Goal: Task Accomplishment & Management: Complete application form

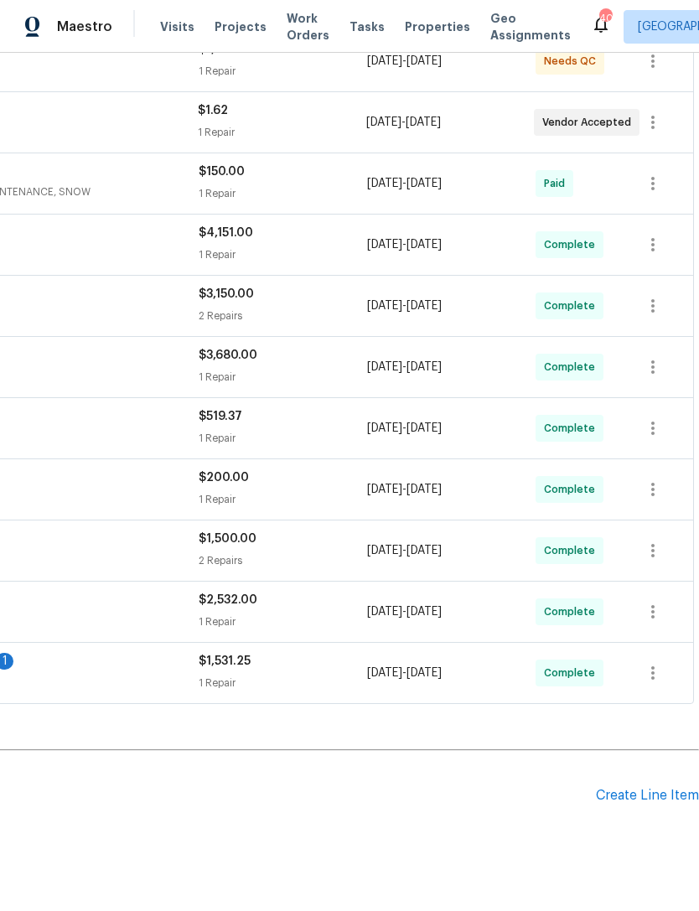
scroll to position [344, 248]
click at [639, 798] on div "Create Line Item" at bounding box center [647, 796] width 103 height 16
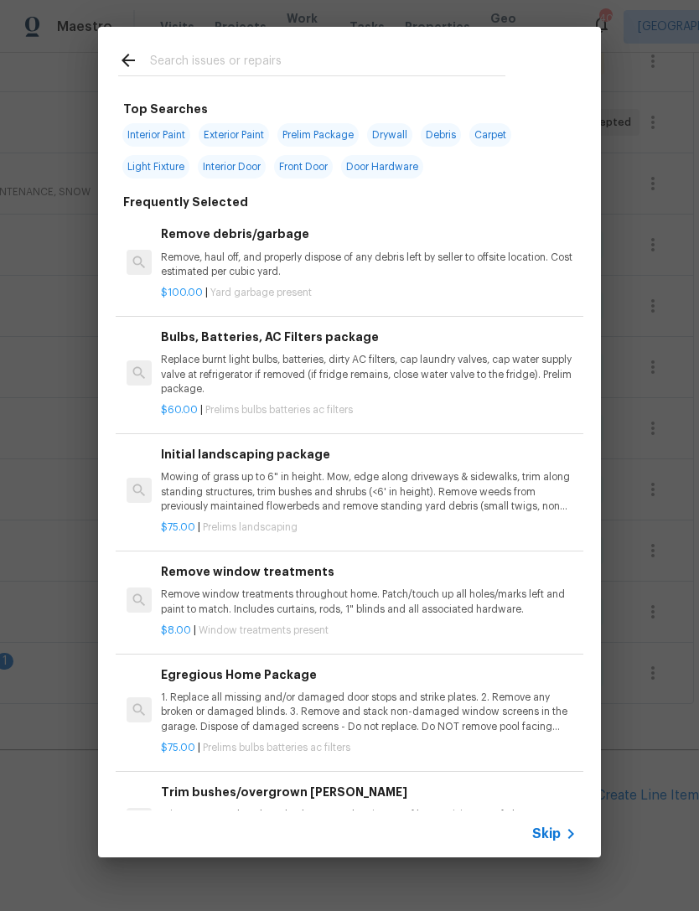
click at [291, 57] on input "text" at bounding box center [327, 62] width 355 height 25
click at [643, 494] on div "Top Searches Interior Paint Exterior Paint Prelim Package Drywall Debris Carpet…" at bounding box center [349, 442] width 699 height 884
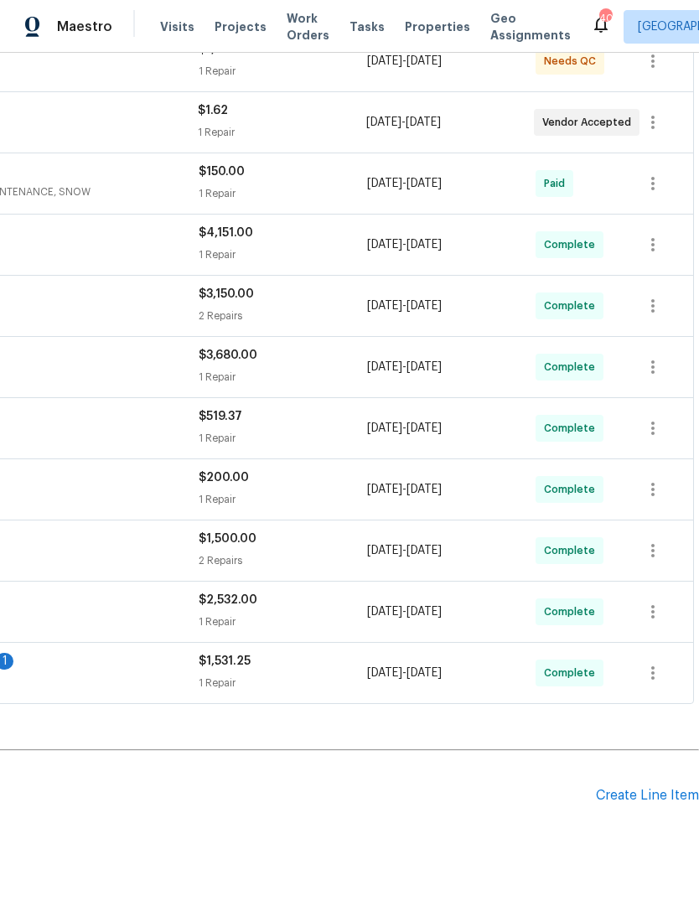
click at [208, 654] on div "$1,531.25" at bounding box center [283, 661] width 168 height 17
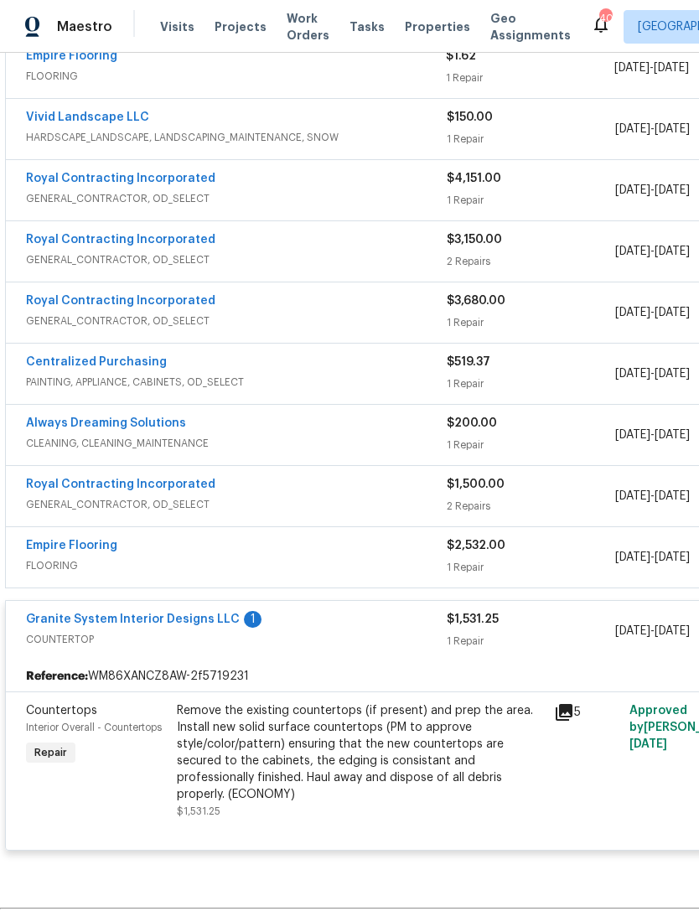
scroll to position [398, 0]
click at [164, 613] on link "Granite System Interior Designs LLC" at bounding box center [133, 619] width 214 height 12
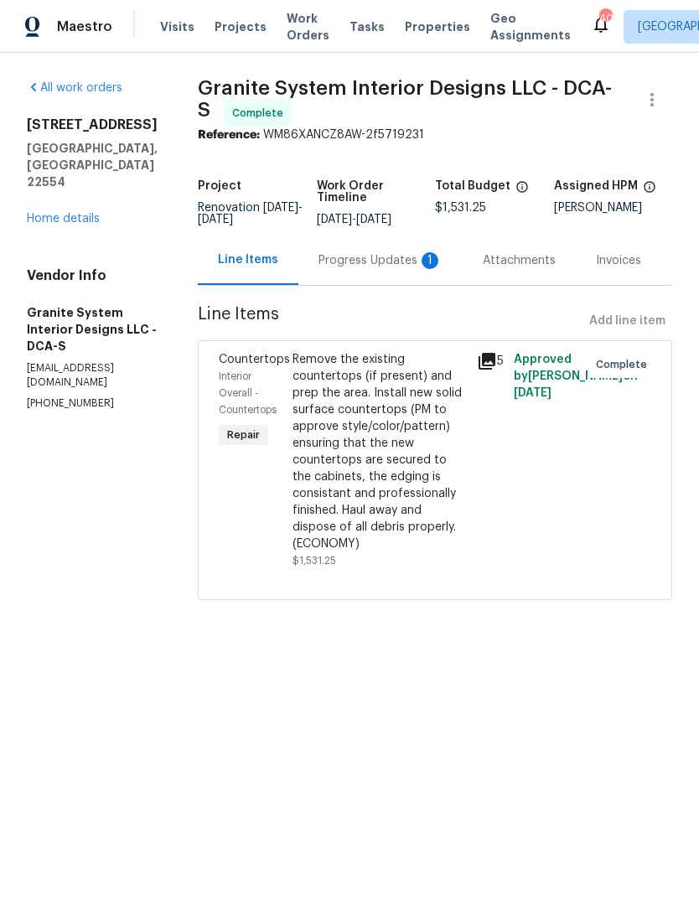
click at [359, 249] on div "Progress Updates 1" at bounding box center [380, 260] width 164 height 49
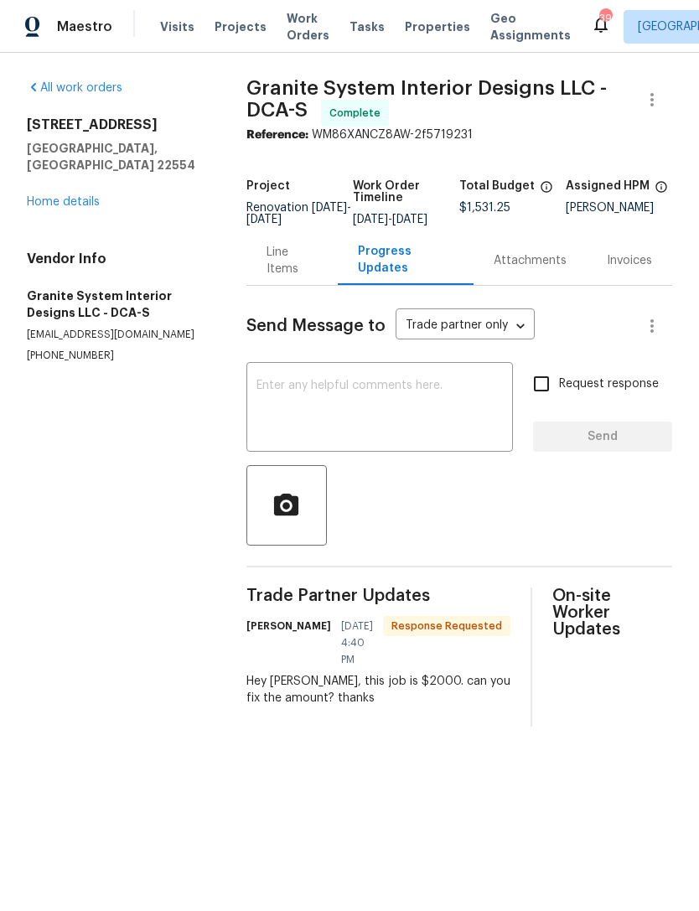
click at [307, 396] on textarea at bounding box center [379, 409] width 246 height 59
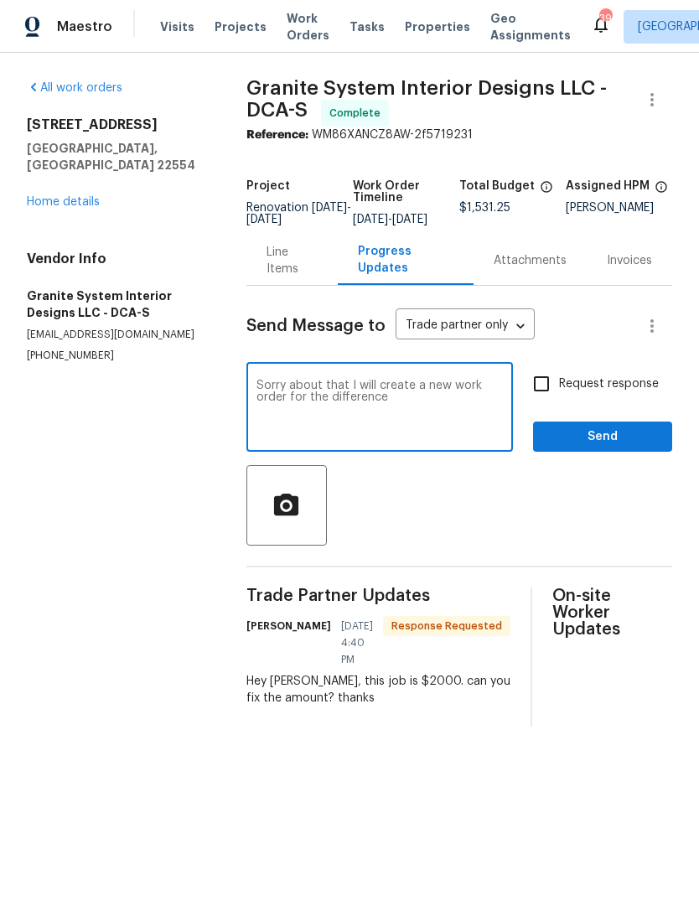
type textarea "Sorry about that I will create a new work order for the difference"
click at [617, 440] on span "Send" at bounding box center [602, 437] width 112 height 21
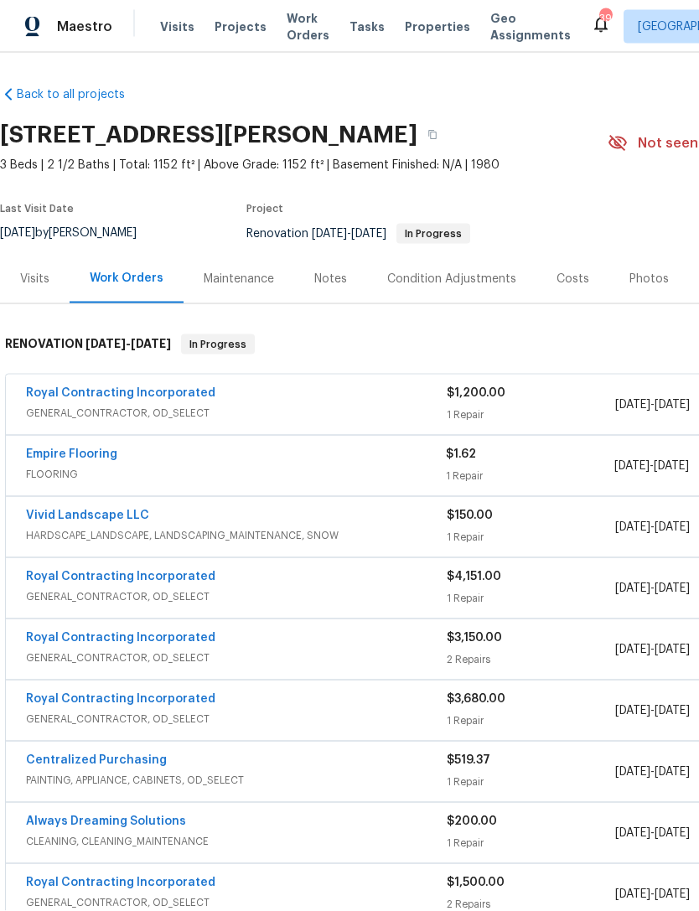
scroll to position [54, 0]
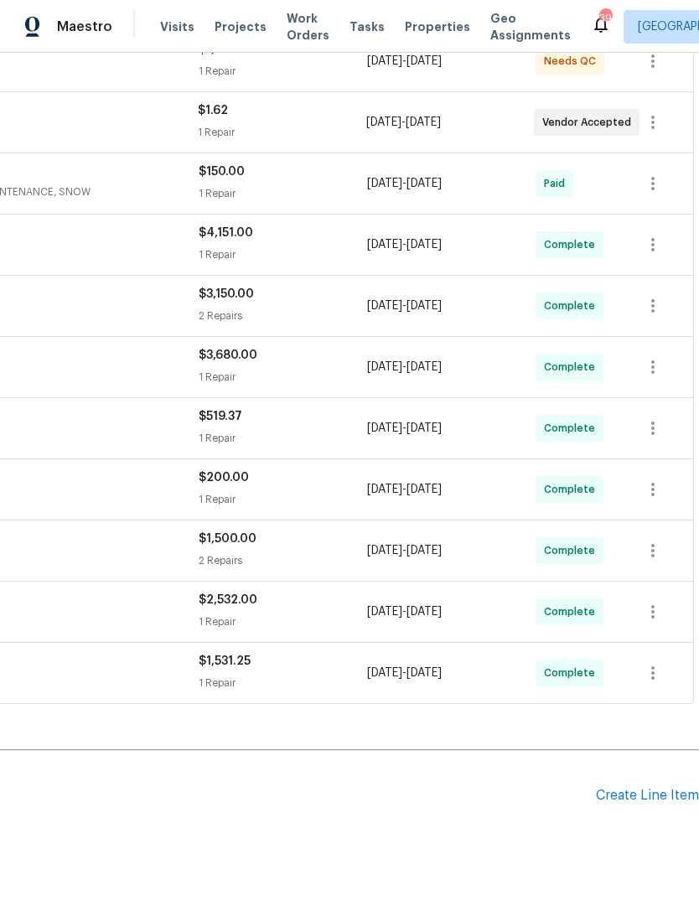
scroll to position [344, 248]
click at [630, 796] on div "Create Line Item" at bounding box center [647, 796] width 103 height 16
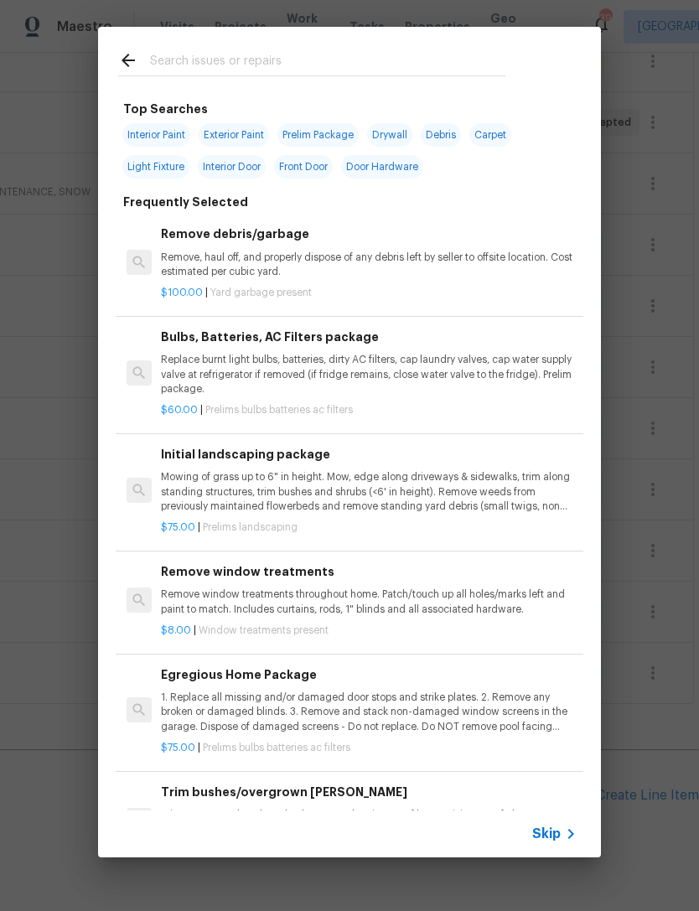
click at [183, 54] on input "text" at bounding box center [327, 62] width 355 height 25
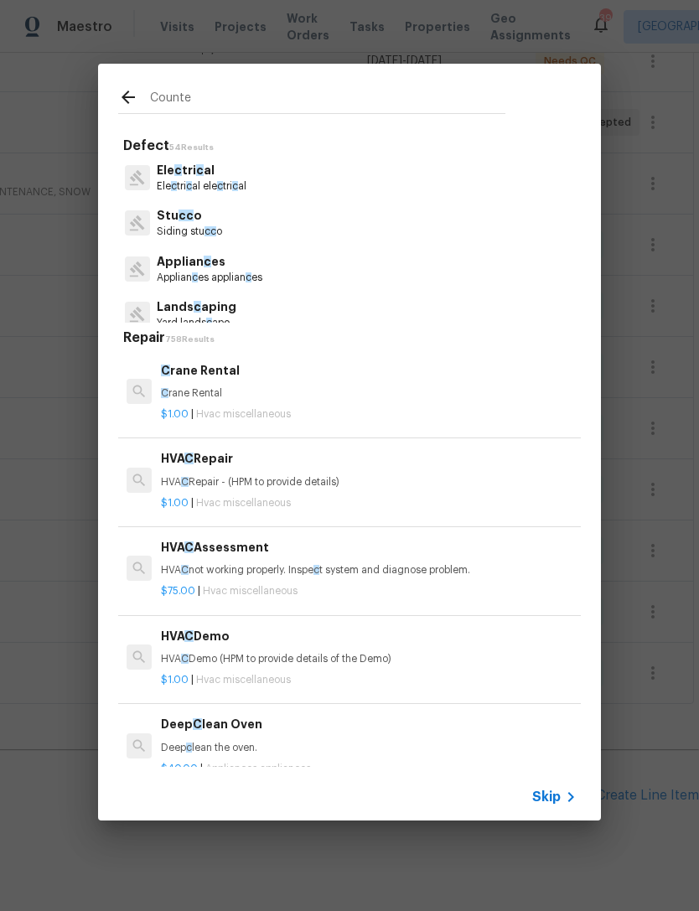
type input "Counter"
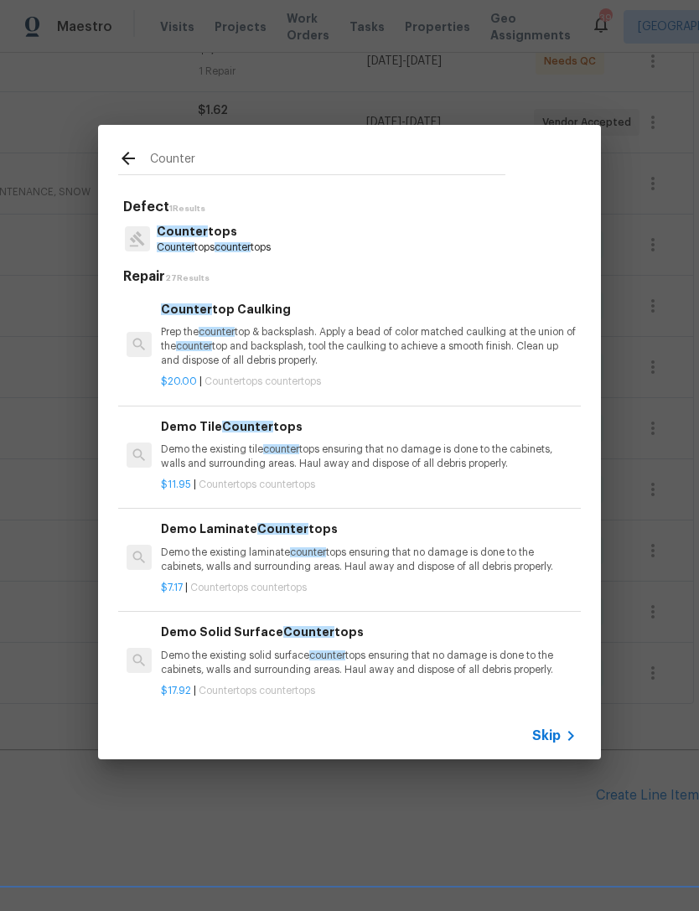
click at [213, 236] on p "Counter tops" at bounding box center [214, 232] width 114 height 18
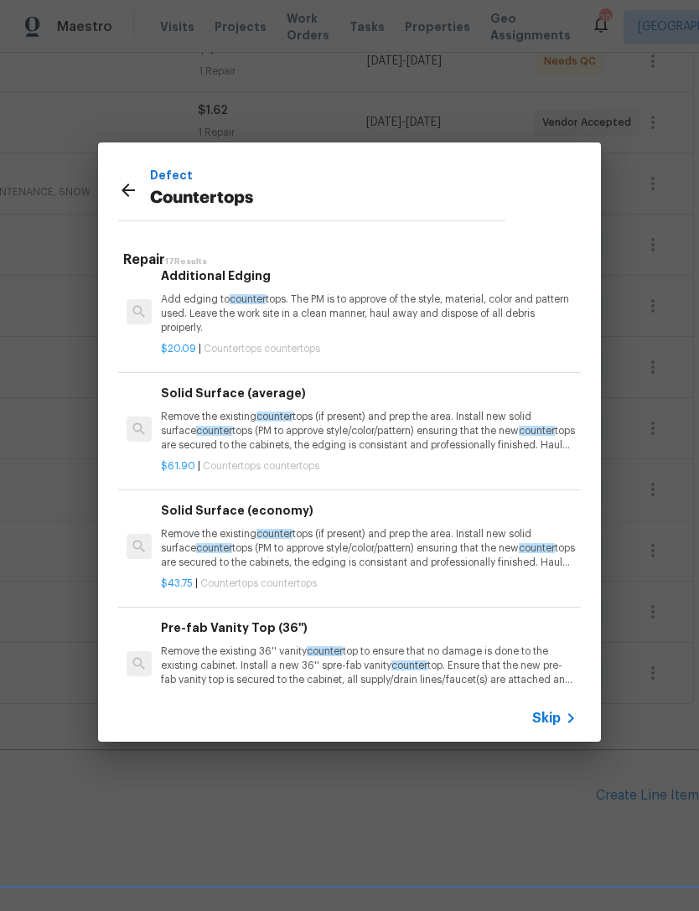
scroll to position [547, 0]
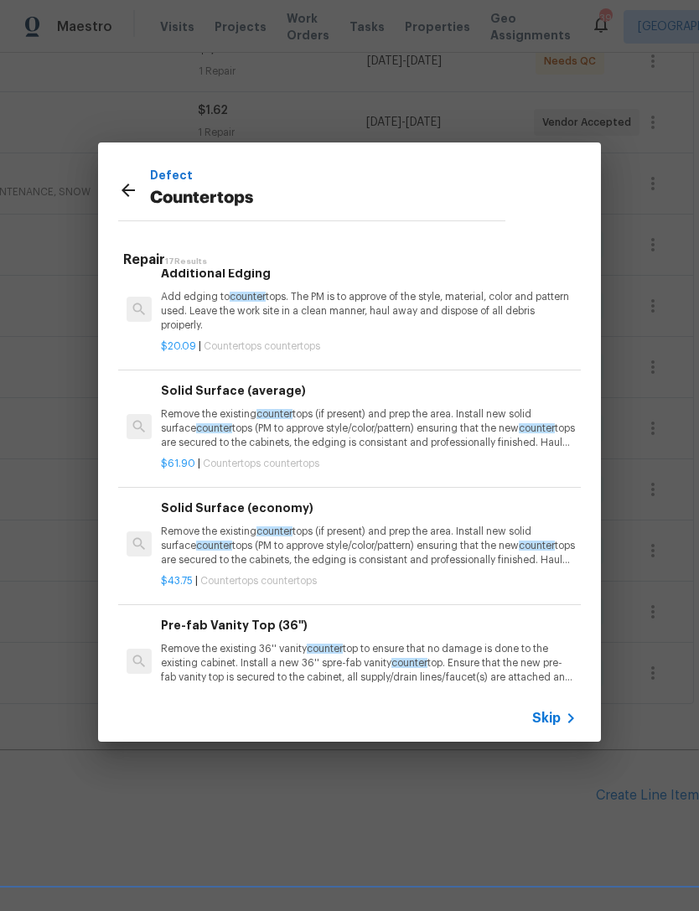
click at [363, 412] on p "Remove the existing counter tops (if present) and prep the area. Install new so…" at bounding box center [369, 428] width 416 height 43
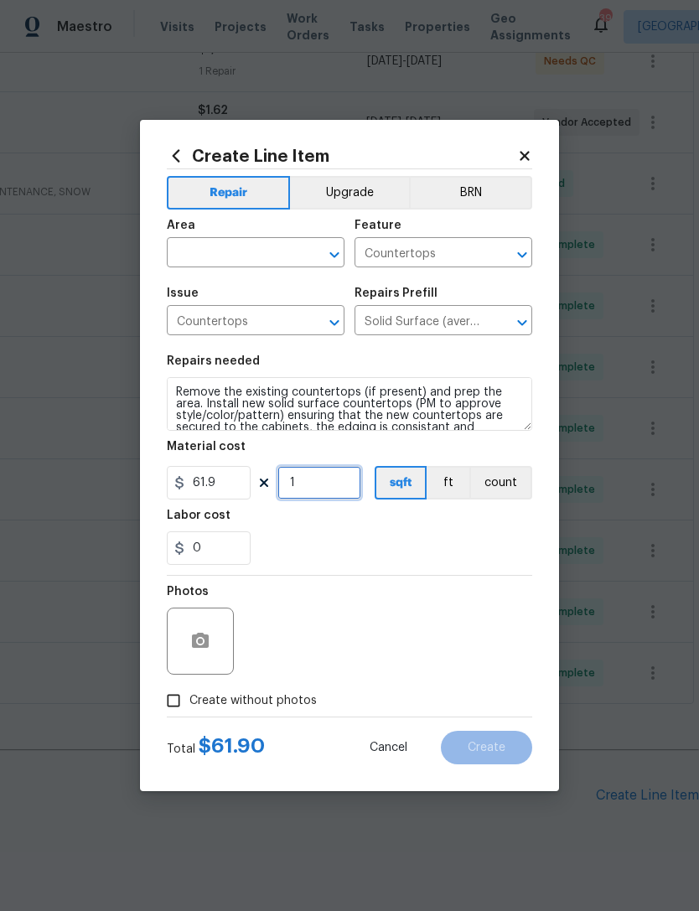
click at [311, 494] on input "1" at bounding box center [319, 483] width 84 height 34
type input "0"
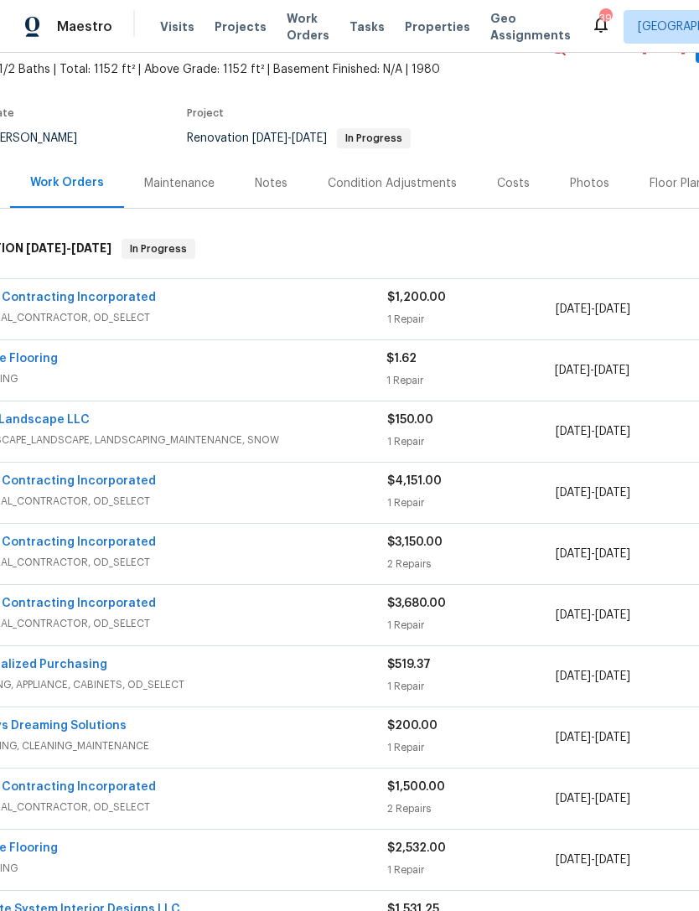
scroll to position [91, 55]
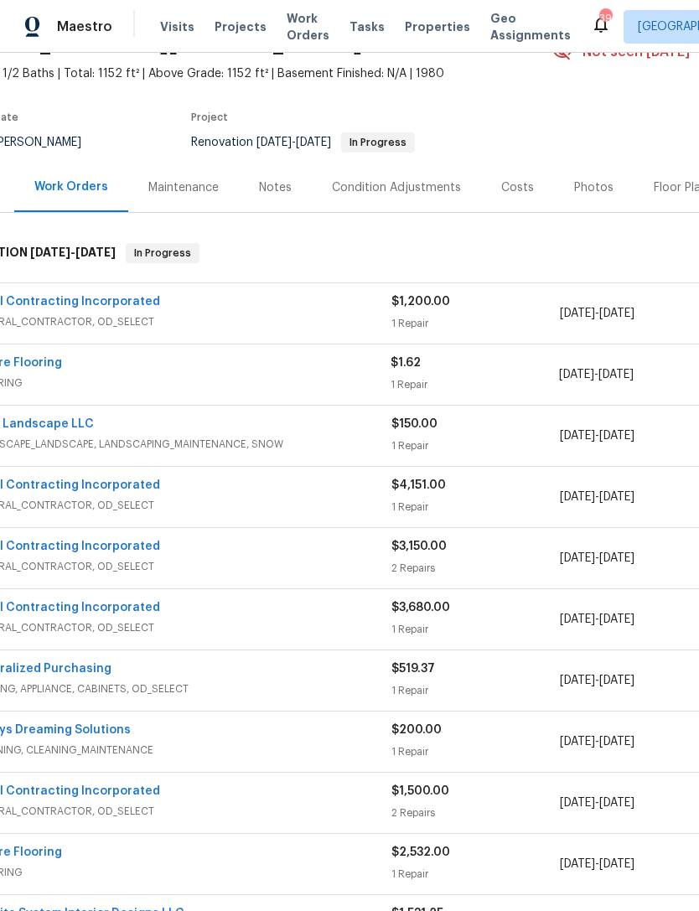
click at [287, 315] on span "GENERAL_CONTRACTOR, OD_SELECT" at bounding box center [181, 321] width 421 height 17
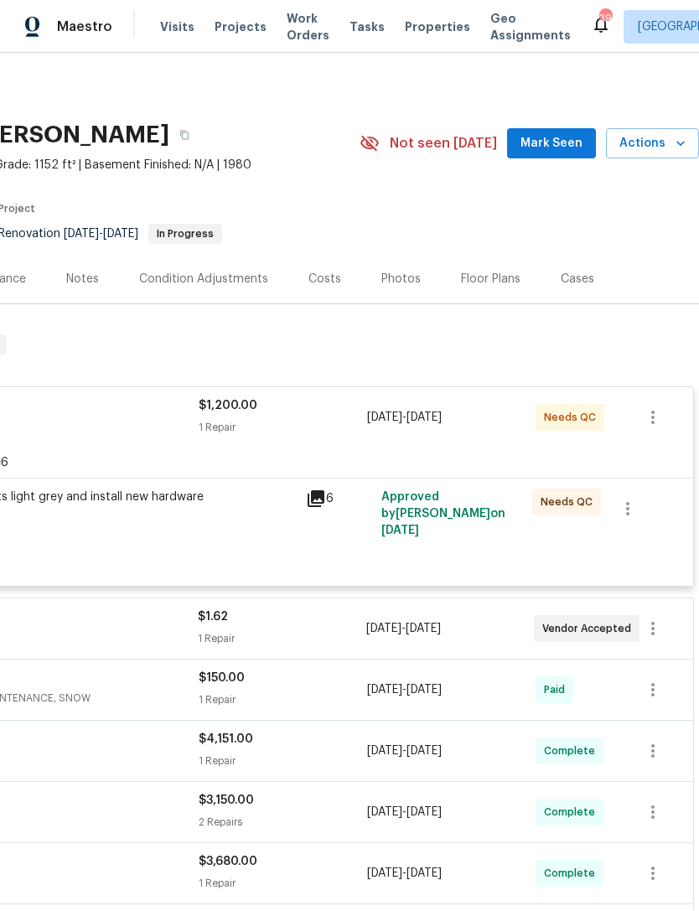
scroll to position [0, 248]
click at [558, 138] on span "Mark Seen" at bounding box center [551, 143] width 62 height 21
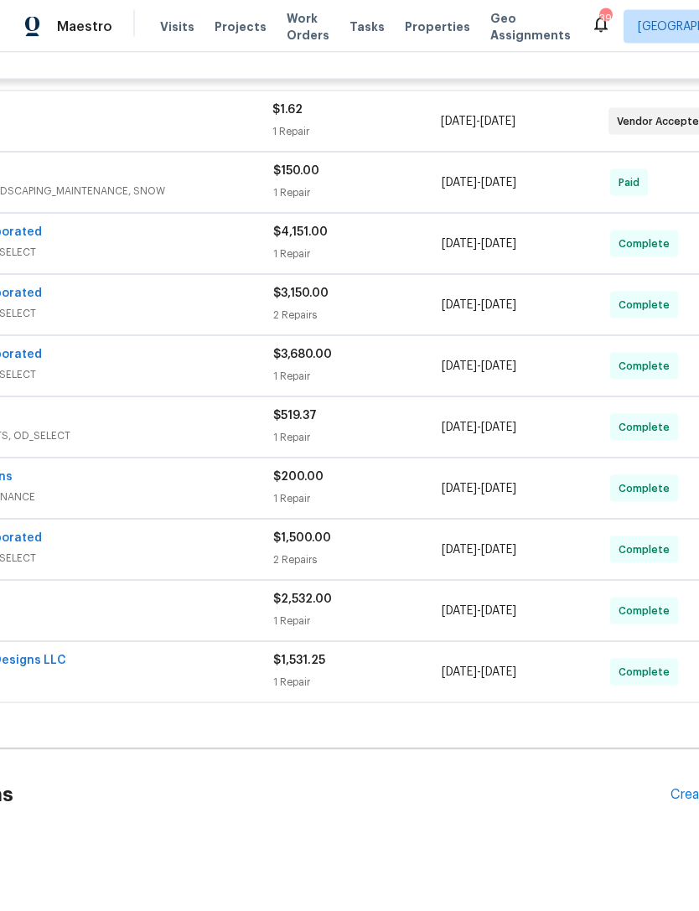
scroll to position [54, 0]
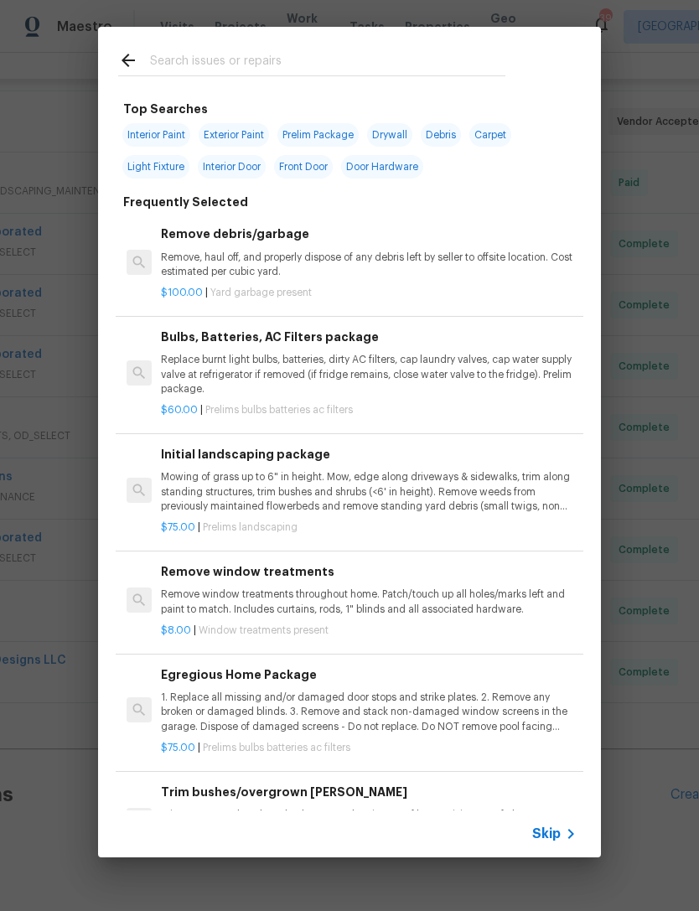
scroll to position [0, 0]
click at [206, 57] on input "text" at bounding box center [327, 62] width 355 height 25
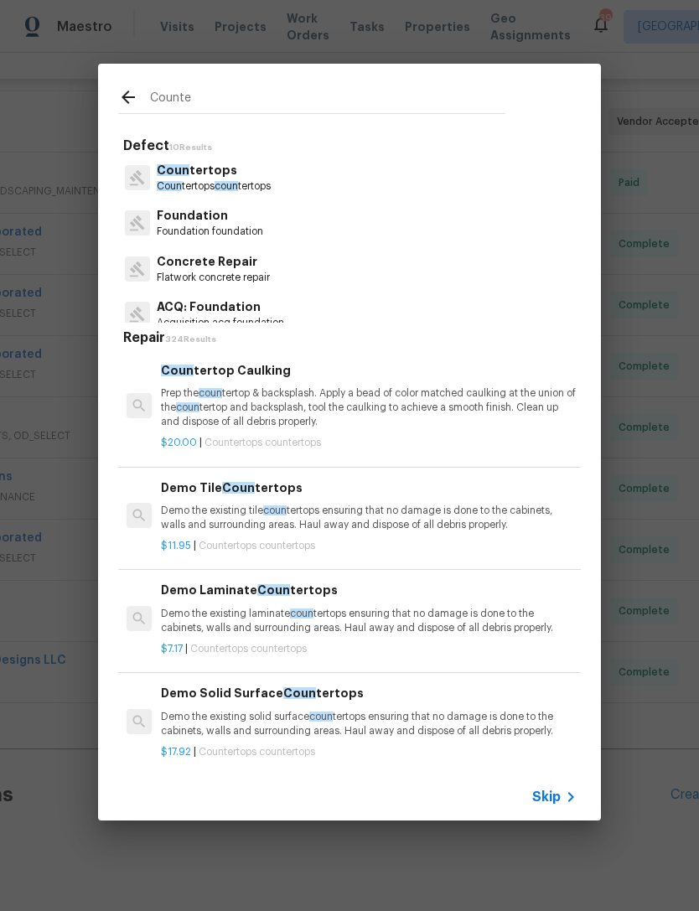
type input "Counter"
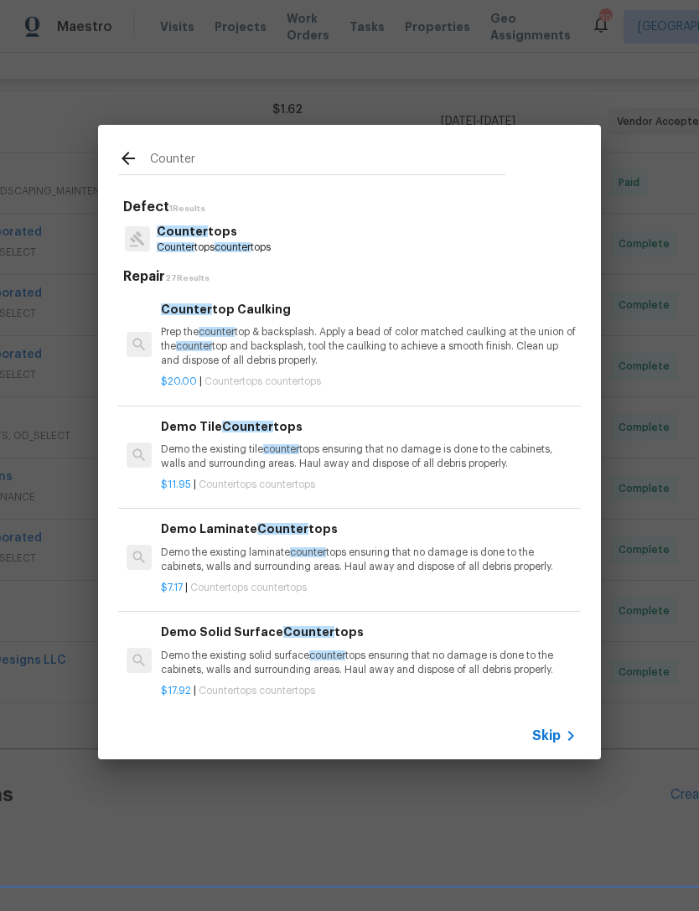
click at [244, 243] on span "counter" at bounding box center [233, 247] width 36 height 10
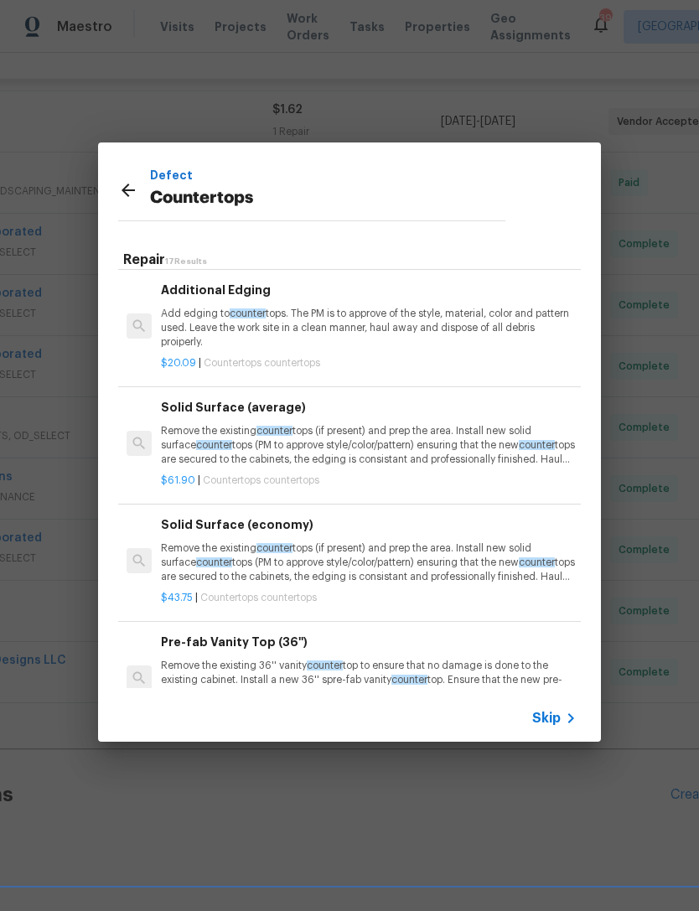
scroll to position [531, 0]
click at [389, 446] on p "Remove the existing counter tops (if present) and prep the area. Install new so…" at bounding box center [369, 444] width 416 height 43
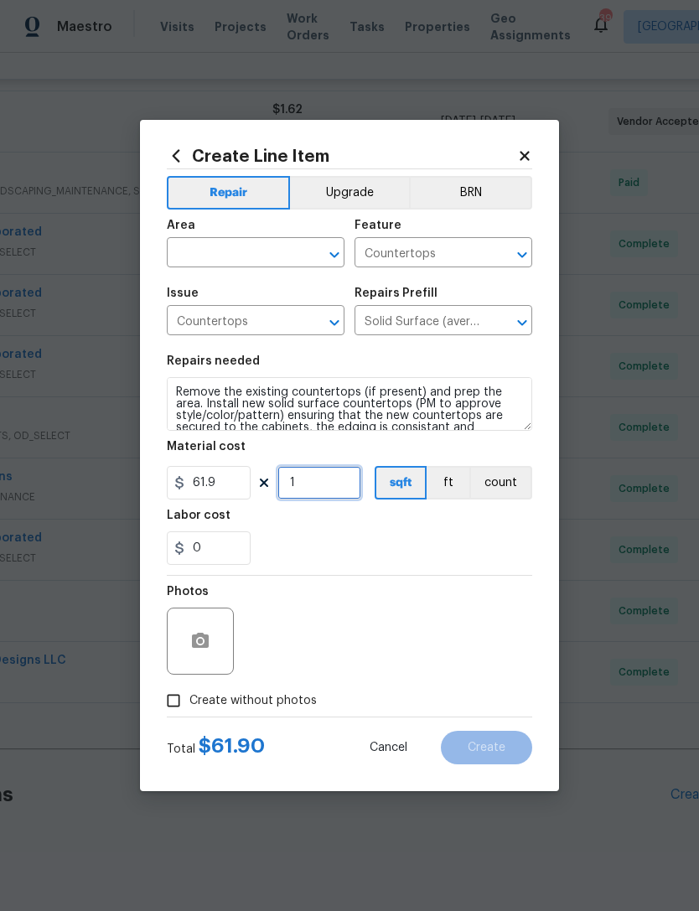
click at [330, 500] on input "1" at bounding box center [319, 483] width 84 height 34
click at [231, 490] on input "61.9" at bounding box center [209, 483] width 84 height 34
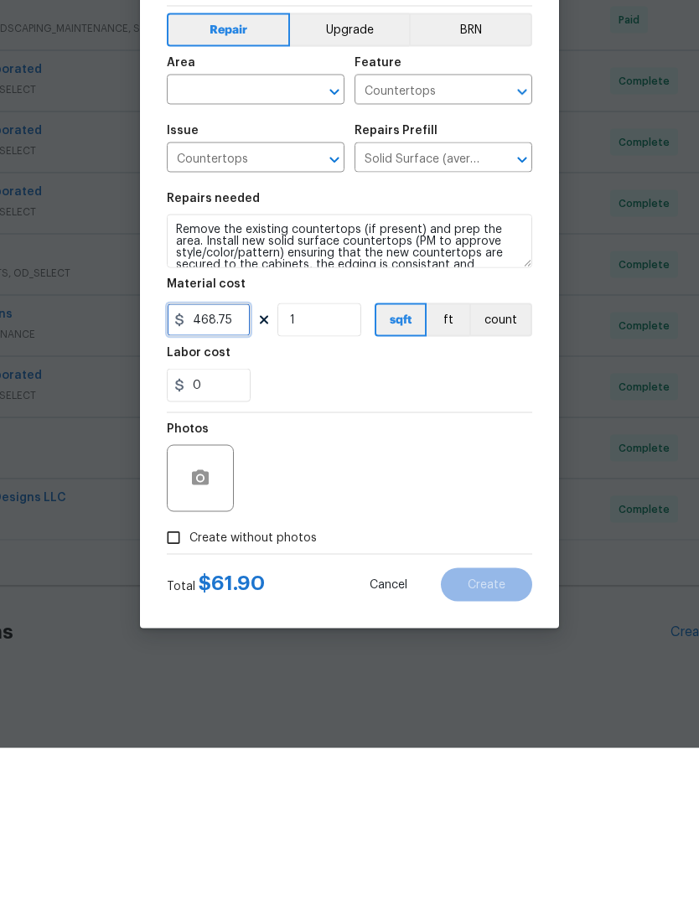
type input "468.75"
click at [432, 576] on div "Photos" at bounding box center [349, 630] width 365 height 109
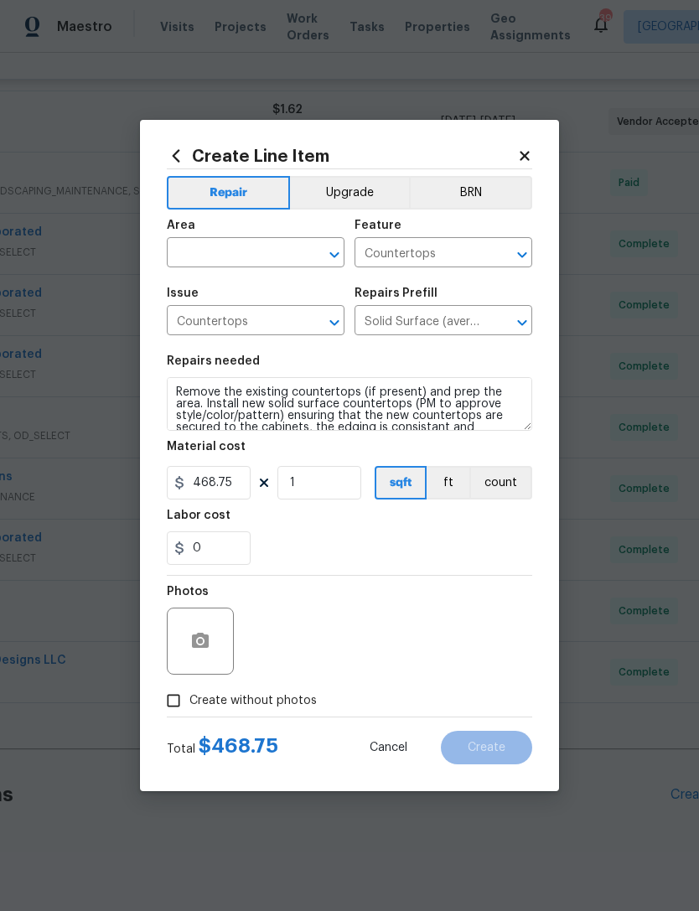
click at [323, 255] on button "Open" at bounding box center [334, 254] width 23 height 23
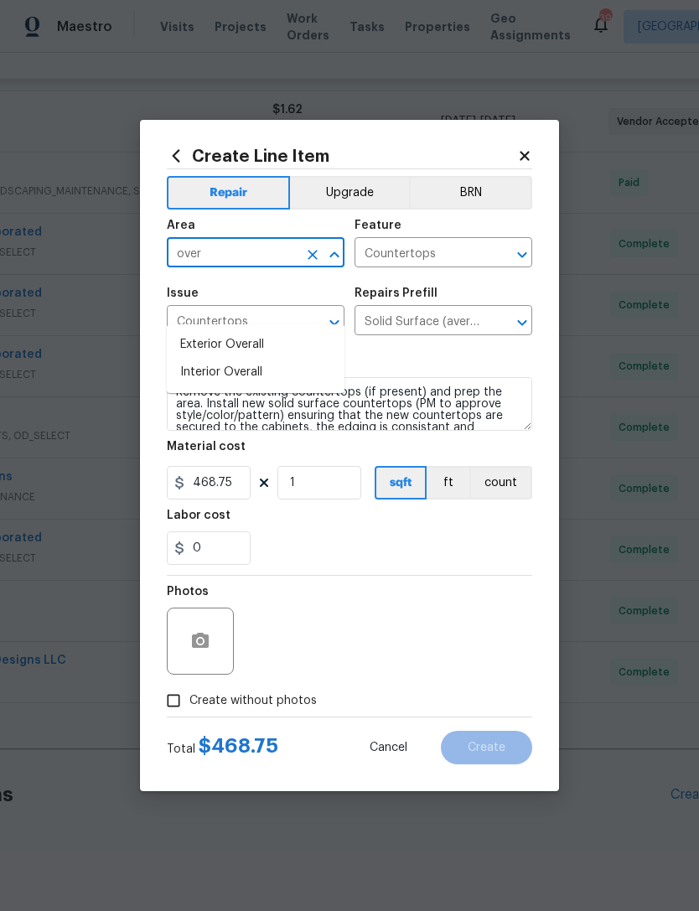
click at [246, 359] on li "Interior Overall" at bounding box center [256, 373] width 178 height 28
type input "Interior Overall"
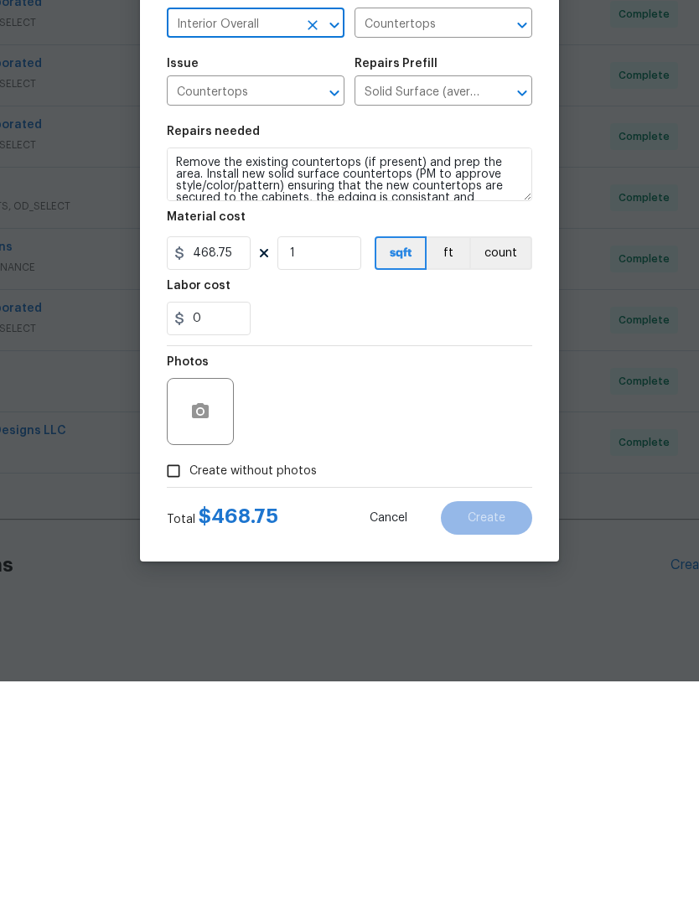
click at [187, 685] on input "Create without photos" at bounding box center [174, 701] width 32 height 32
checkbox input "true"
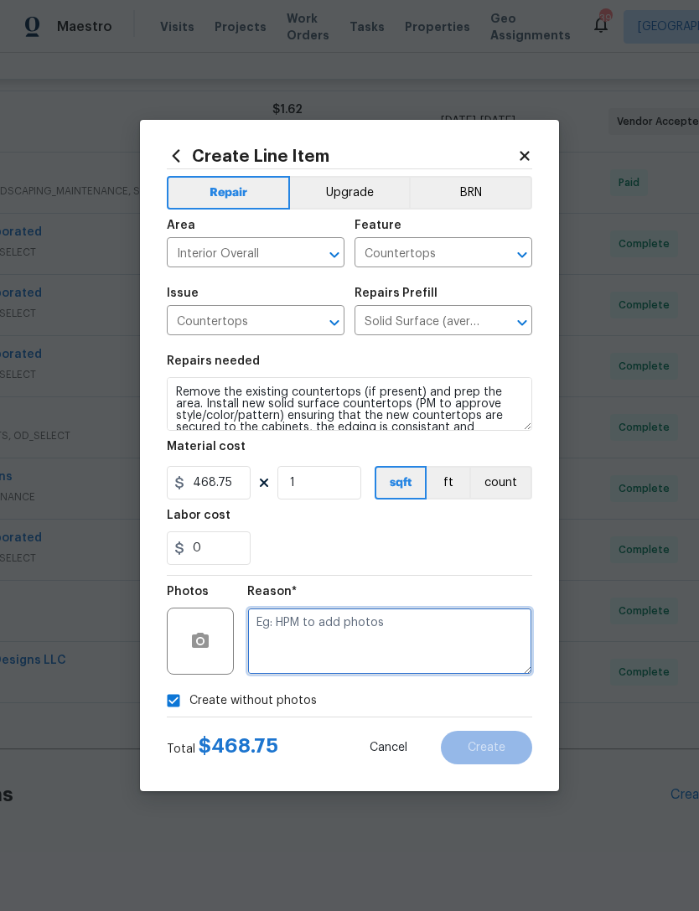
click at [341, 634] on textarea at bounding box center [389, 641] width 285 height 67
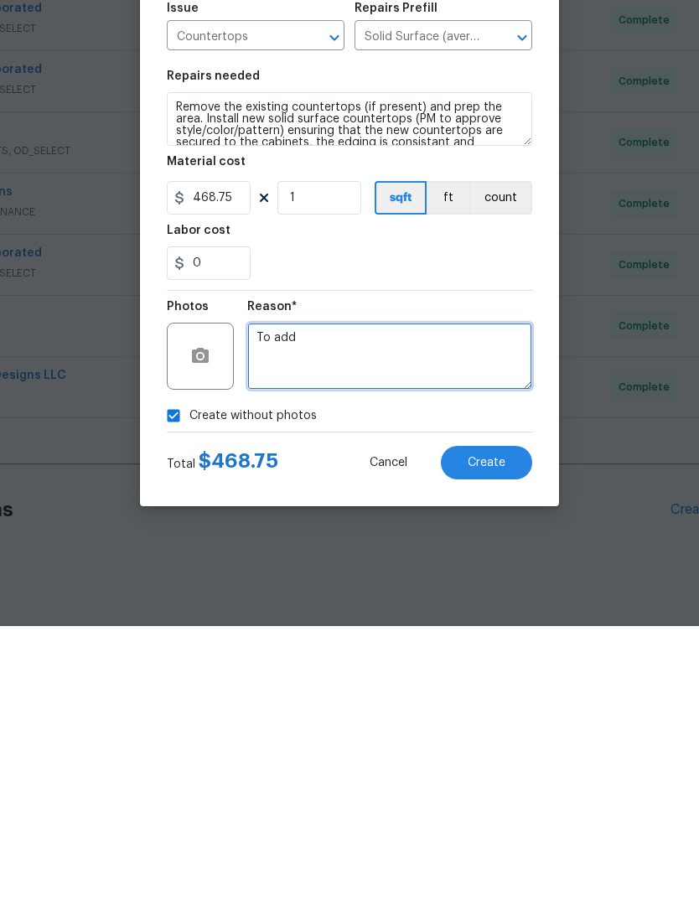
type textarea "To add"
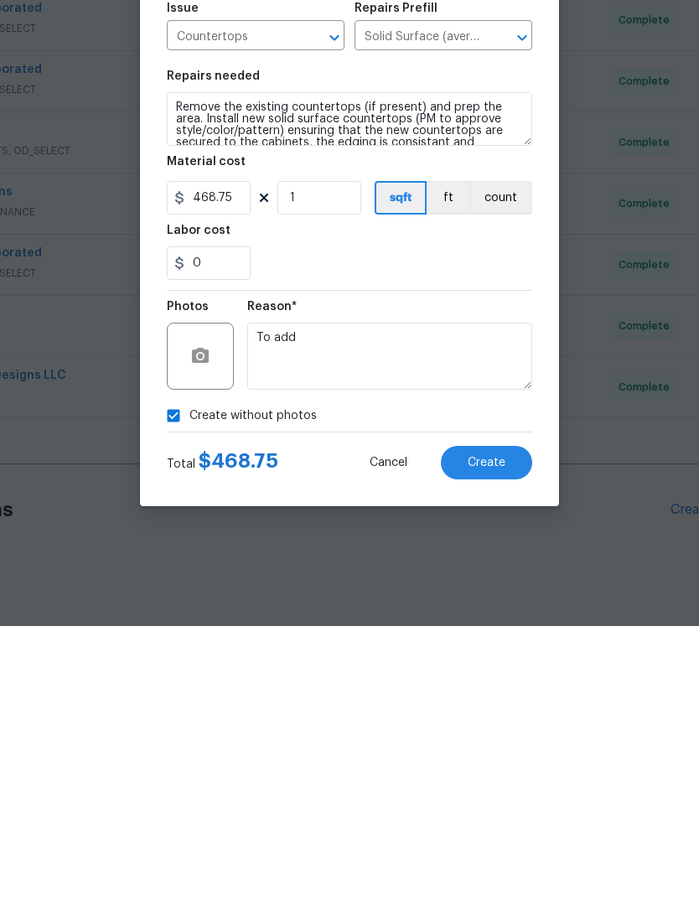
click at [517, 731] on button "Create" at bounding box center [486, 748] width 91 height 34
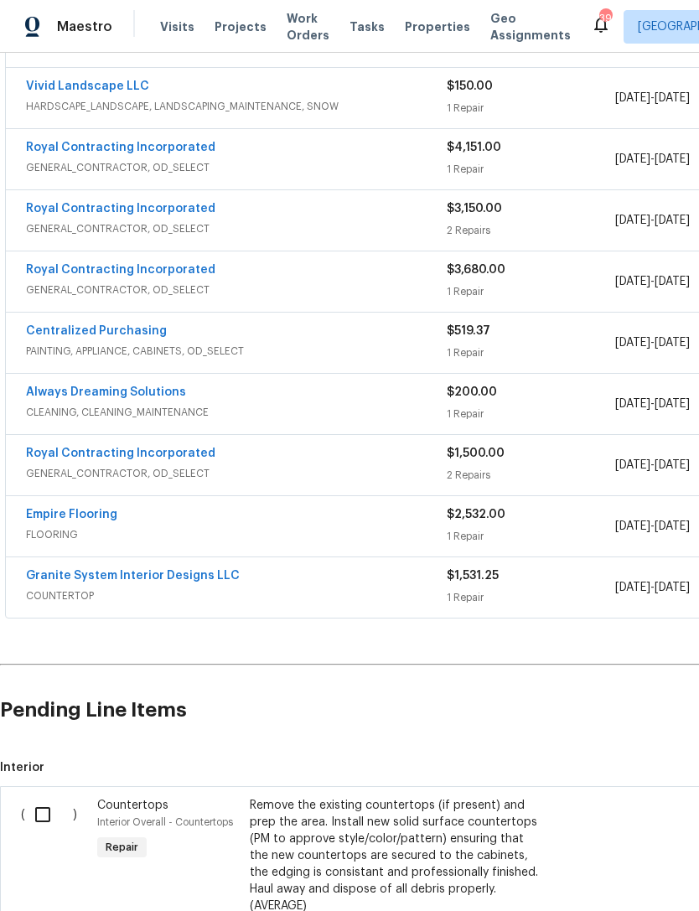
scroll to position [592, 0]
click at [56, 797] on input "checkbox" at bounding box center [49, 814] width 48 height 35
checkbox input "true"
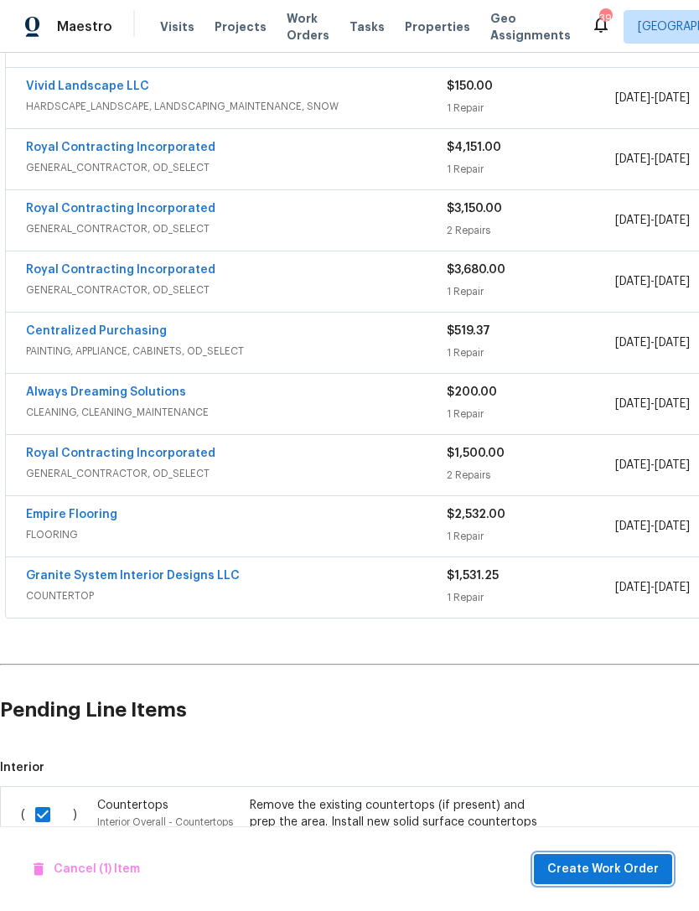
click at [633, 867] on span "Create Work Order" at bounding box center [602, 869] width 111 height 21
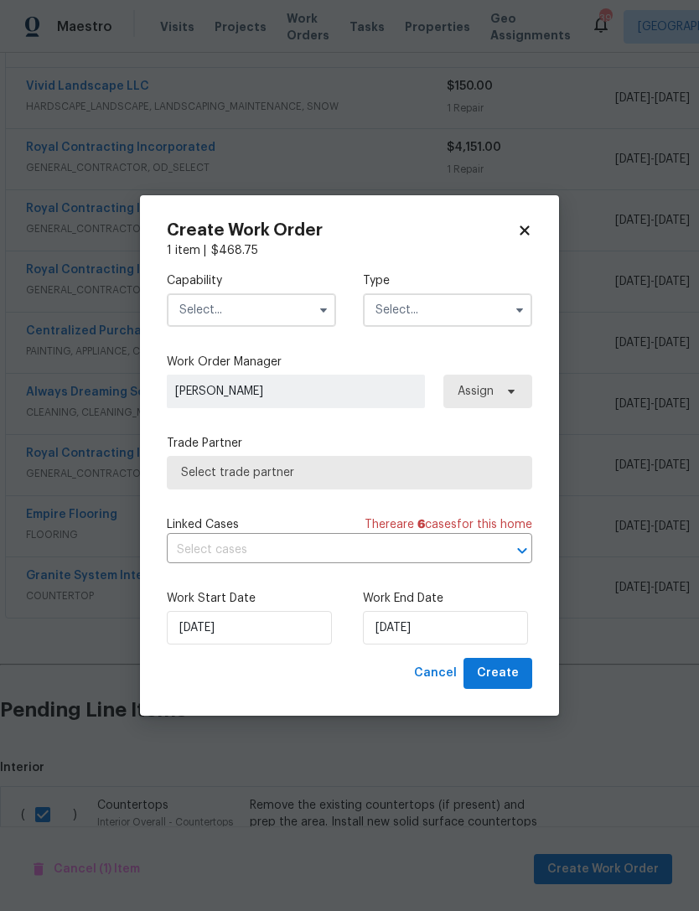
click at [281, 313] on input "text" at bounding box center [251, 310] width 169 height 34
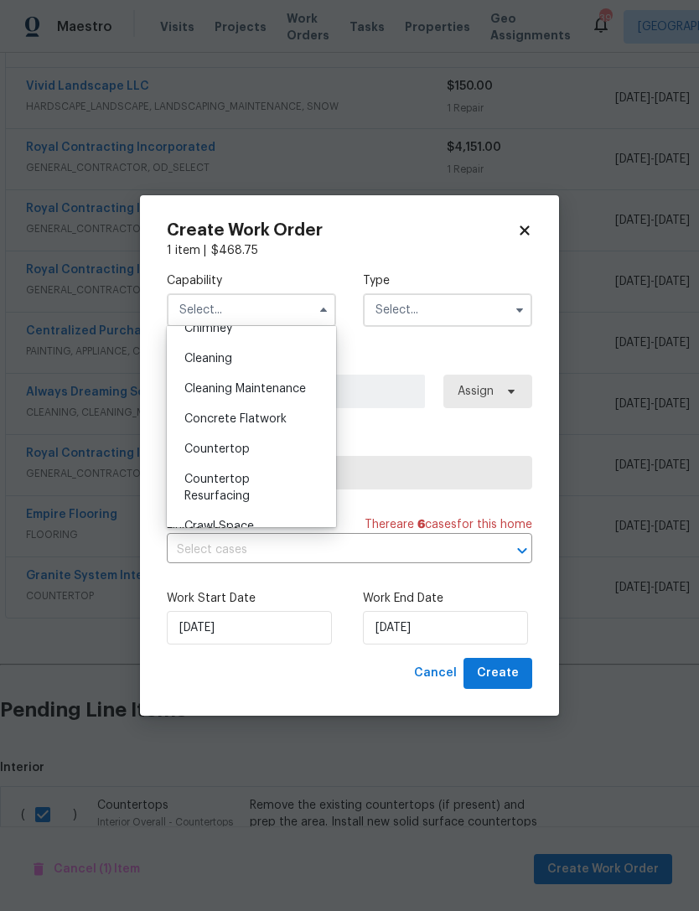
scroll to position [229, 0]
click at [241, 446] on span "Countertop" at bounding box center [216, 449] width 65 height 12
type input "Countertop"
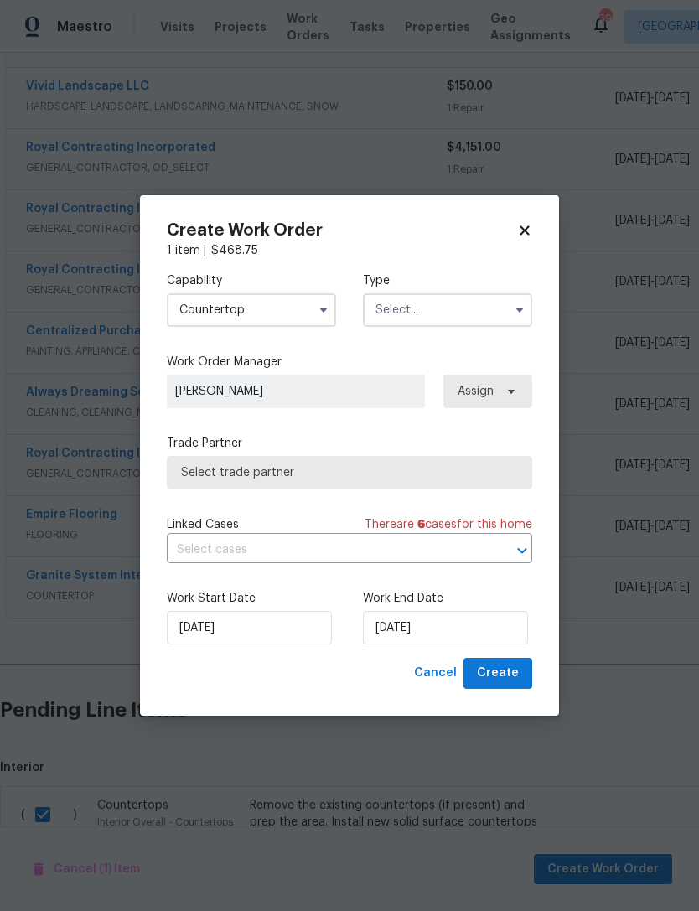
click at [488, 308] on input "text" at bounding box center [447, 310] width 169 height 34
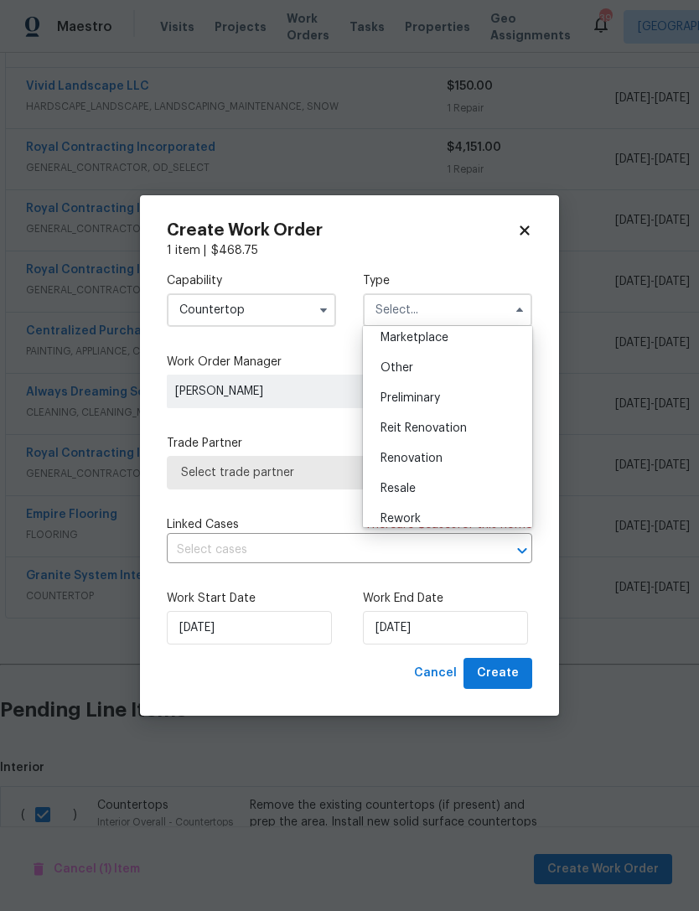
scroll to position [341, 0]
click at [428, 424] on span "Renovation" at bounding box center [412, 427] width 62 height 12
type input "Renovation"
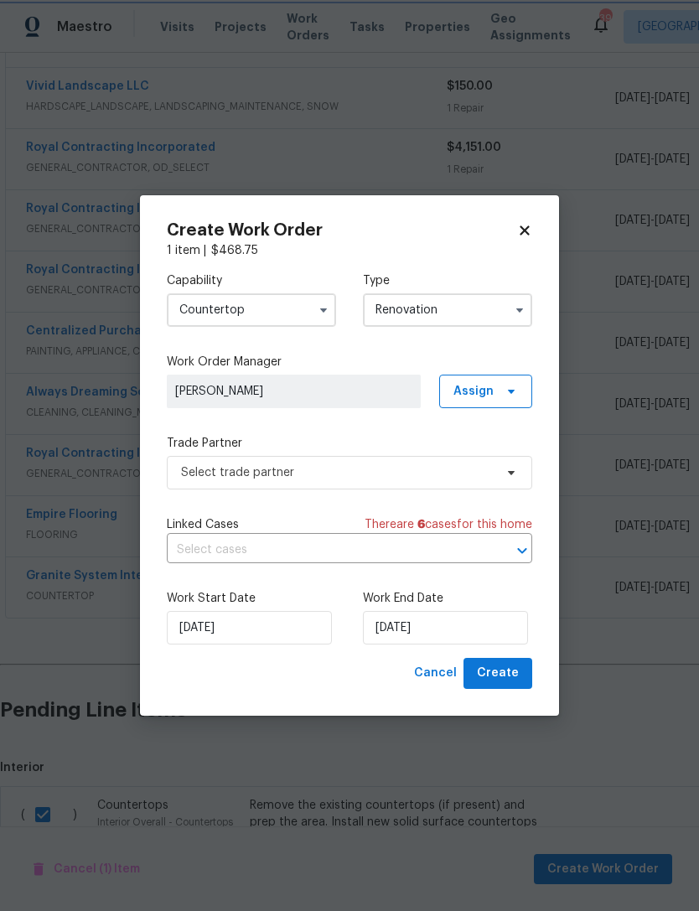
scroll to position [0, 0]
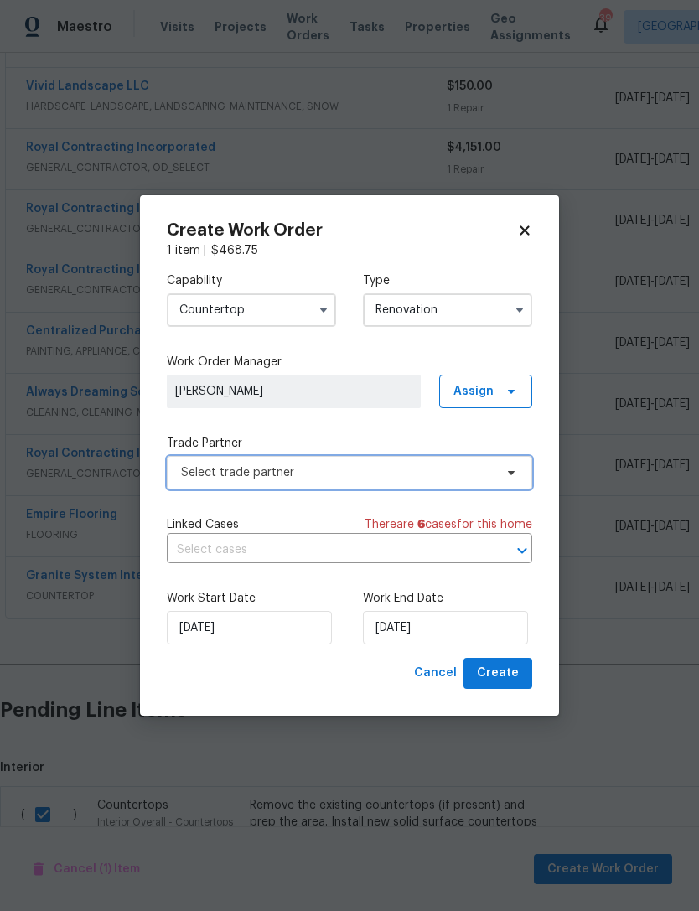
click at [514, 469] on icon at bounding box center [511, 472] width 13 height 13
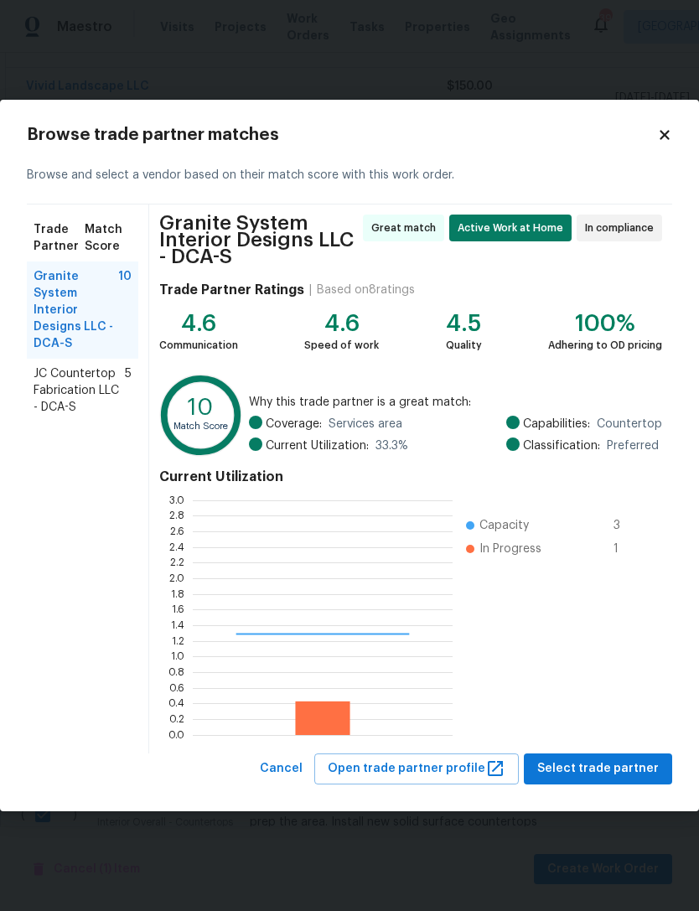
scroll to position [235, 260]
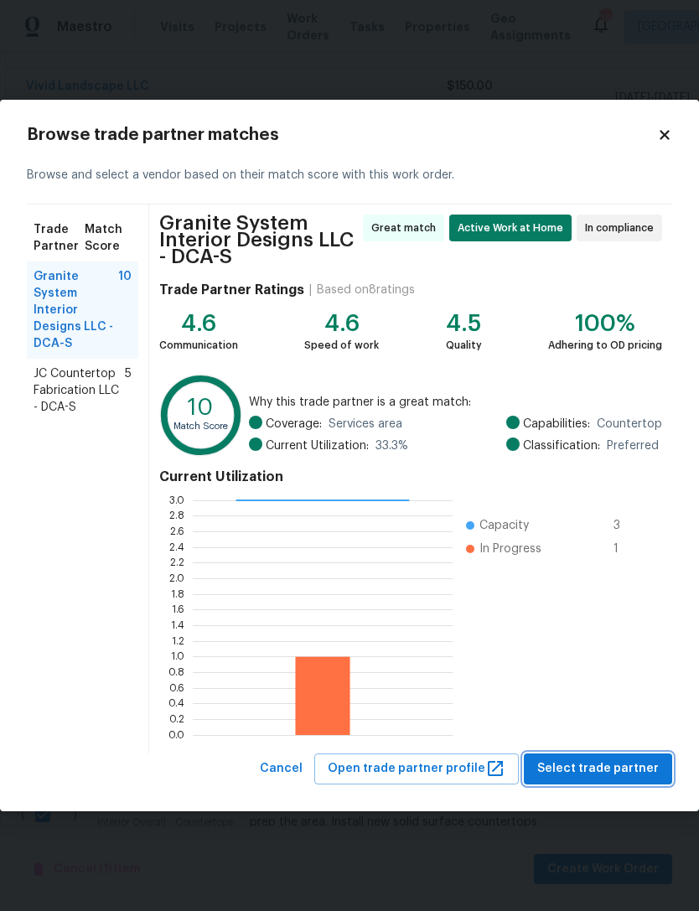
click at [608, 769] on span "Select trade partner" at bounding box center [598, 768] width 122 height 21
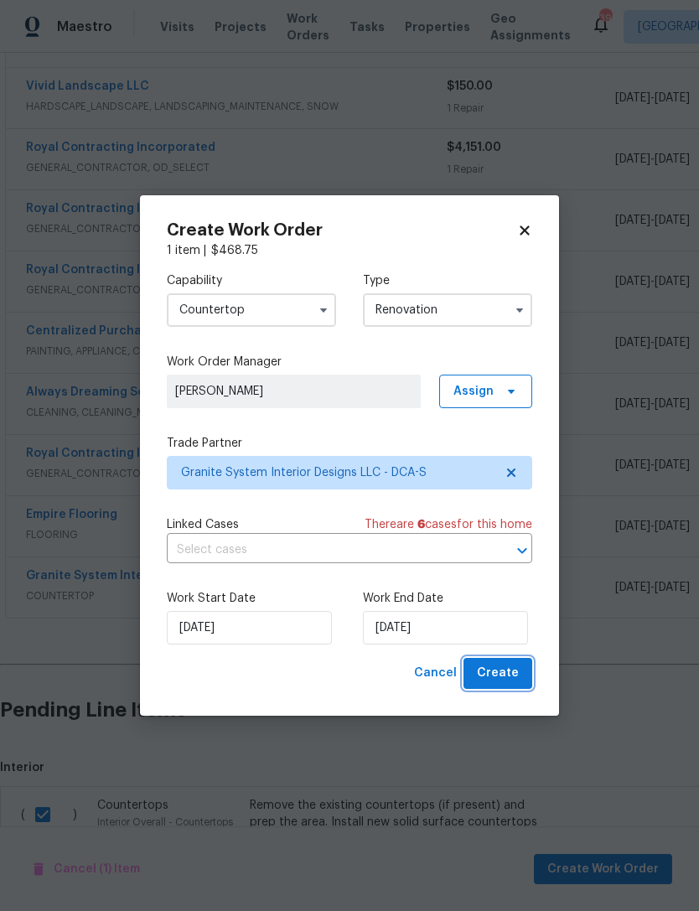
click at [494, 680] on span "Create" at bounding box center [498, 673] width 42 height 21
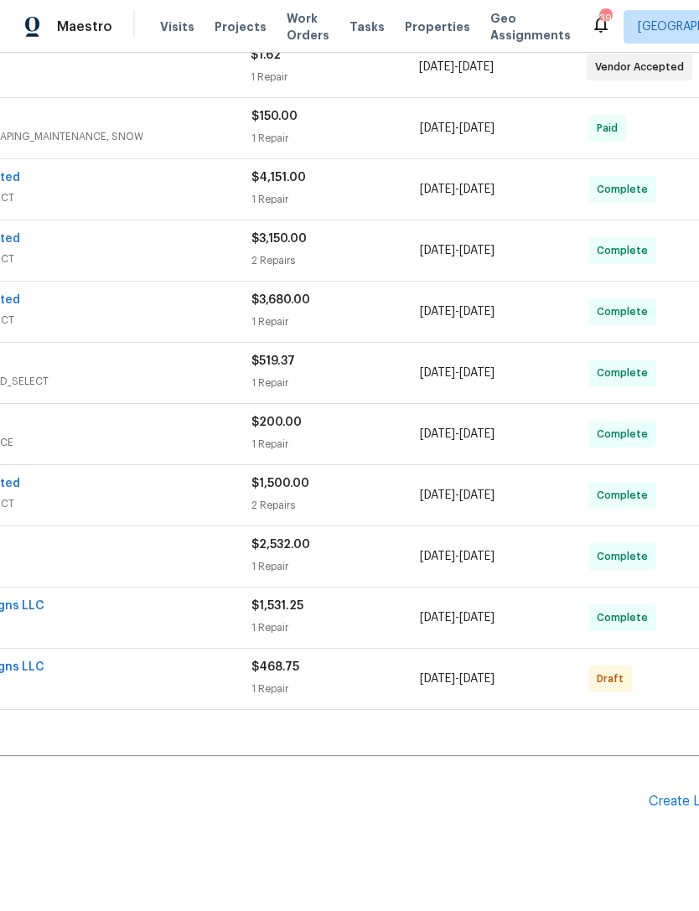
scroll to position [563, 195]
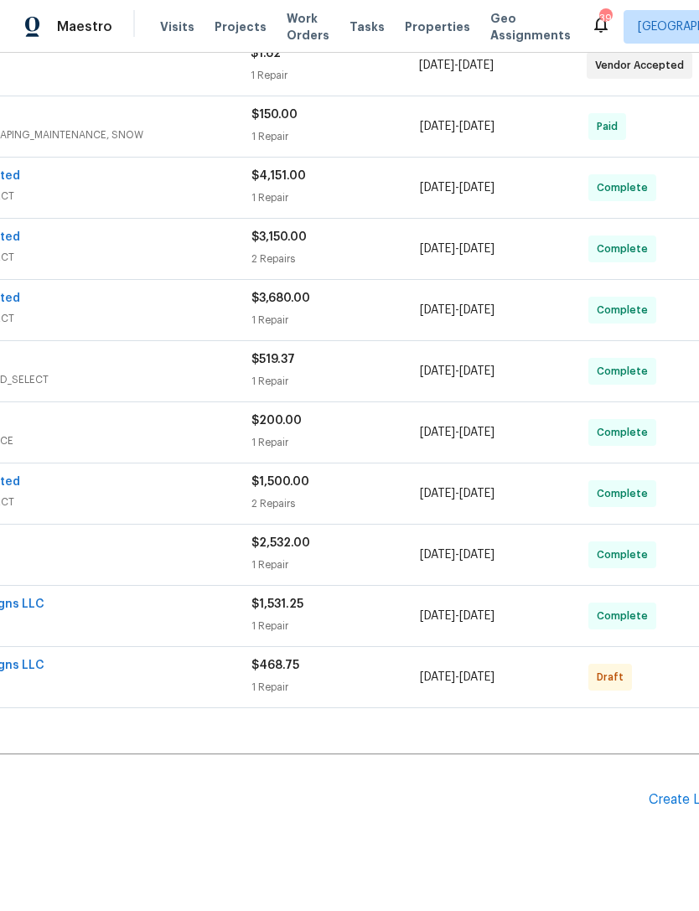
click at [655, 792] on div "Create Line Item" at bounding box center [700, 800] width 103 height 16
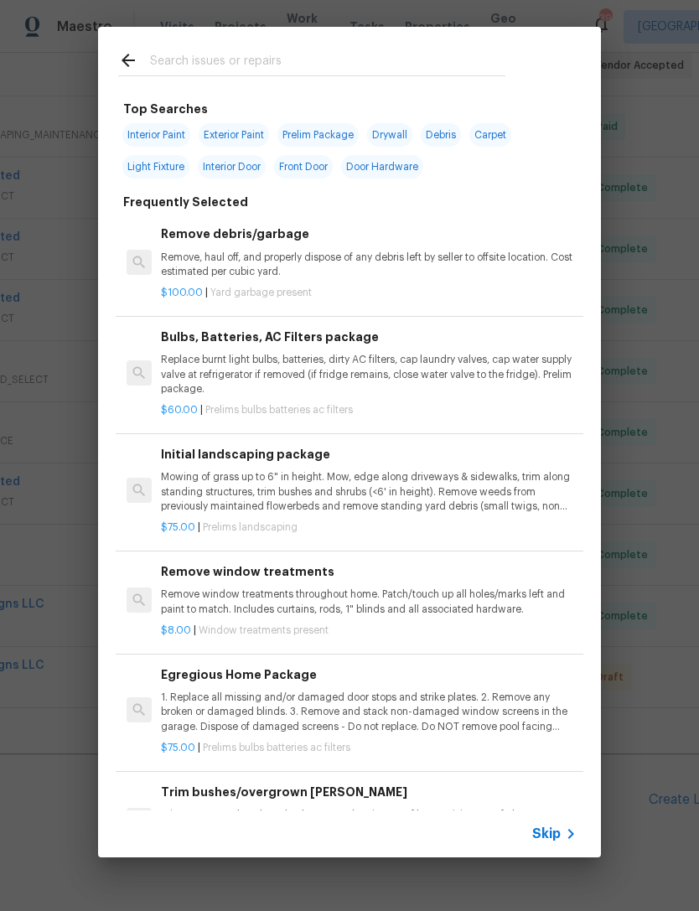
click at [204, 60] on input "text" at bounding box center [327, 62] width 355 height 25
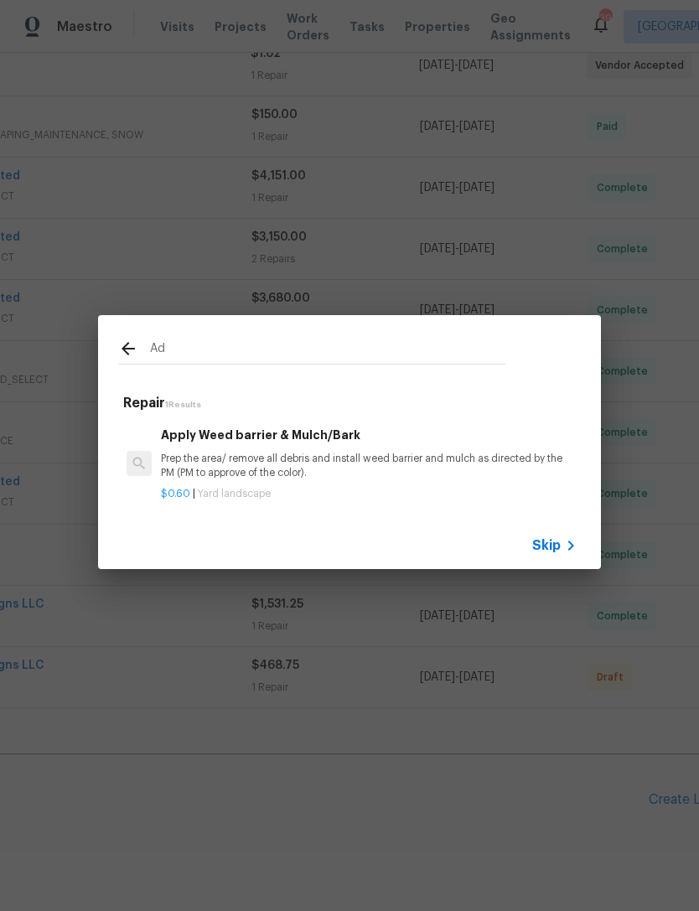
type input "A"
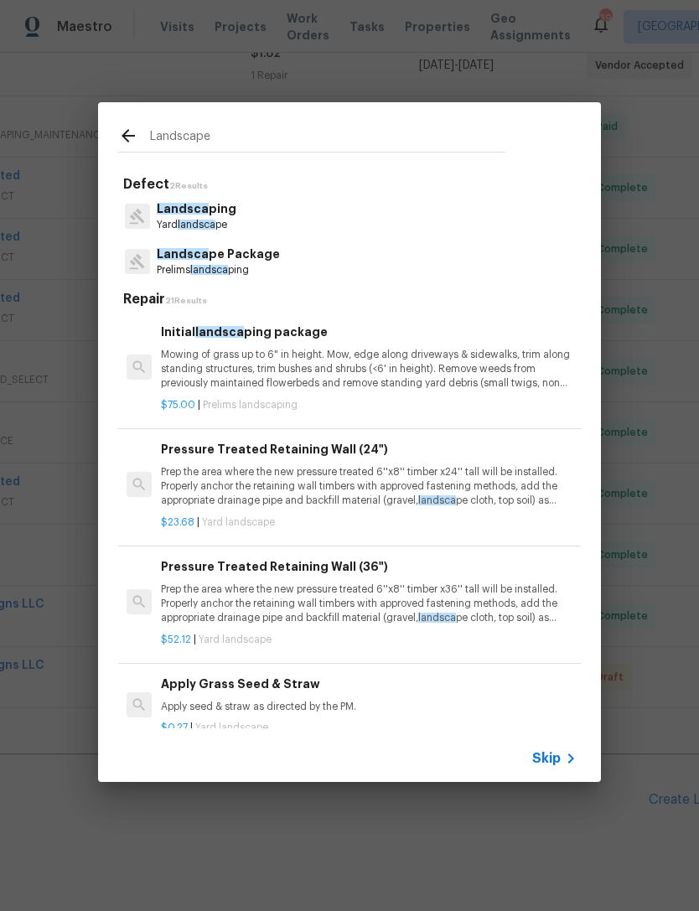
type input "Landscape"
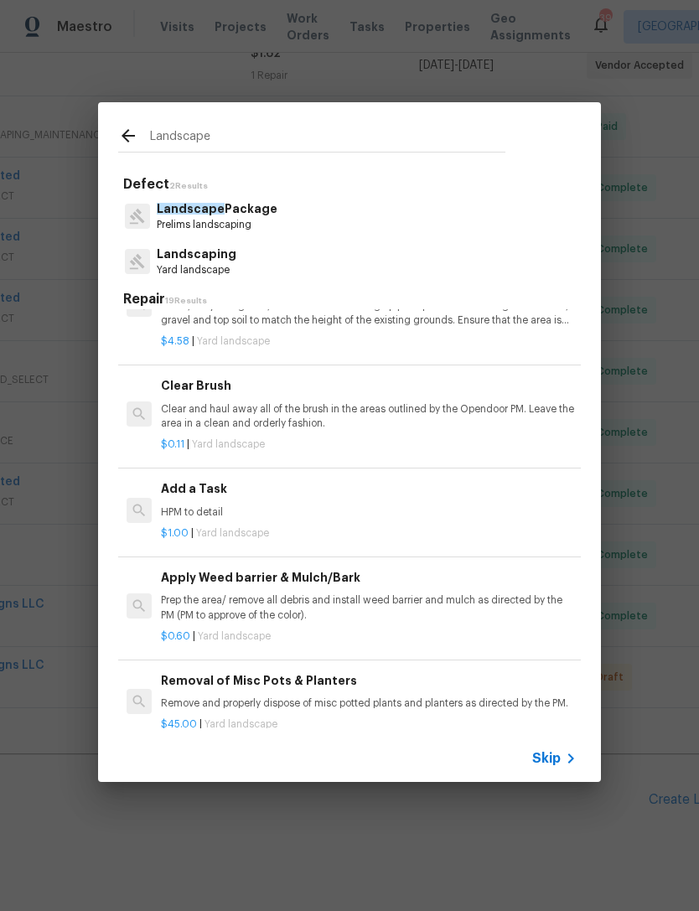
scroll to position [744, 0]
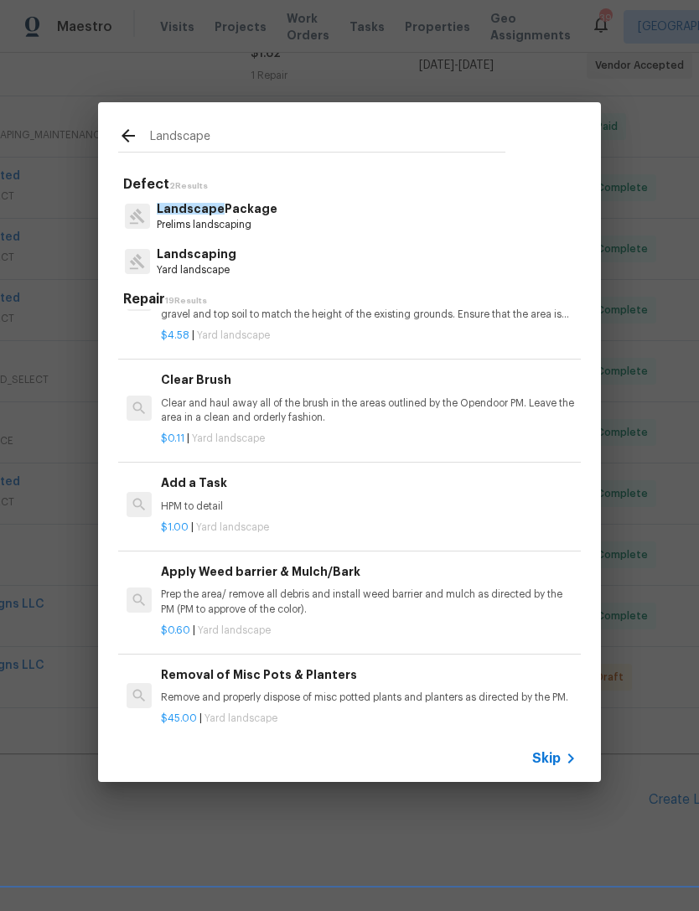
click at [217, 500] on p "HPM to detail" at bounding box center [369, 507] width 416 height 14
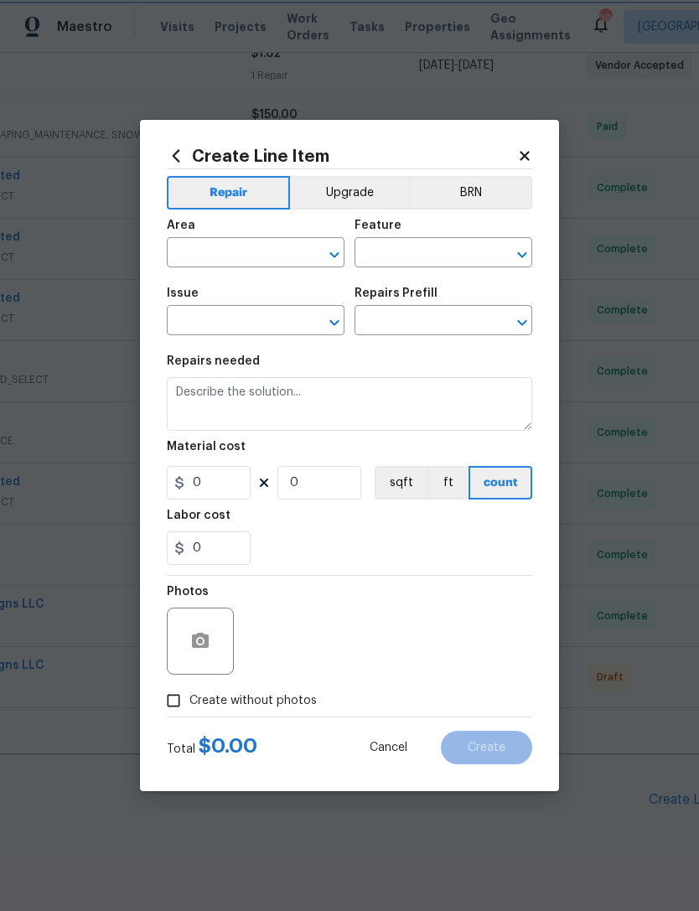
type input "Landscaping"
type input "Add a Task $1.00"
type textarea "HPM to detail"
type input "1"
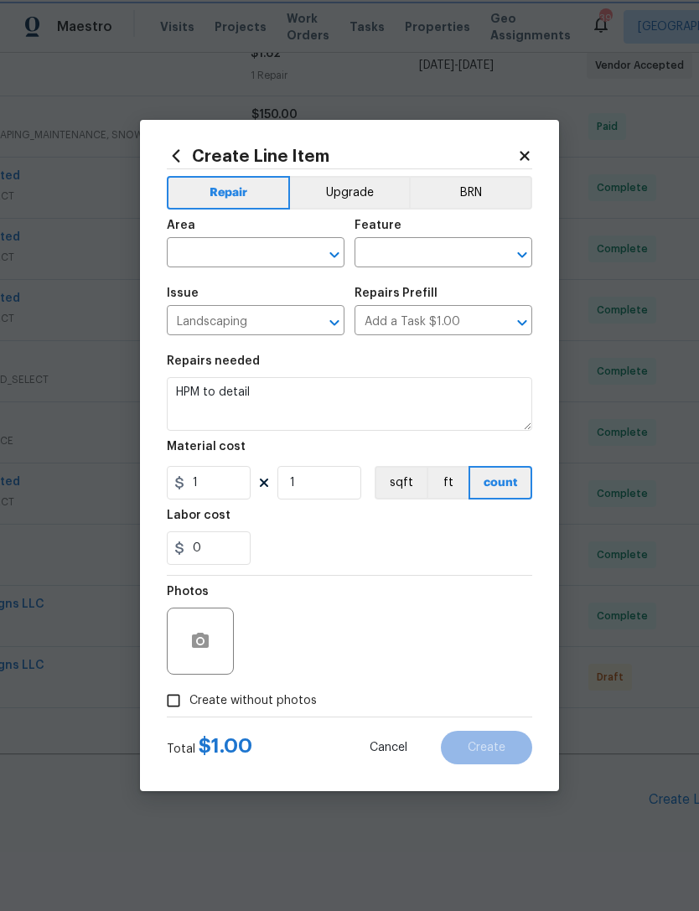
click at [522, 252] on icon "Open" at bounding box center [522, 255] width 20 height 20
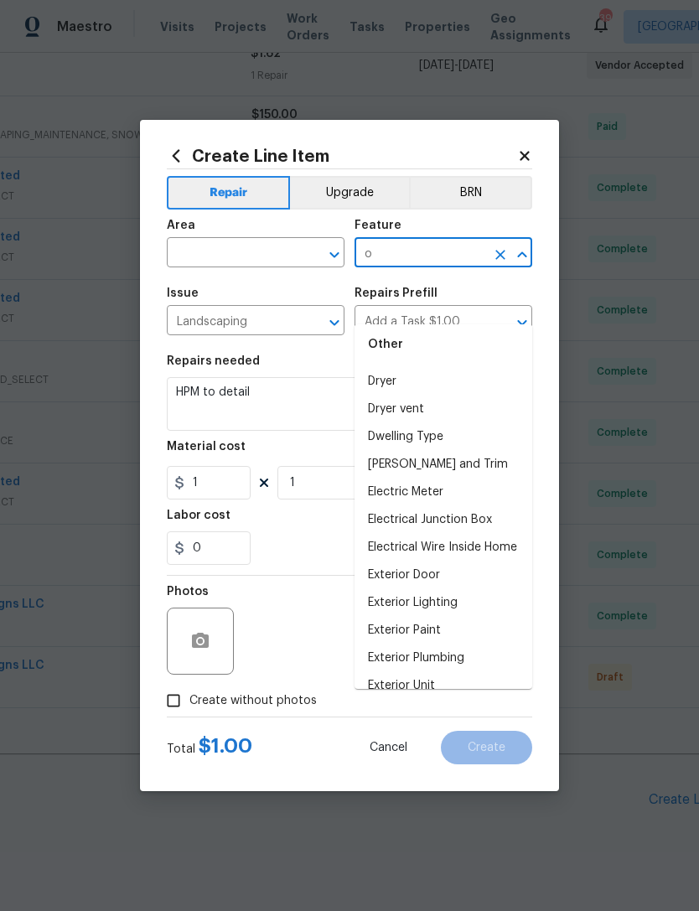
scroll to position [0, 0]
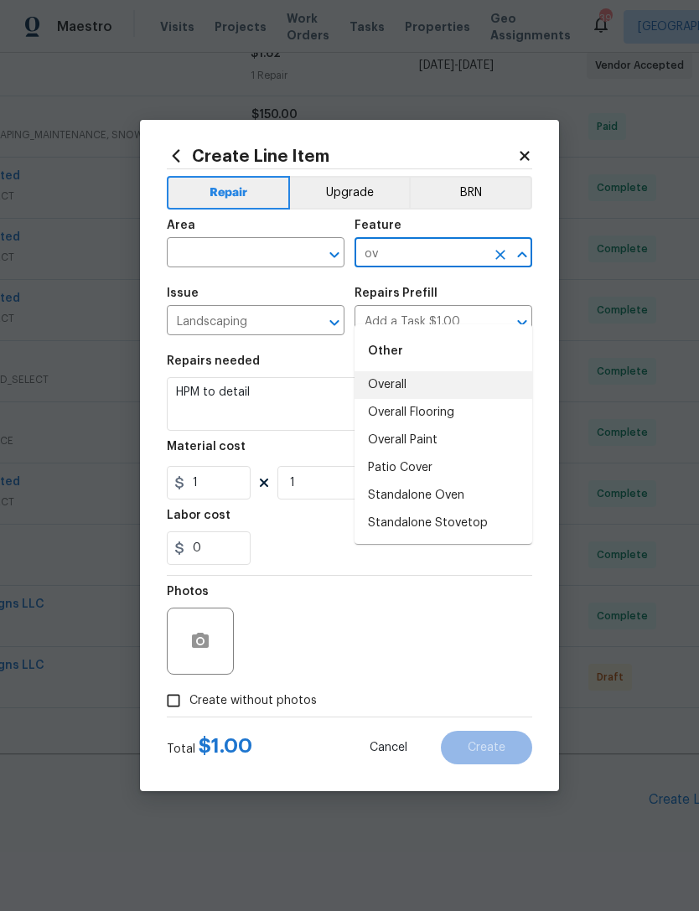
click at [397, 371] on li "Overall" at bounding box center [444, 385] width 178 height 28
type input "Overall"
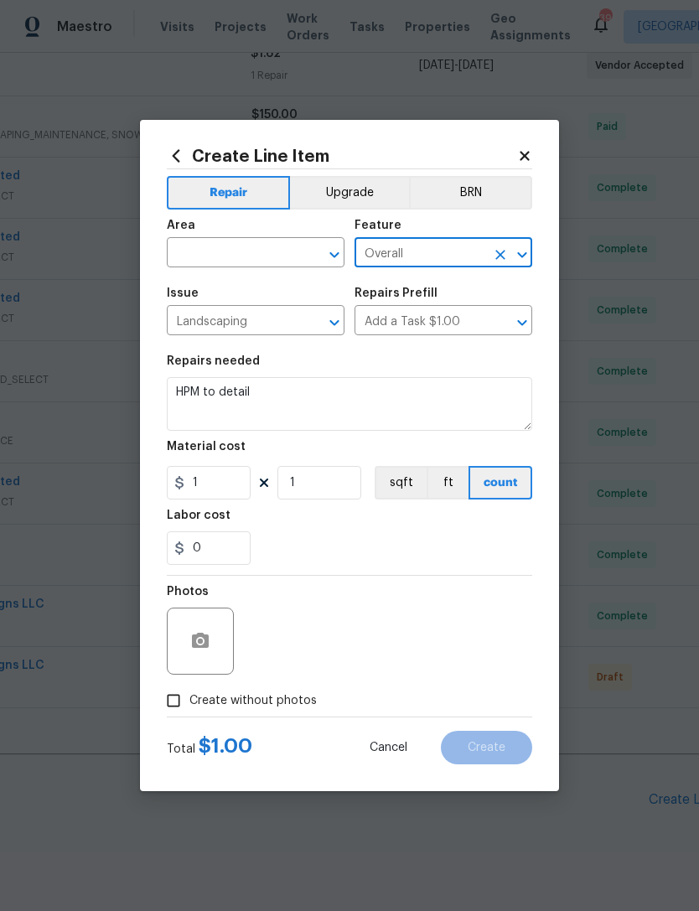
click at [325, 259] on icon "Open" at bounding box center [334, 255] width 20 height 20
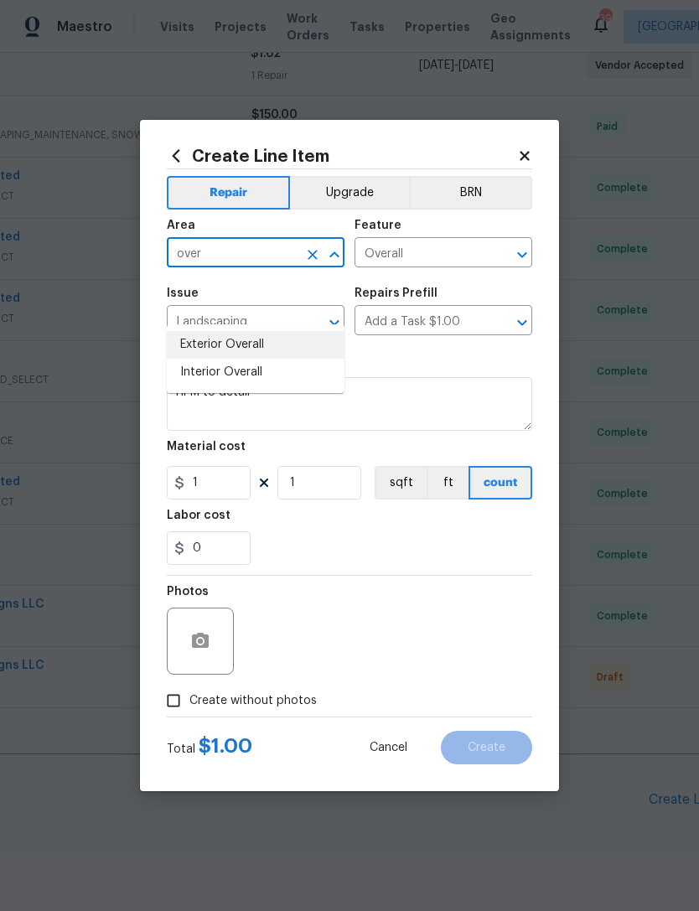
click at [227, 331] on li "Exterior Overall" at bounding box center [256, 345] width 178 height 28
type input "Exterior Overall"
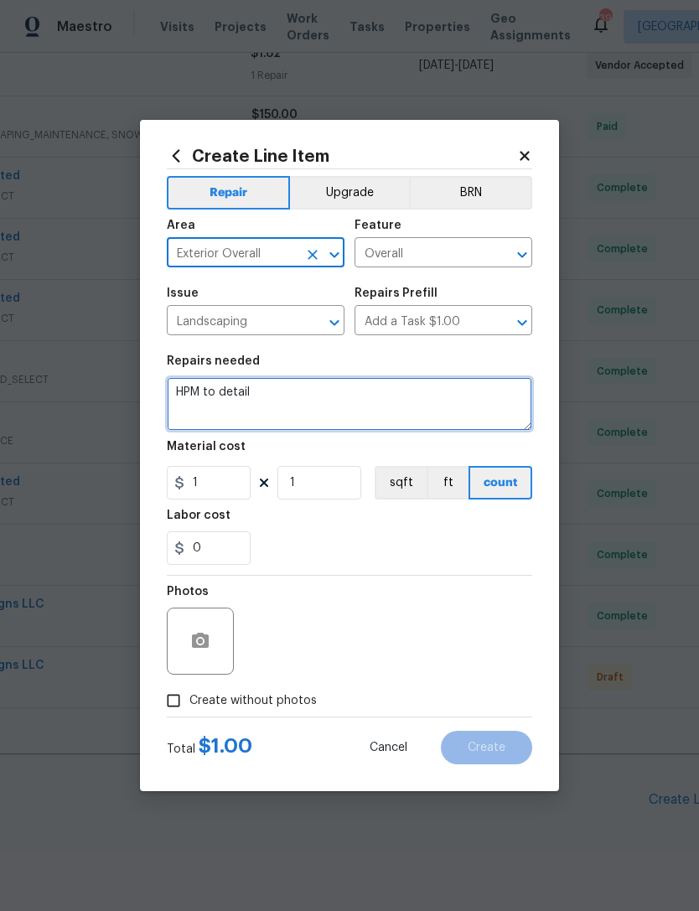
click at [281, 400] on textarea "HPM to detail" at bounding box center [349, 404] width 365 height 54
type textarea "H"
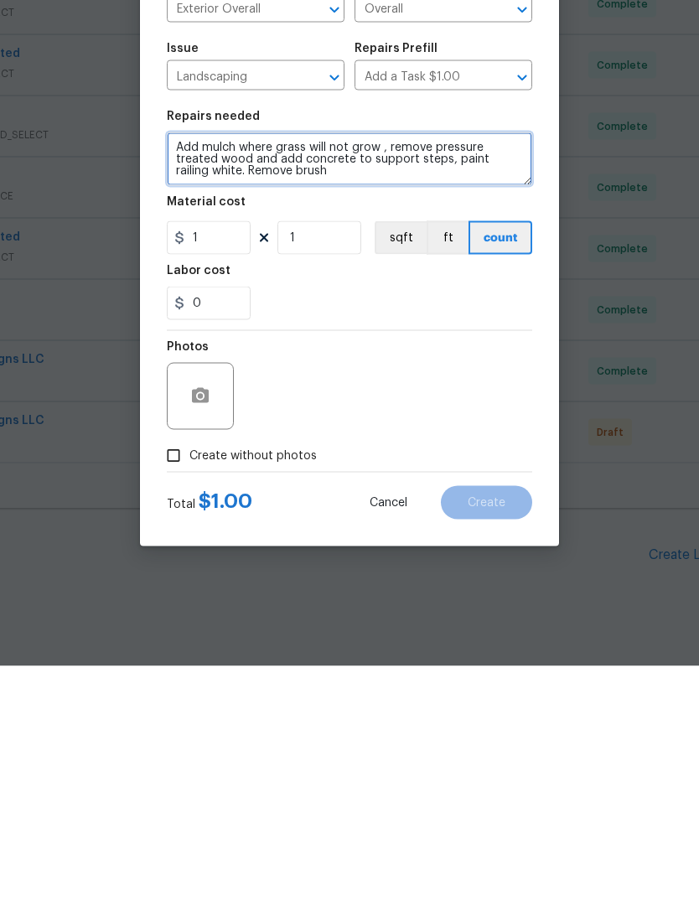
type textarea "Add mulch where grass will not grow , remove pressure treated wood and add conc…"
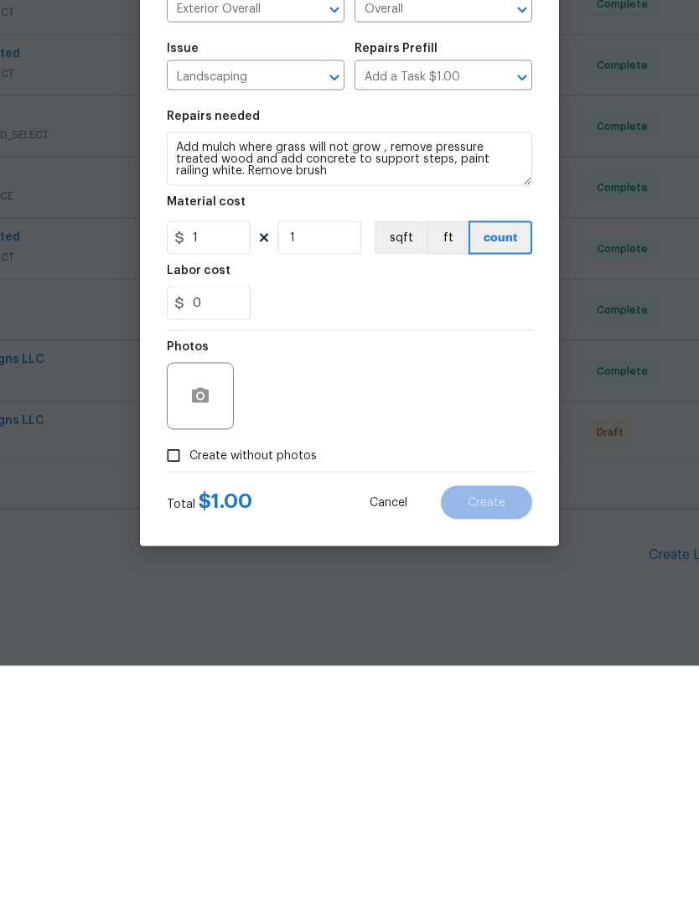
click at [177, 685] on input "Create without photos" at bounding box center [174, 701] width 32 height 32
checkbox input "true"
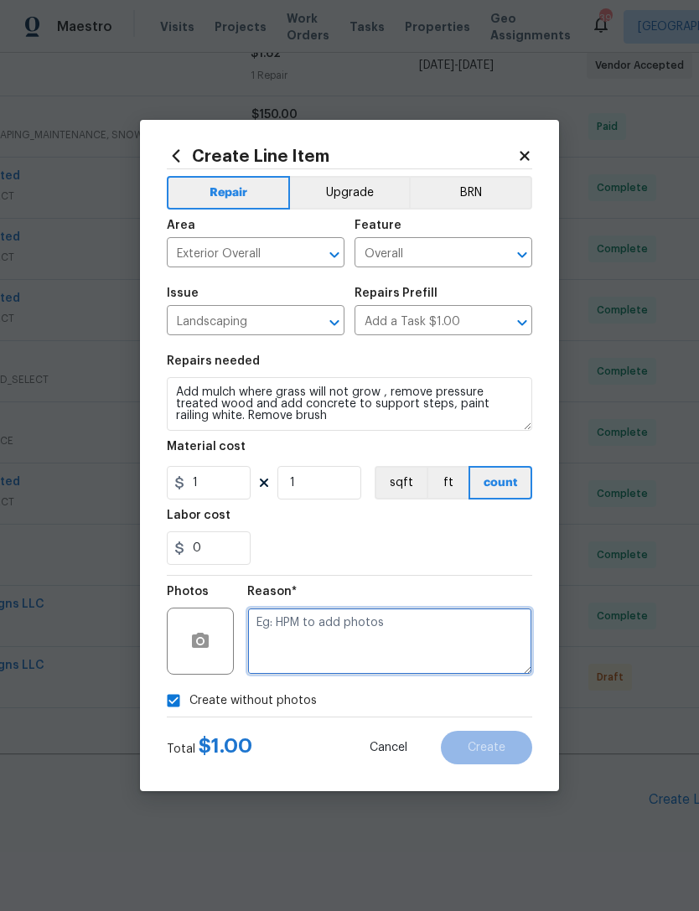
click at [333, 645] on textarea at bounding box center [389, 641] width 285 height 67
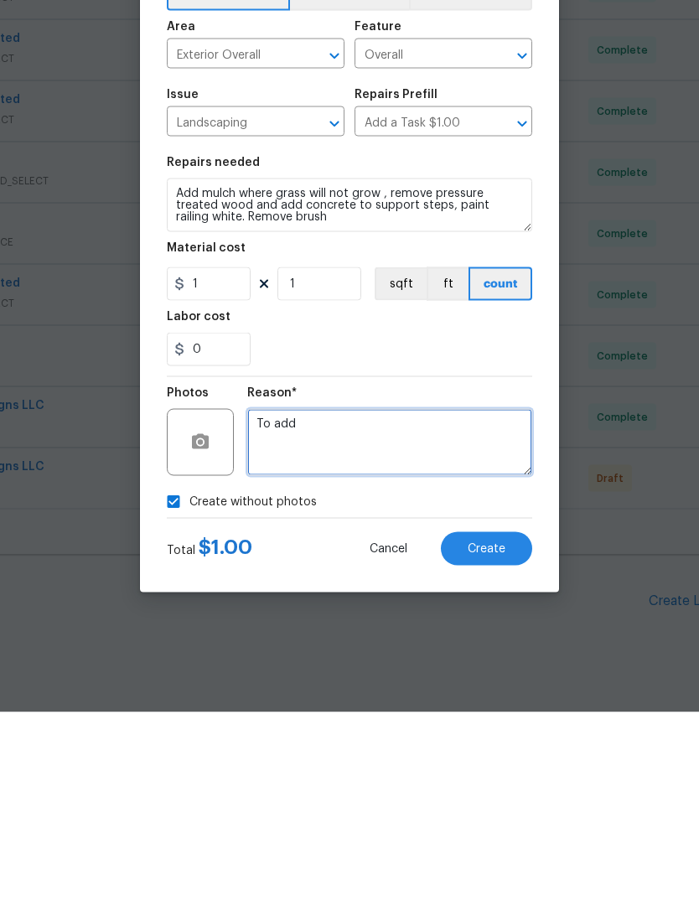
type textarea "To add"
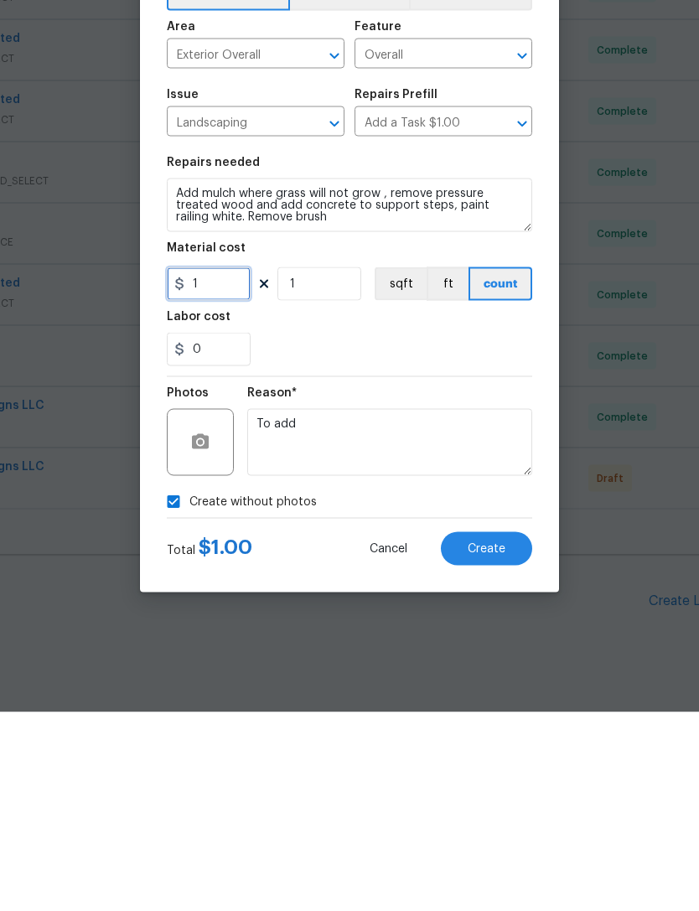
click at [216, 466] on input "1" at bounding box center [209, 483] width 84 height 34
type input "1000"
click at [500, 742] on span "Create" at bounding box center [487, 748] width 38 height 13
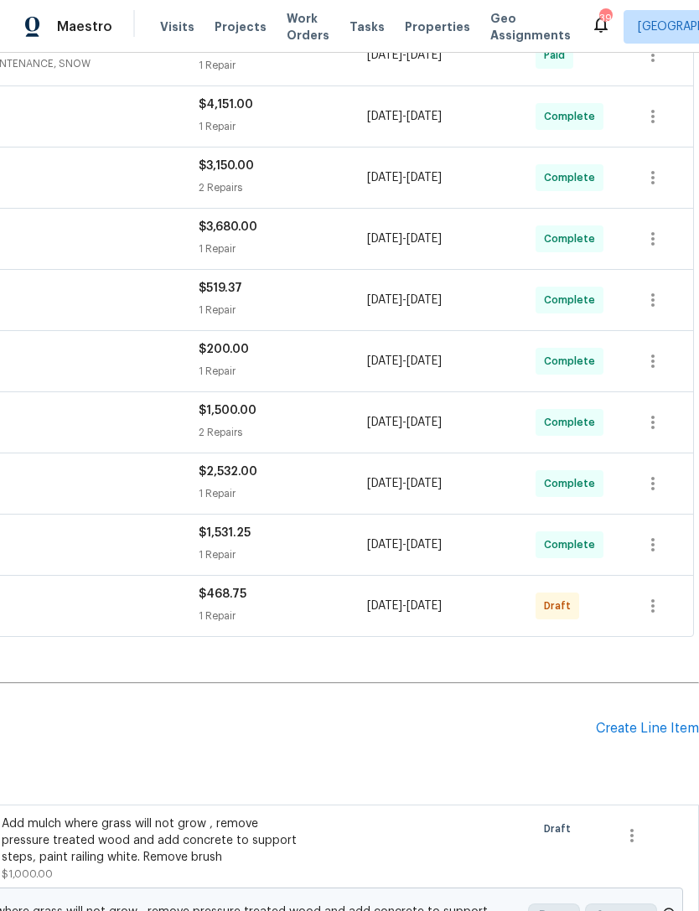
scroll to position [634, 248]
click at [656, 596] on icon "button" at bounding box center [653, 606] width 20 height 20
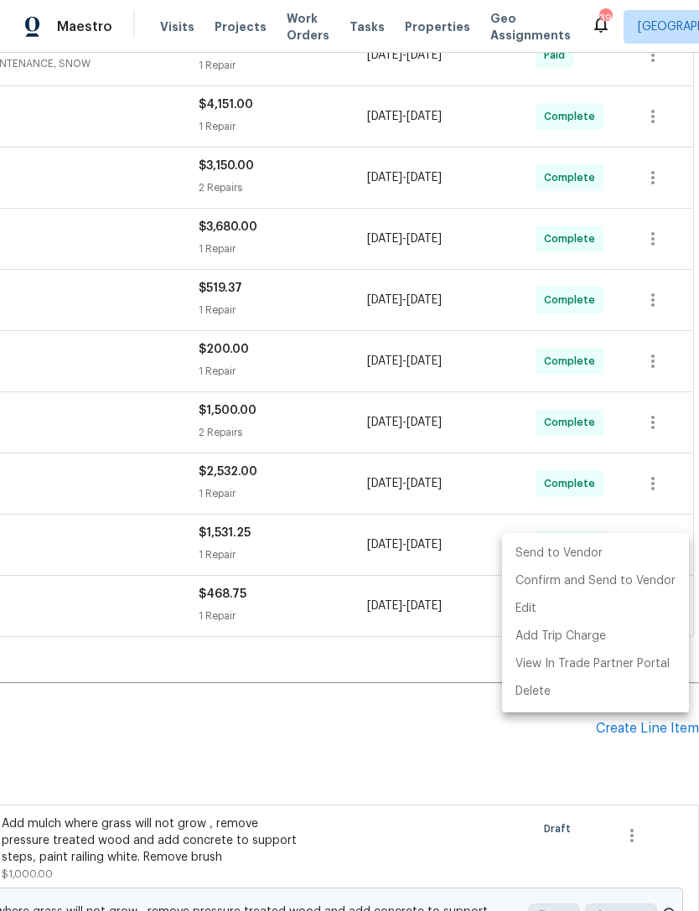
click at [571, 547] on li "Send to Vendor" at bounding box center [595, 554] width 187 height 28
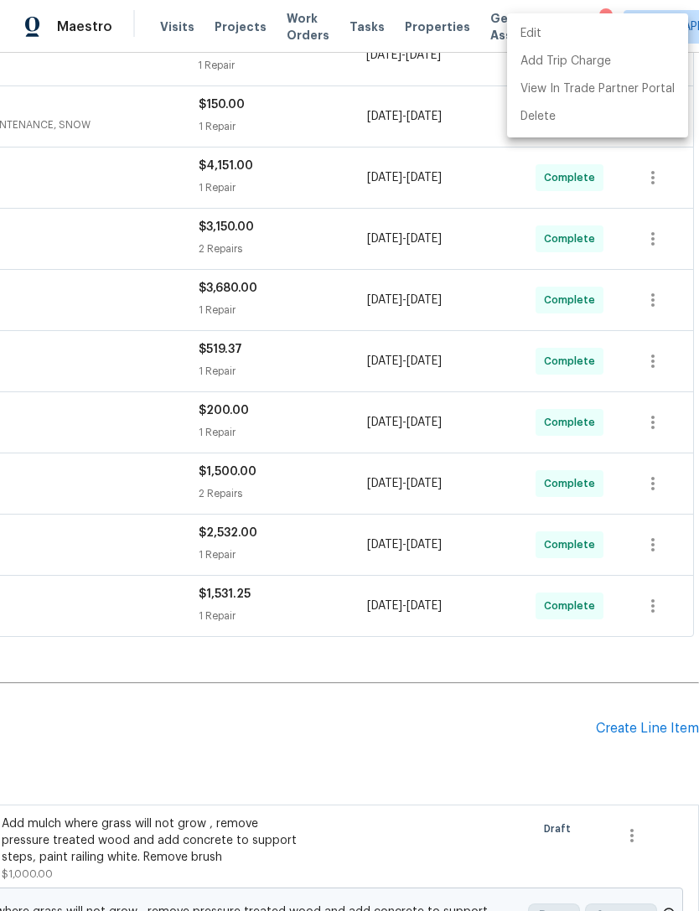
click at [123, 280] on div at bounding box center [349, 455] width 699 height 911
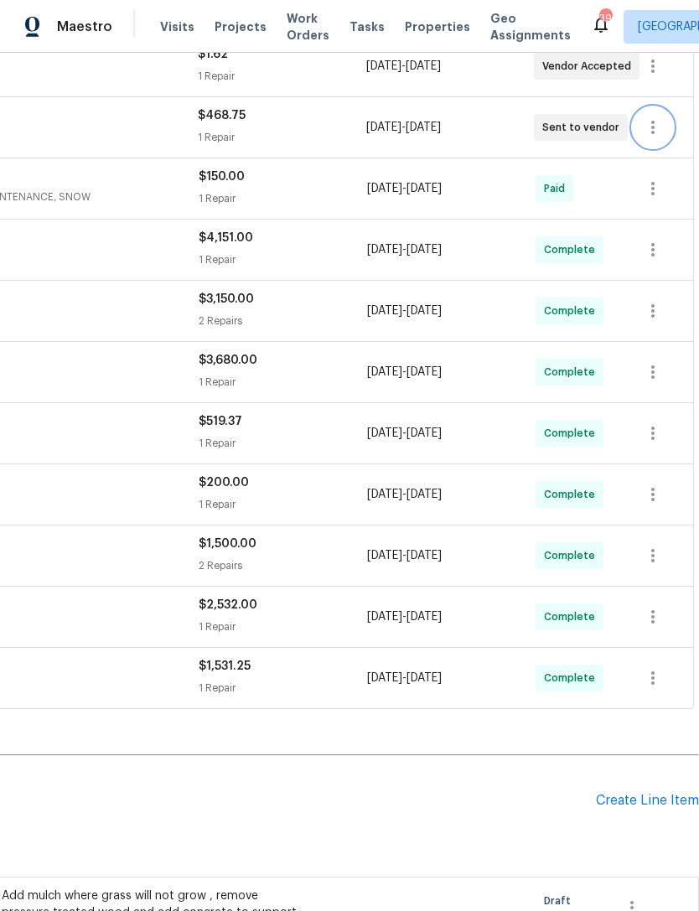
scroll to position [562, 248]
click at [636, 793] on div "Create Line Item" at bounding box center [647, 801] width 103 height 16
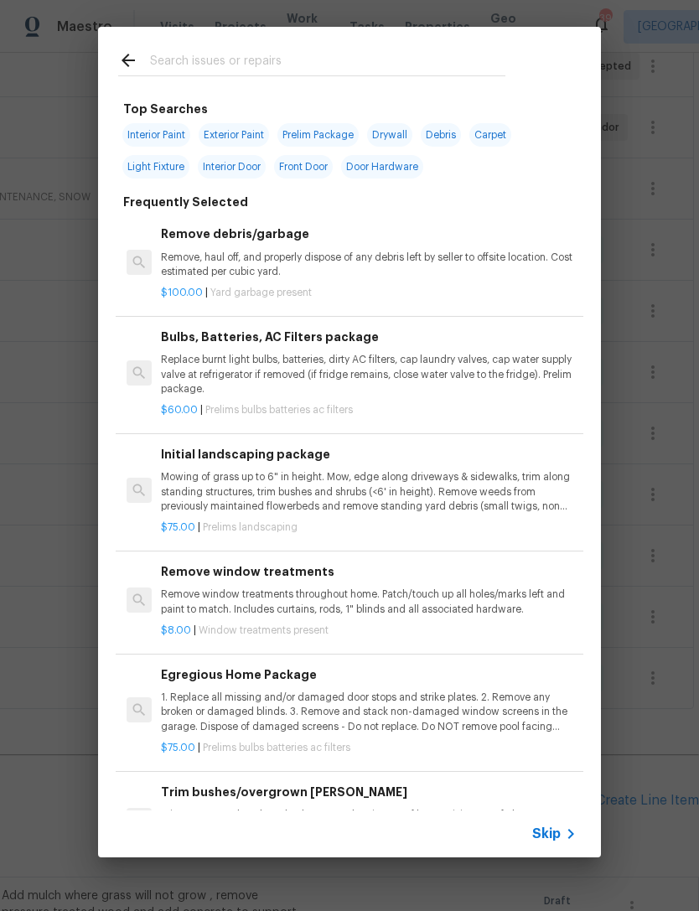
click at [202, 58] on input "text" at bounding box center [327, 62] width 355 height 25
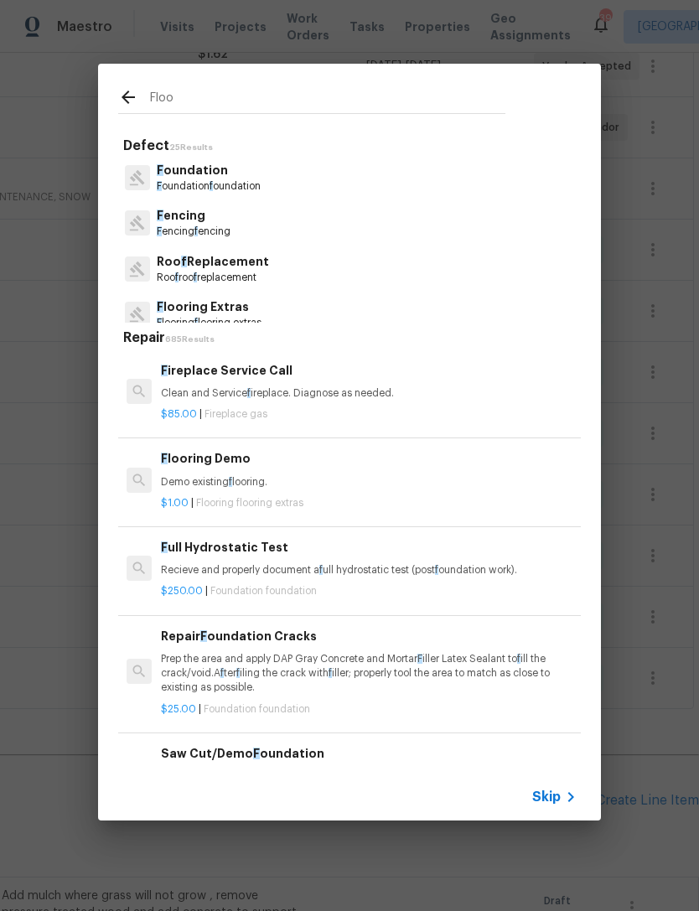
type input "Floor"
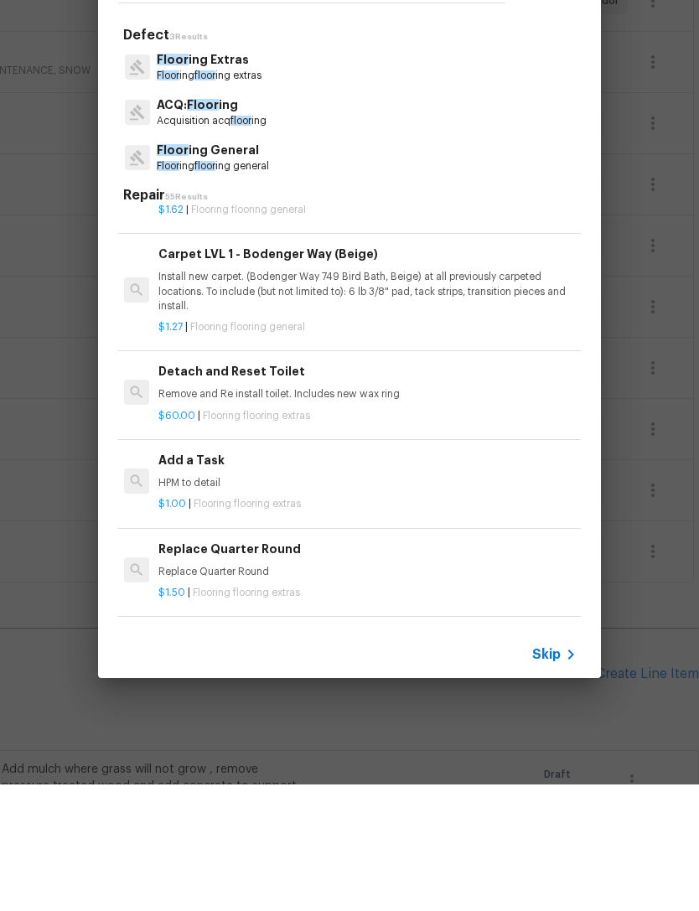
scroll to position [1860, 3]
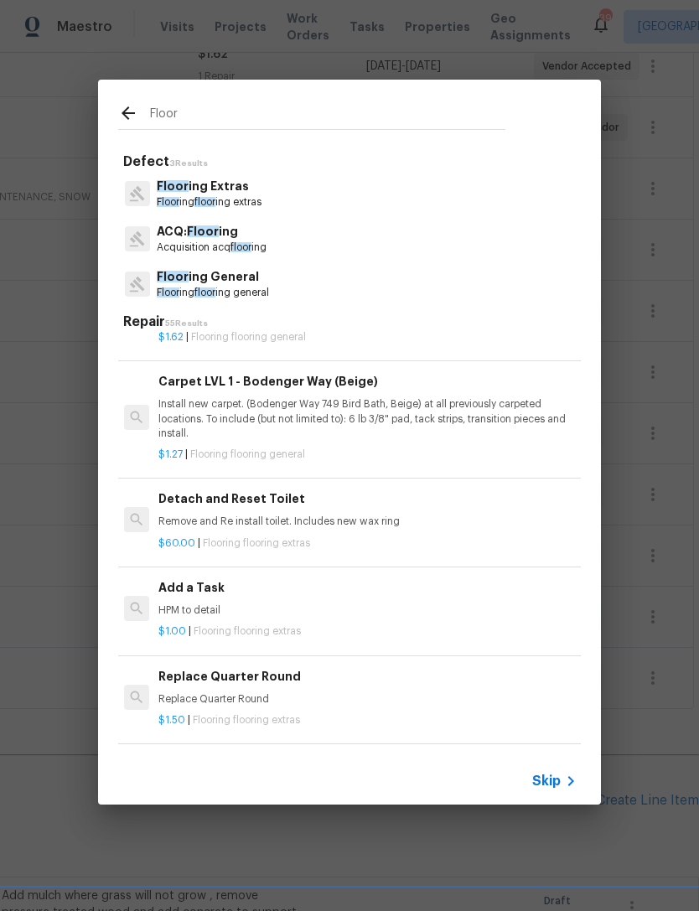
click at [216, 188] on p "Floor ing Extras" at bounding box center [209, 187] width 105 height 18
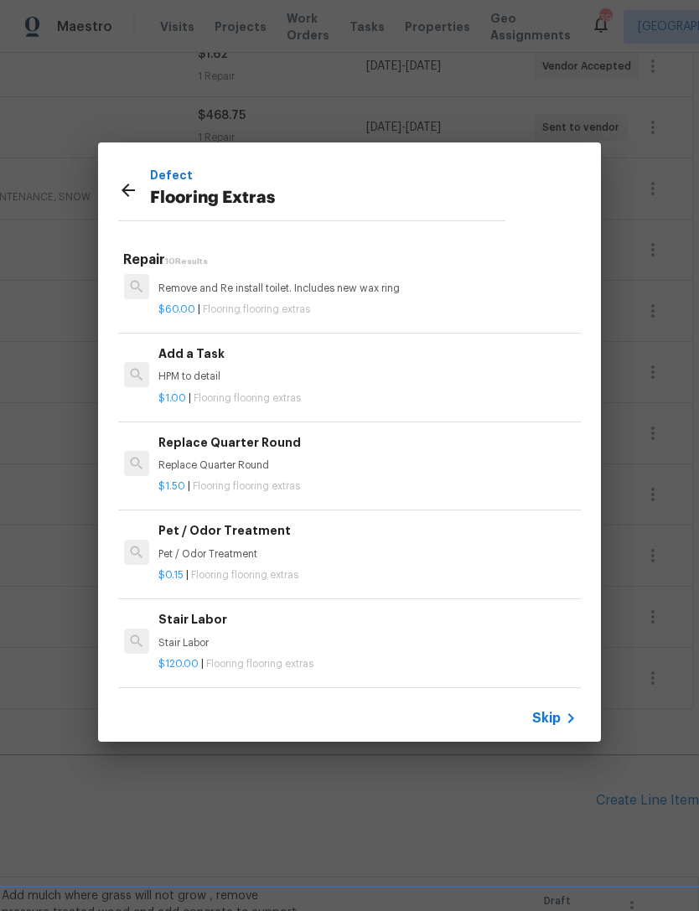
scroll to position [463, 3]
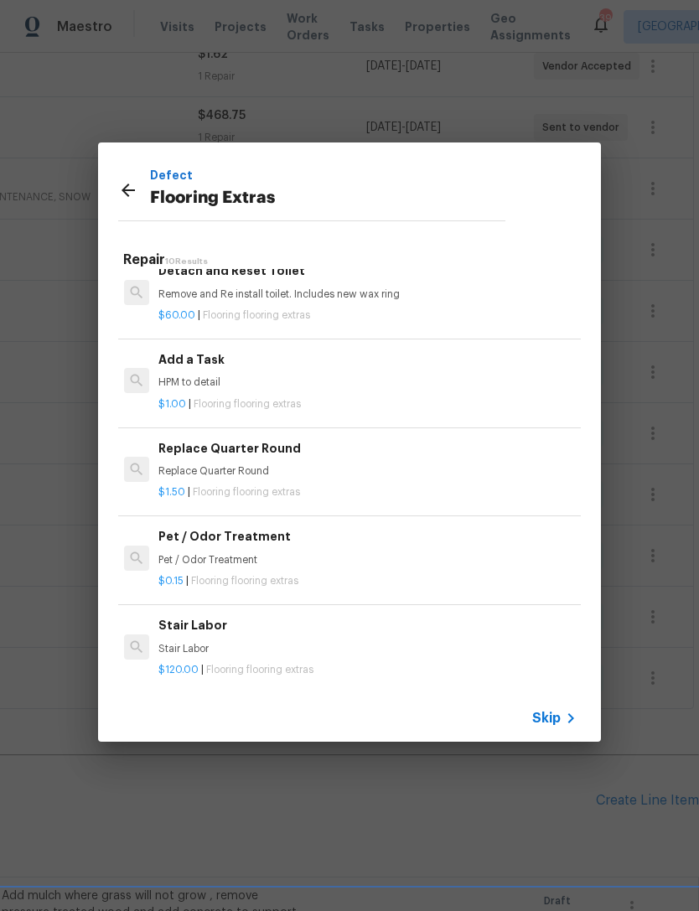
click at [208, 391] on div "$1.00 | Flooring flooring extras" at bounding box center [366, 401] width 416 height 21
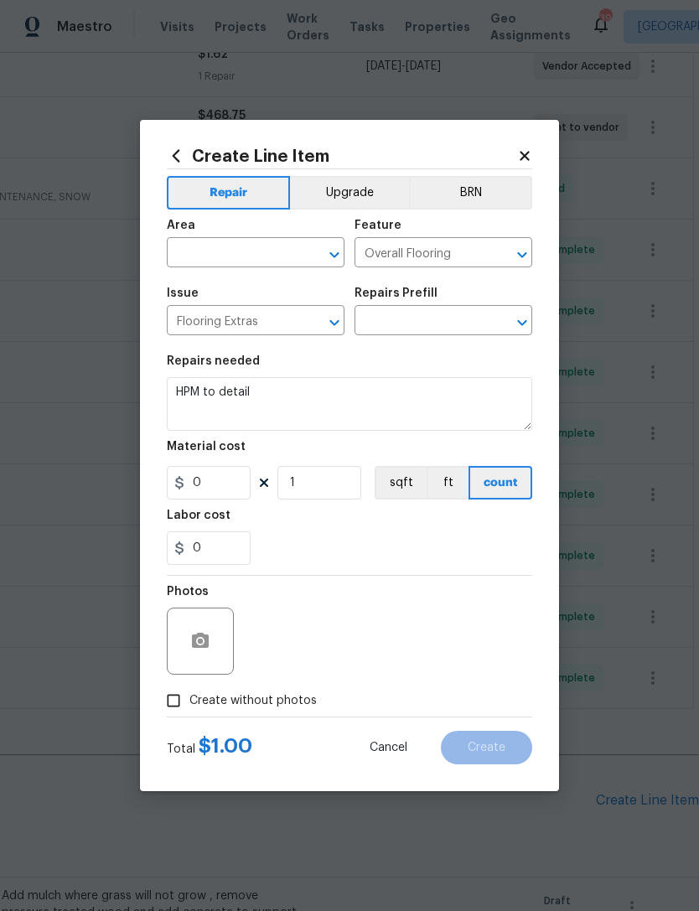
type input "Add a Task $1.00"
type input "1"
click at [344, 245] on icon "Open" at bounding box center [334, 255] width 20 height 20
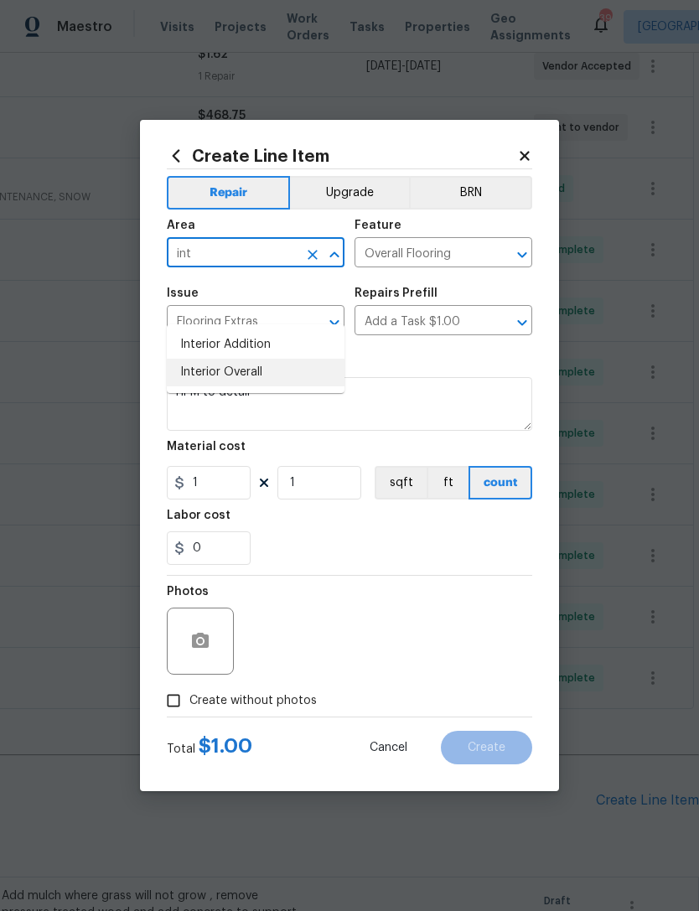
click at [245, 359] on li "Interior Overall" at bounding box center [256, 373] width 178 height 28
type input "Interior Overall"
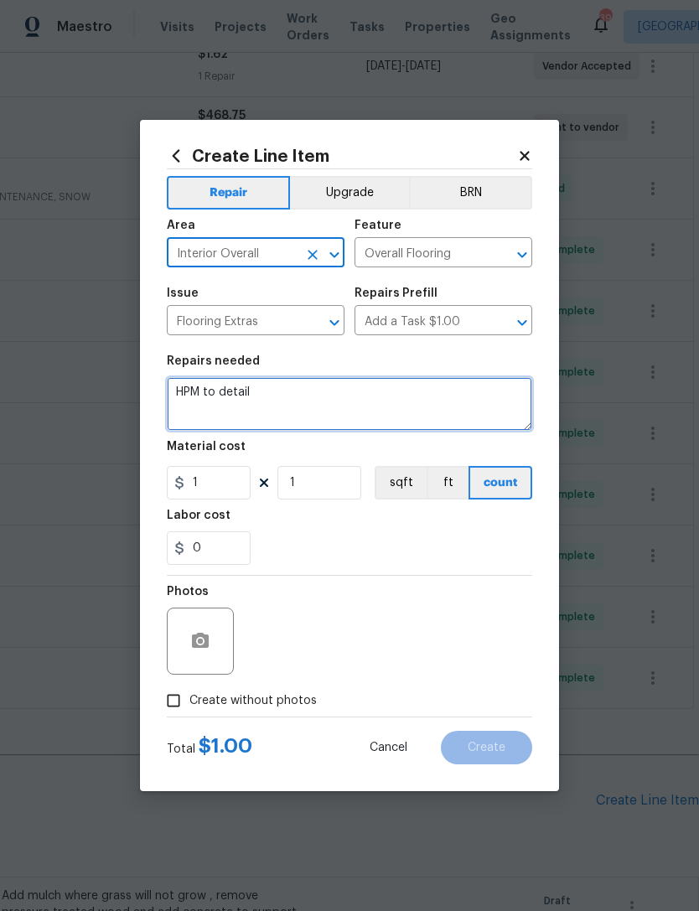
click at [294, 408] on textarea "HPM to detail" at bounding box center [349, 404] width 365 height 54
type textarea "H"
type textarea "Sand and stain 5 x 5 entry…"
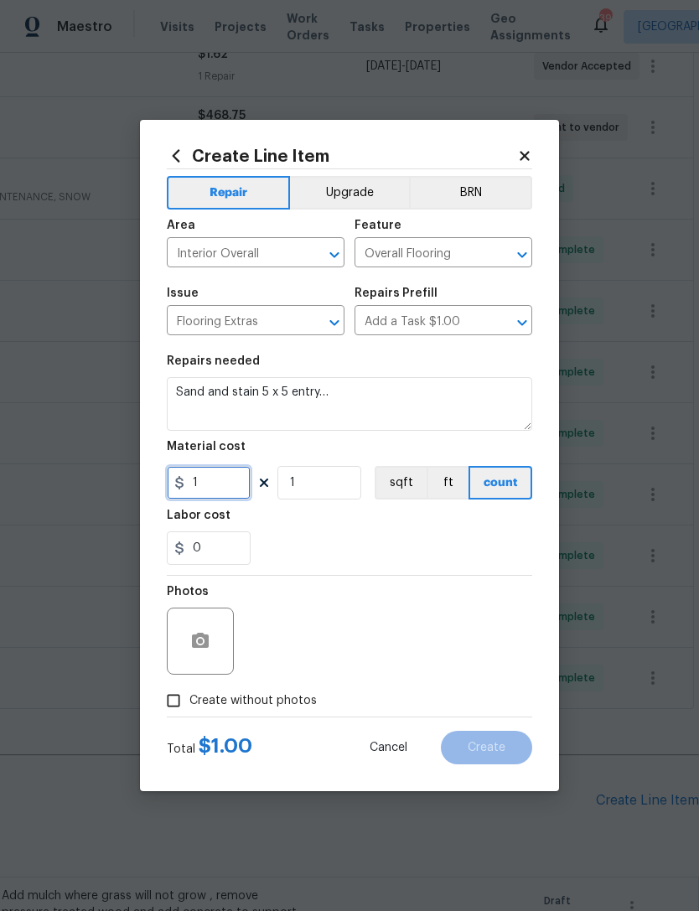
click at [220, 486] on input "1" at bounding box center [209, 483] width 84 height 34
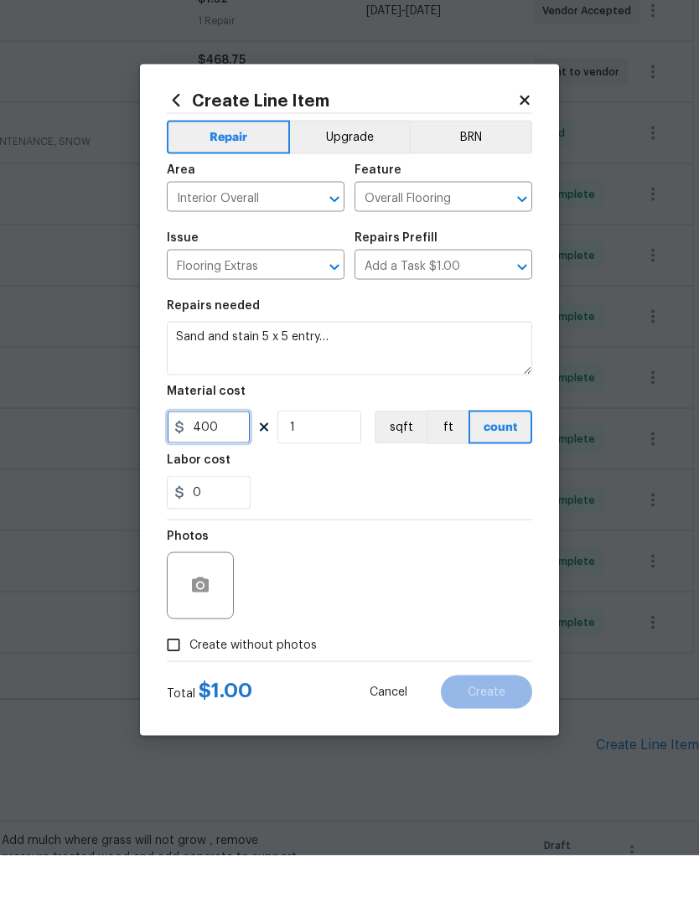
type input "400"
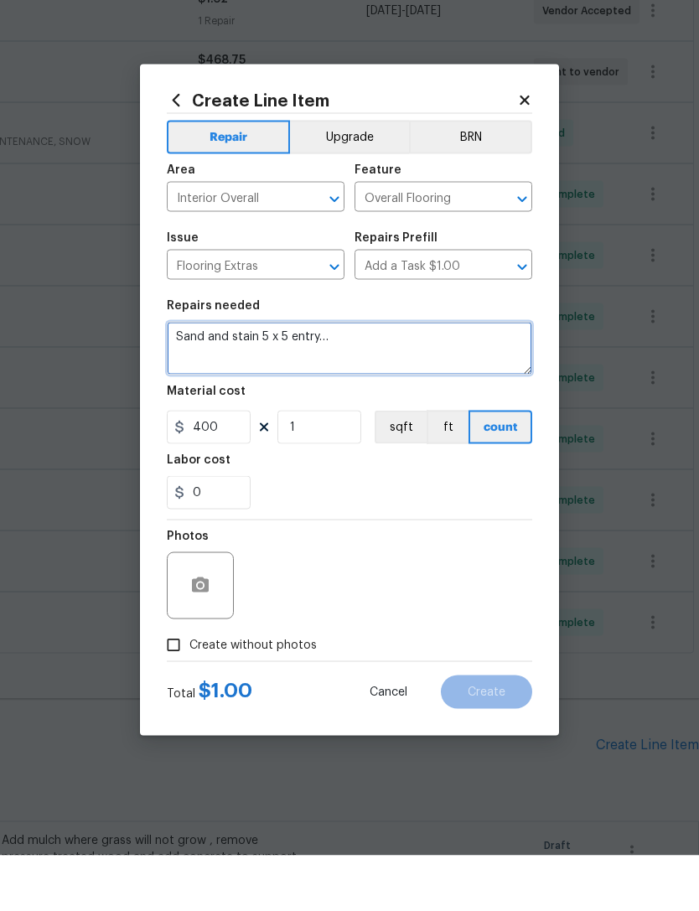
click at [365, 377] on textarea "Sand and stain 5 x 5 entry…" at bounding box center [349, 404] width 365 height 54
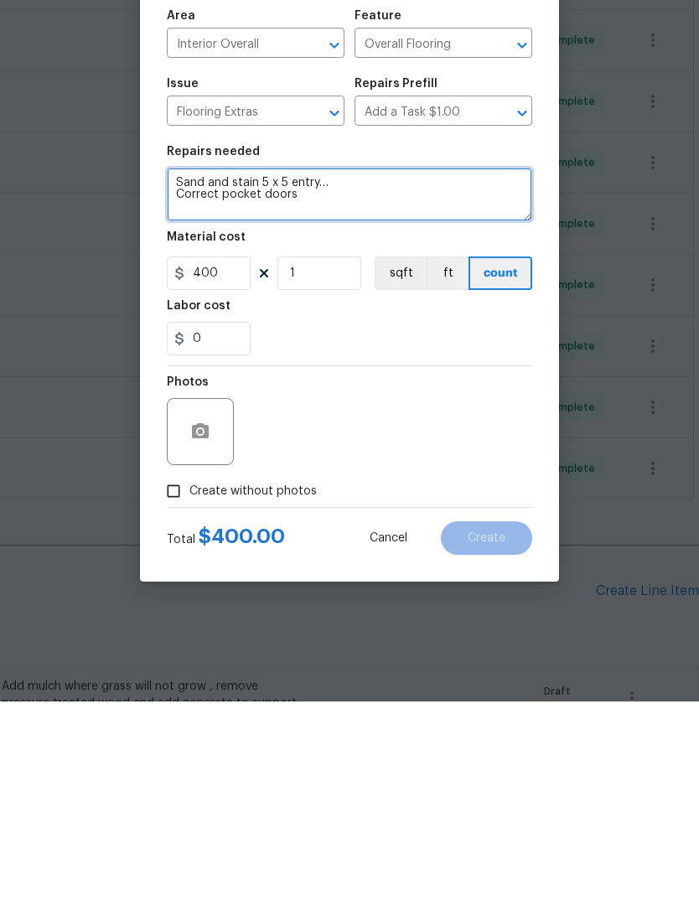
type textarea "Sand and stain 5 x 5 entry… Correct pocket doors"
click at [176, 685] on input "Create without photos" at bounding box center [174, 701] width 32 height 32
checkbox input "true"
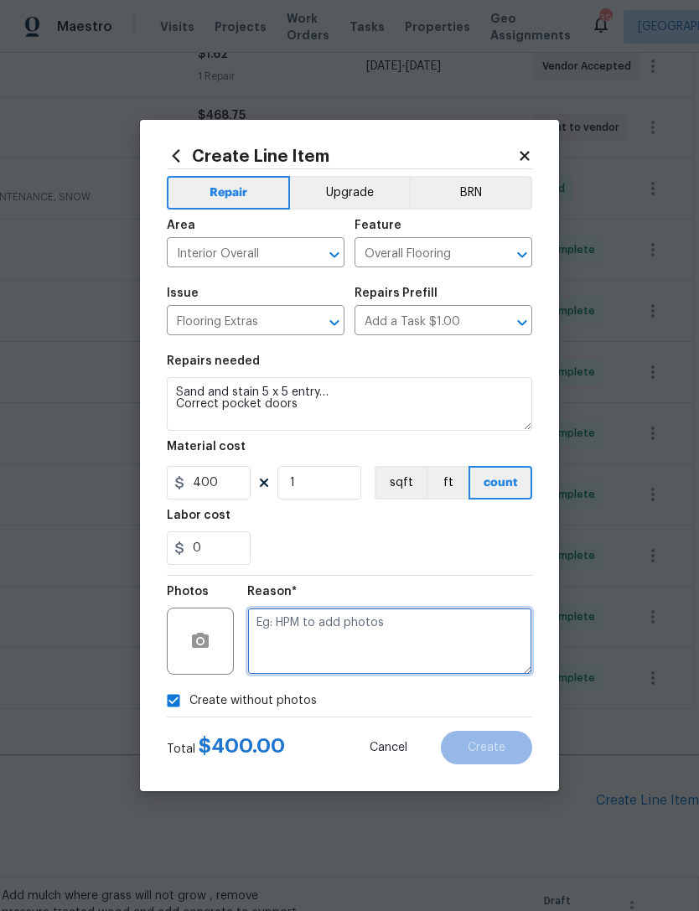
click at [324, 648] on textarea at bounding box center [389, 641] width 285 height 67
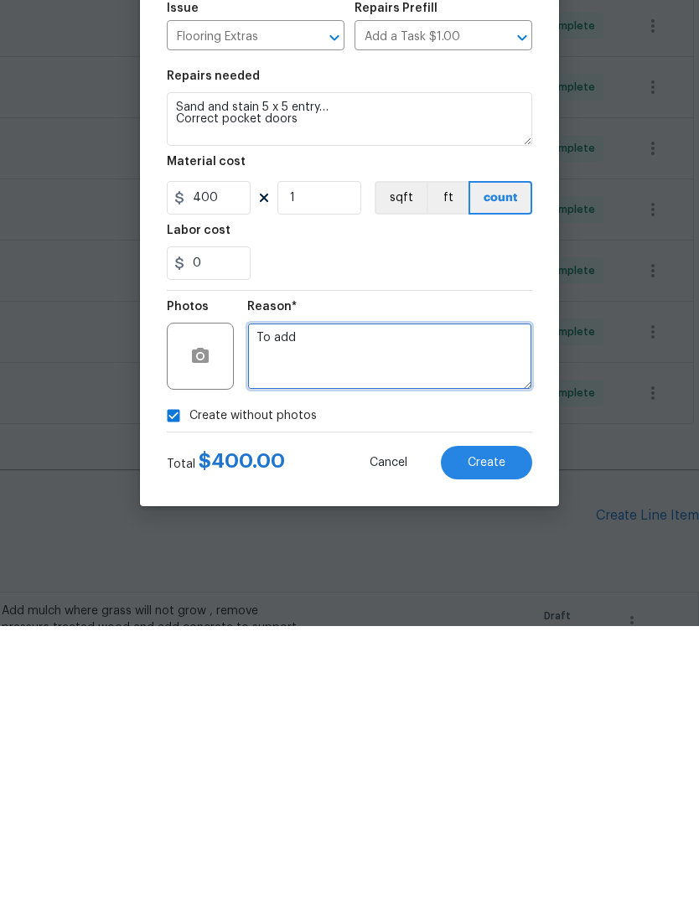
type textarea "To add"
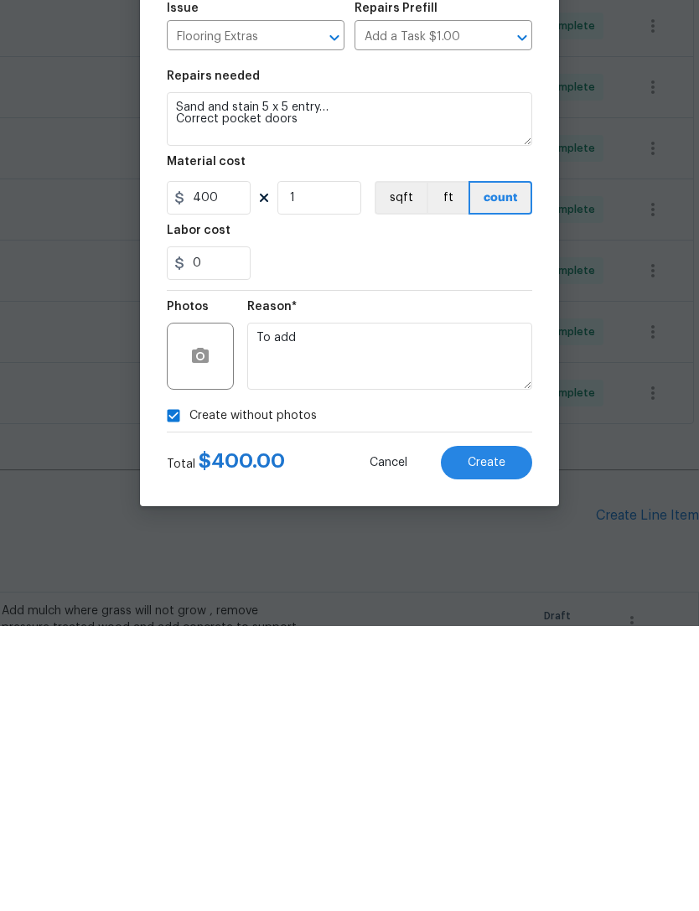
click at [500, 742] on span "Create" at bounding box center [487, 748] width 38 height 13
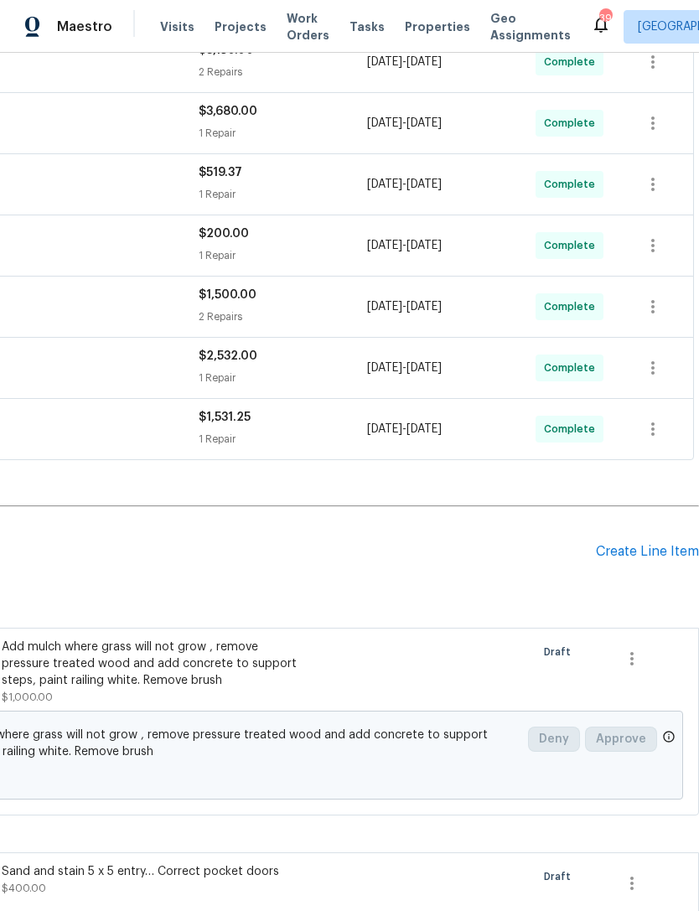
scroll to position [810, 248]
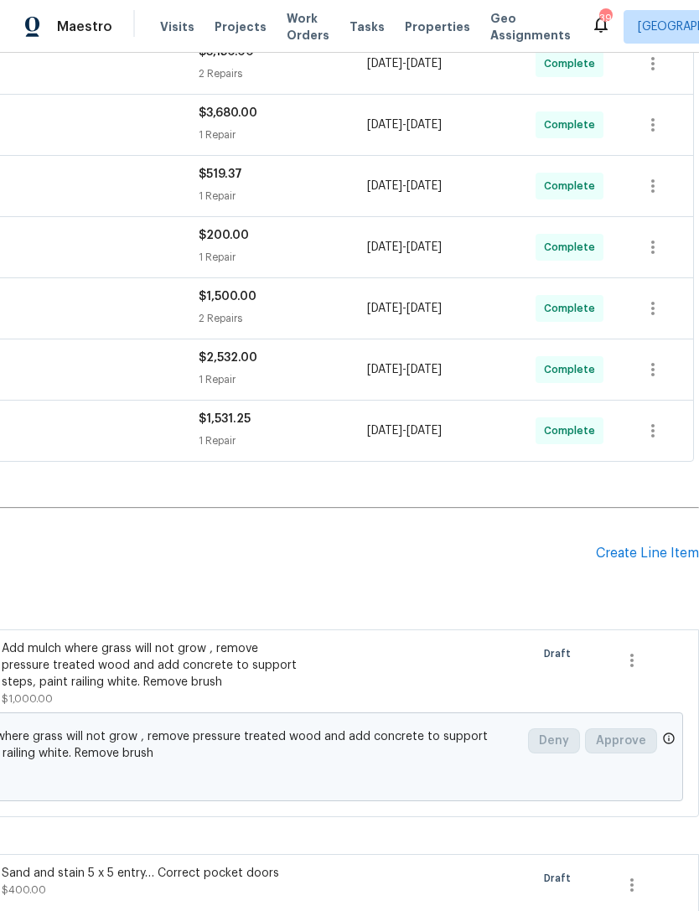
click at [640, 546] on div "Create Line Item" at bounding box center [647, 554] width 103 height 16
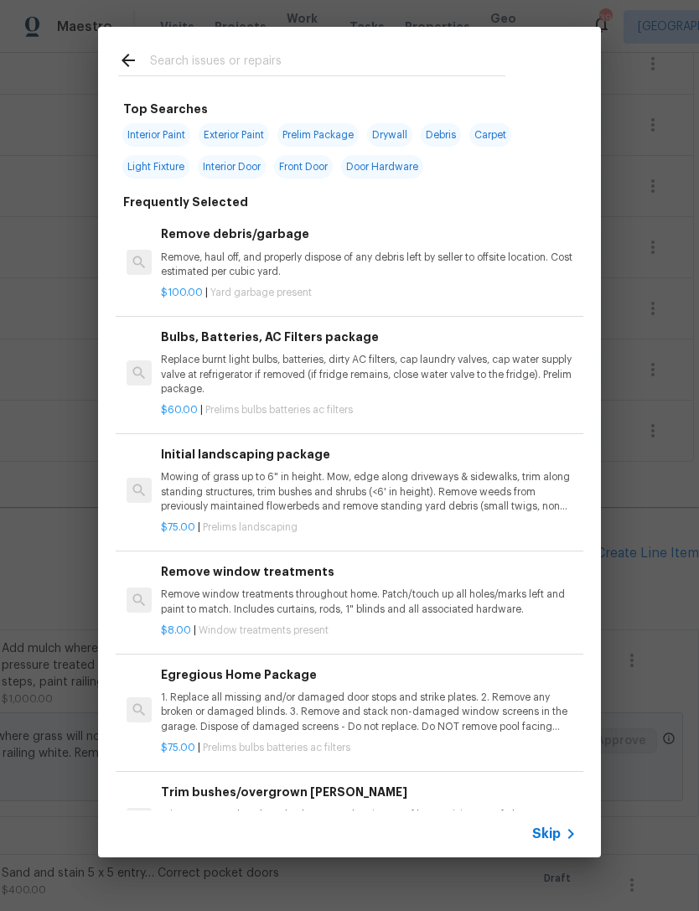
click at [218, 52] on input "text" at bounding box center [327, 62] width 355 height 25
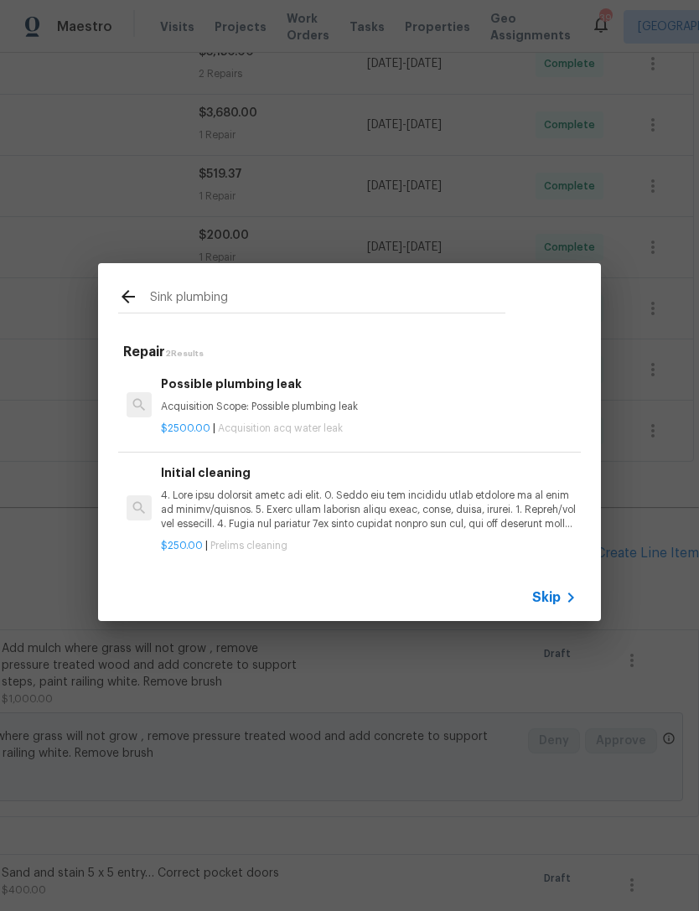
click at [187, 296] on input "Sink plumbing" at bounding box center [327, 299] width 355 height 25
type input "S"
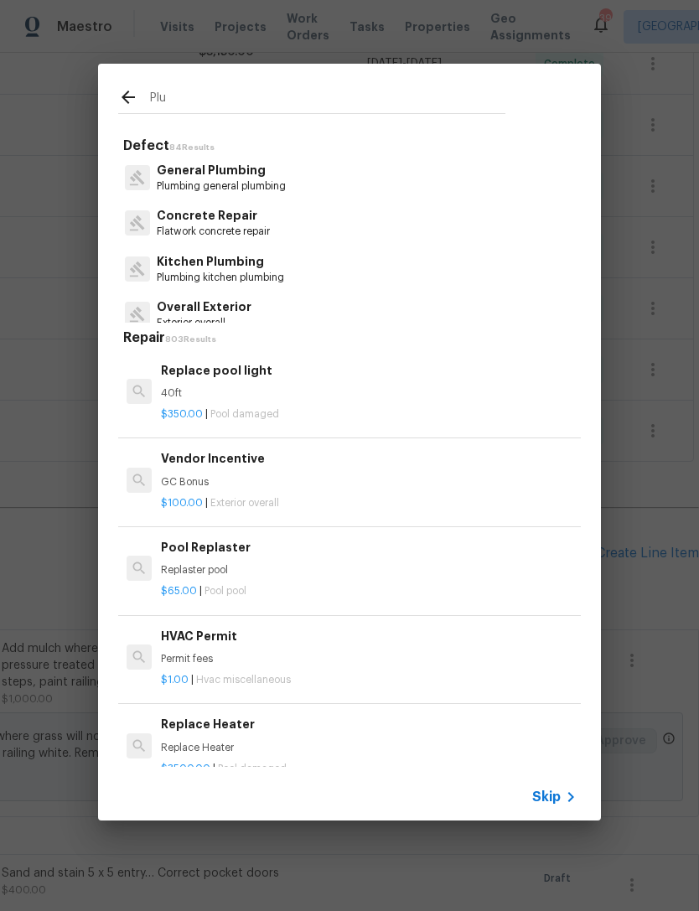
type input "Plum"
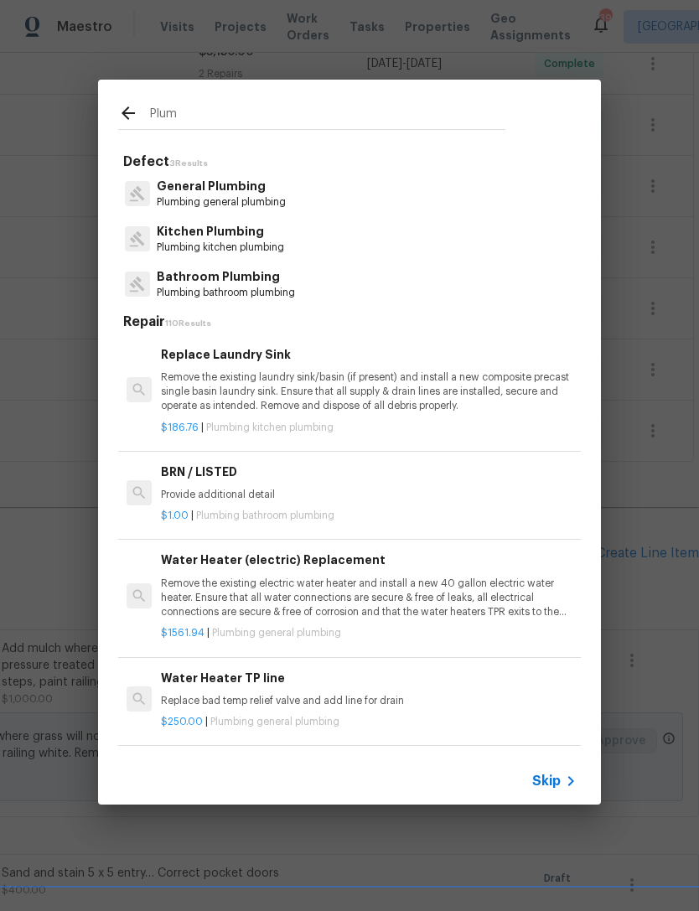
click at [221, 191] on p "General Plumbing" at bounding box center [221, 187] width 129 height 18
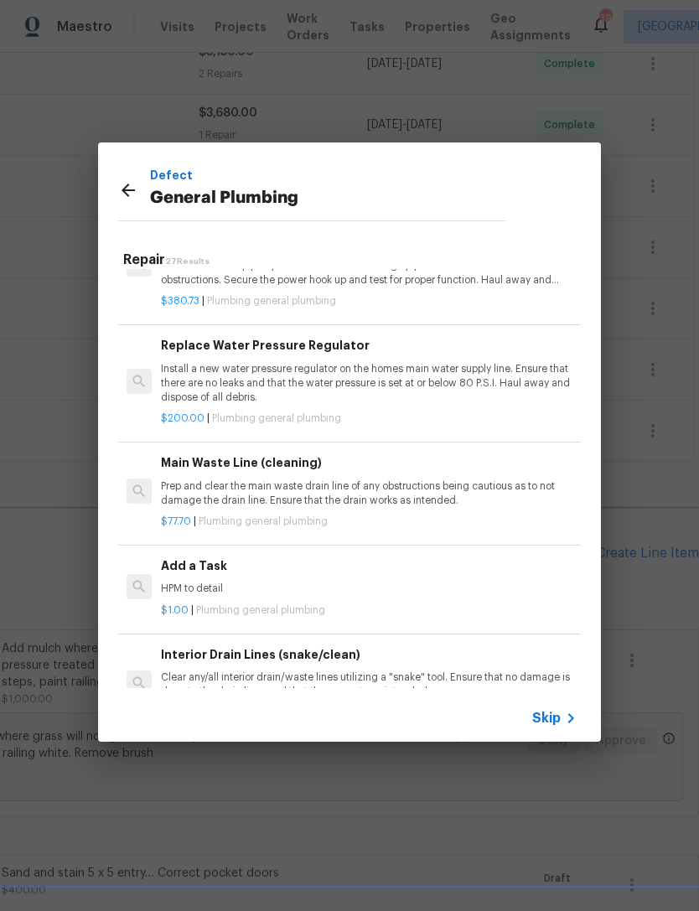
scroll to position [1627, 0]
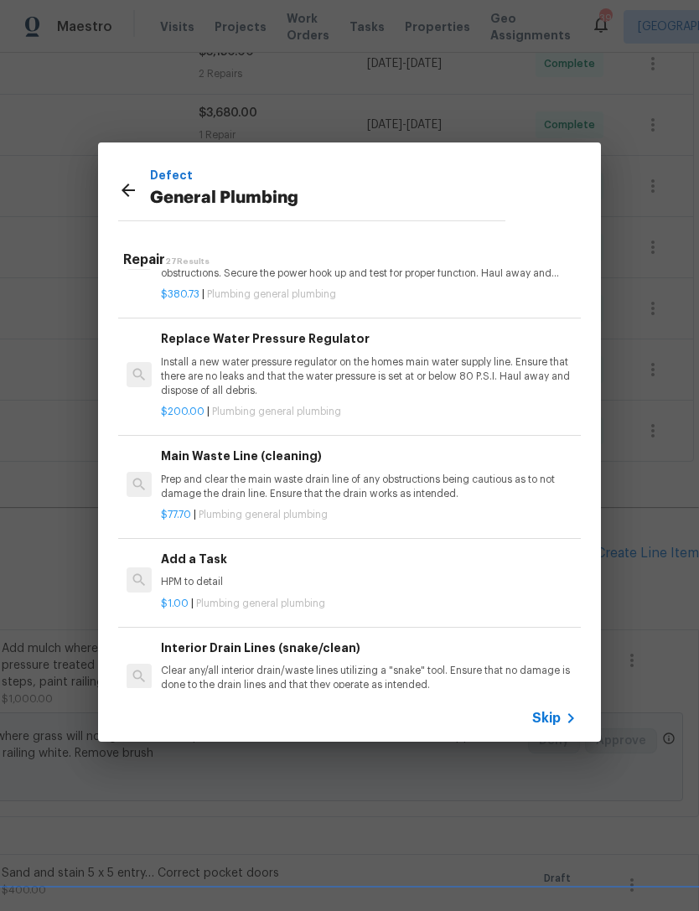
click at [197, 554] on h6 "Add a Task" at bounding box center [369, 559] width 416 height 18
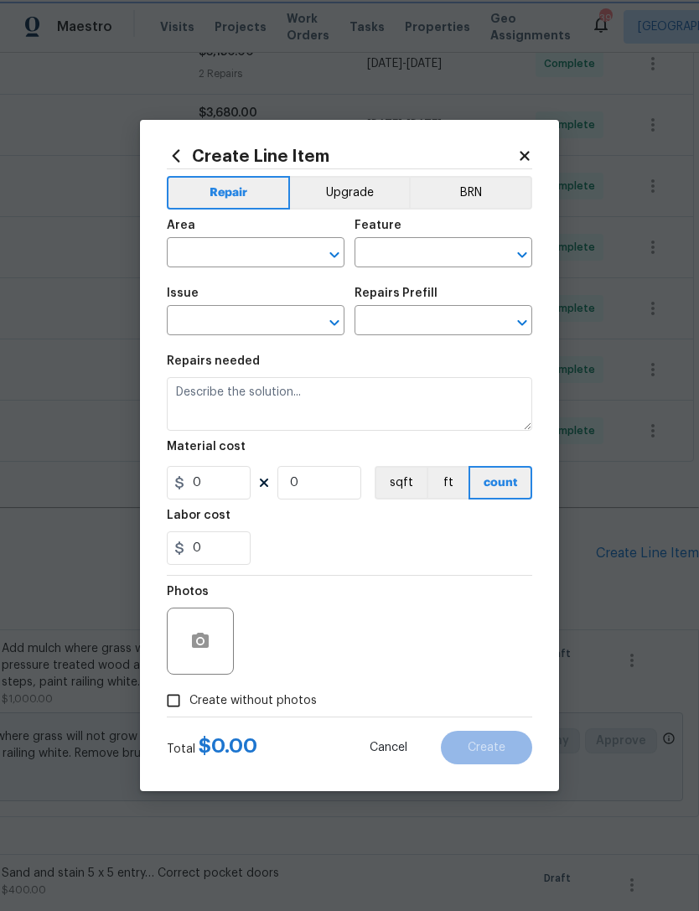
type input "Plumbing"
type input "General Plumbing"
type input "Add a Task $1.00"
type textarea "HPM to detail"
type input "1"
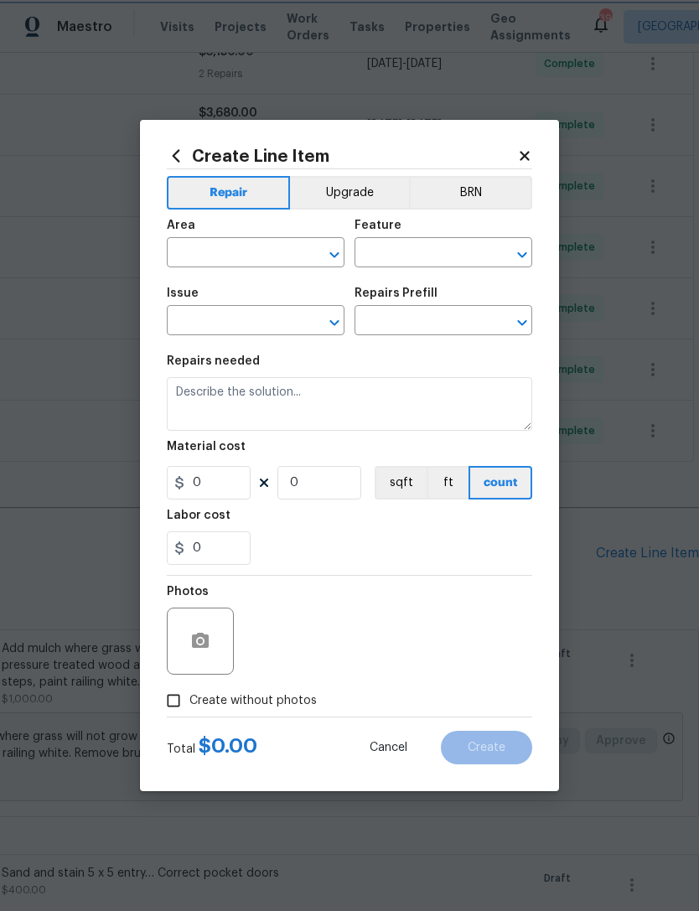
type input "1"
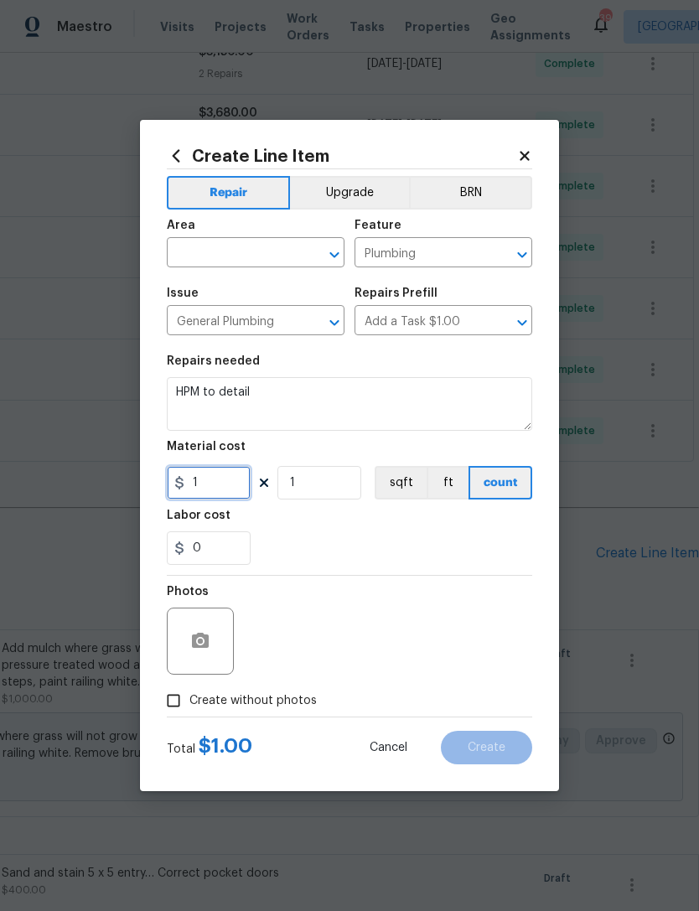
click at [235, 477] on input "1" at bounding box center [209, 483] width 84 height 34
click at [271, 253] on input "text" at bounding box center [232, 254] width 131 height 26
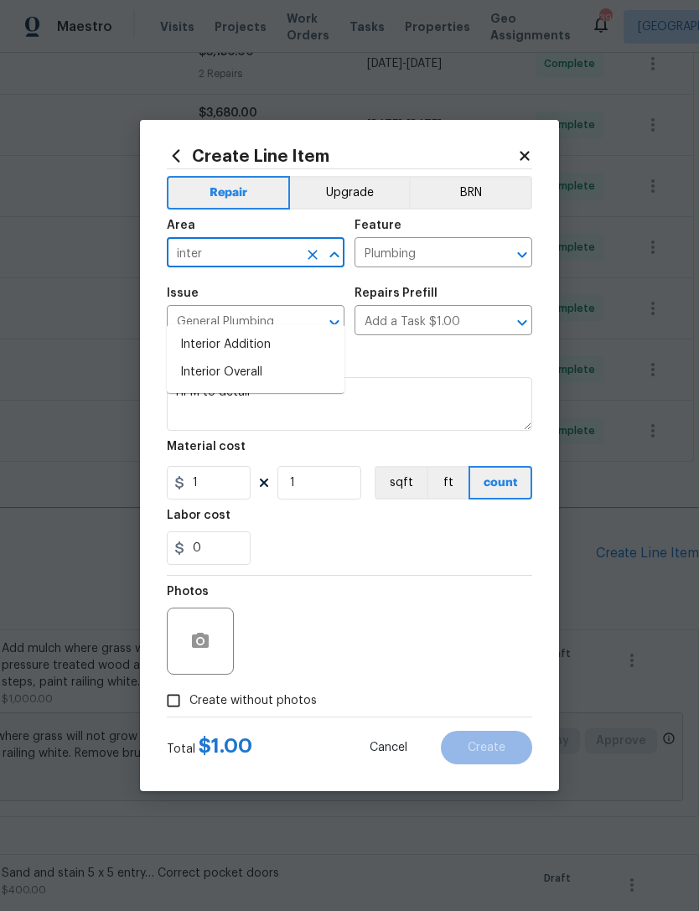
click at [223, 359] on li "Interior Overall" at bounding box center [256, 373] width 178 height 28
type input "Interior Overall"
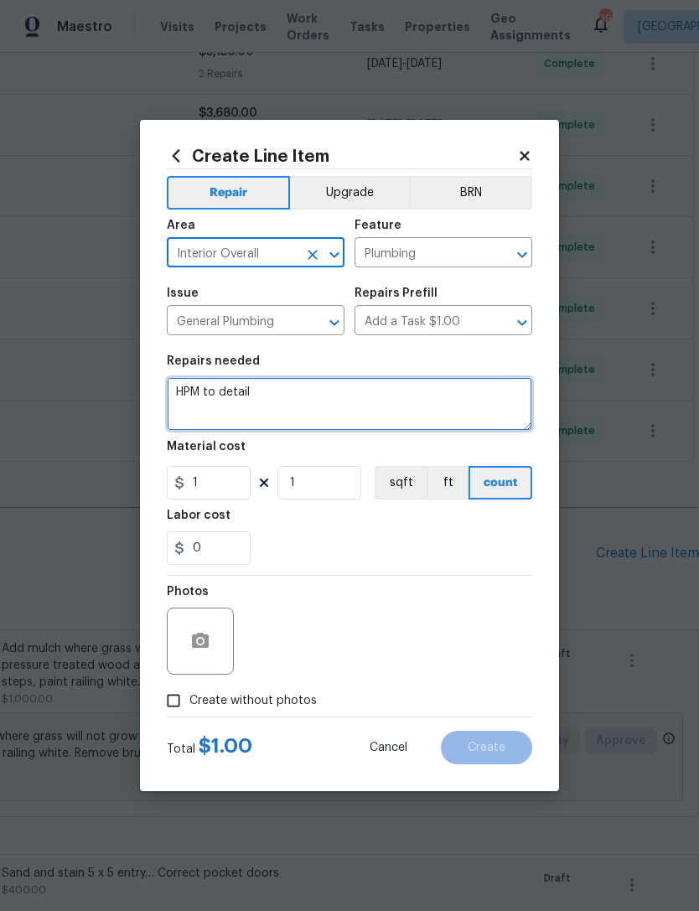
click at [287, 386] on textarea "HPM to detail" at bounding box center [349, 404] width 365 height 54
click at [276, 403] on textarea "HPM to detail" at bounding box center [349, 404] width 365 height 54
type textarea "H"
type textarea "S"
type textarea "I"
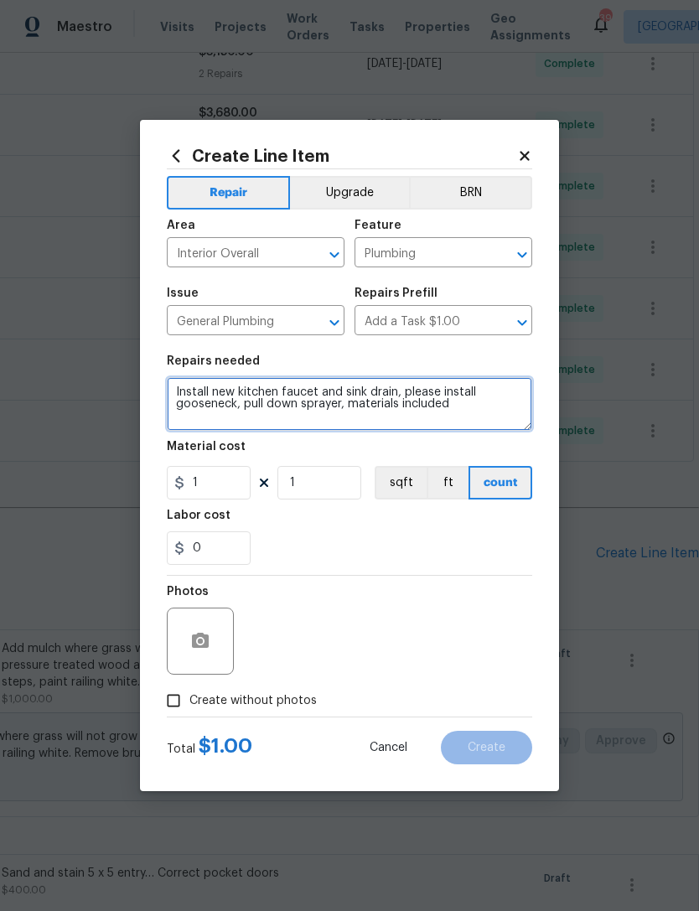
type textarea "Install new kitchen faucet and sink drain, please install gooseneck, pull down …"
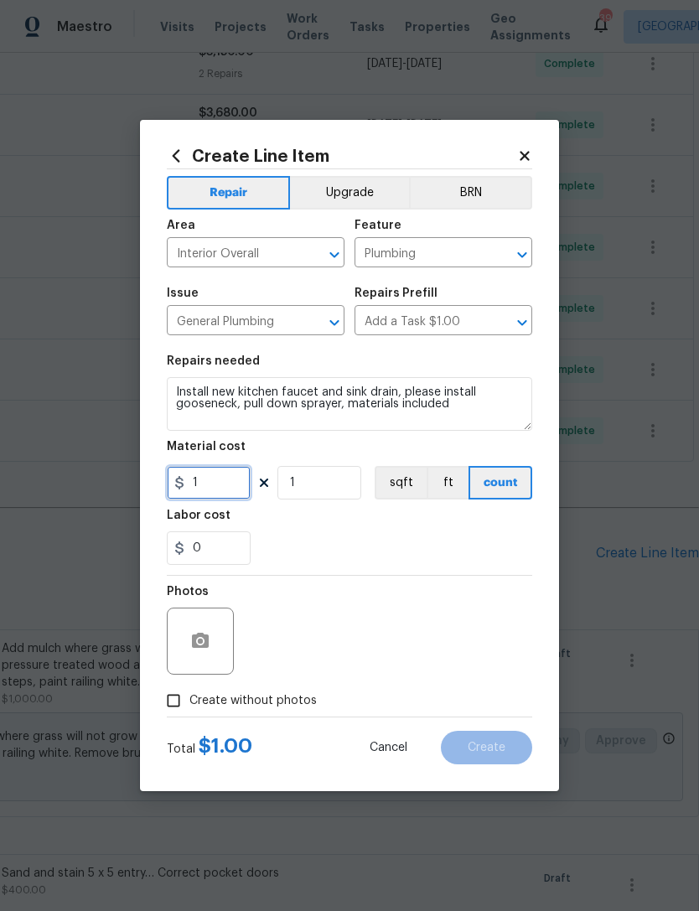
click at [221, 488] on input "1" at bounding box center [209, 483] width 84 height 34
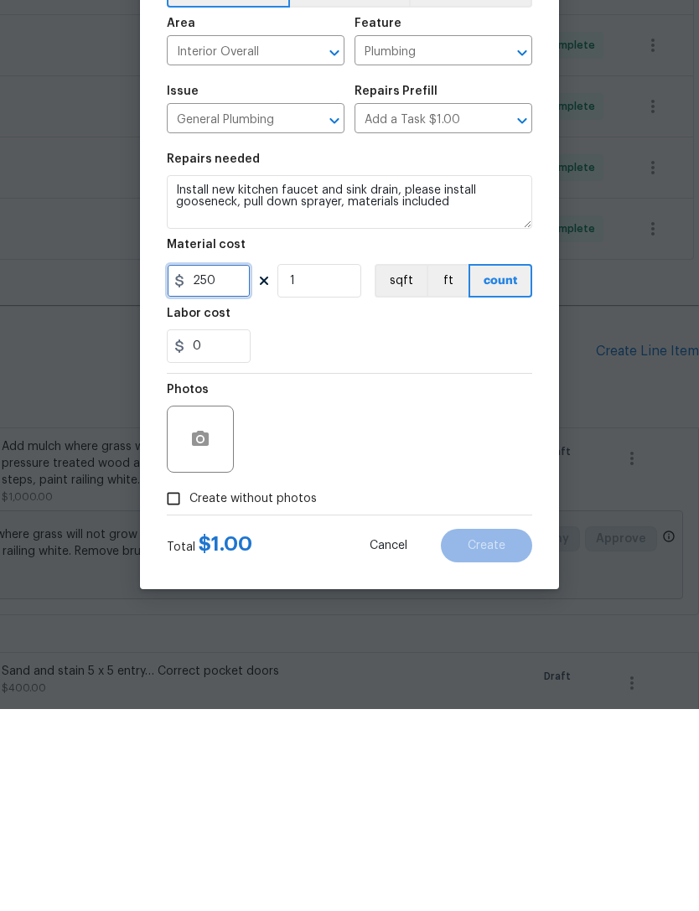
type input "250"
click at [171, 685] on input "Create without photos" at bounding box center [174, 701] width 32 height 32
checkbox input "true"
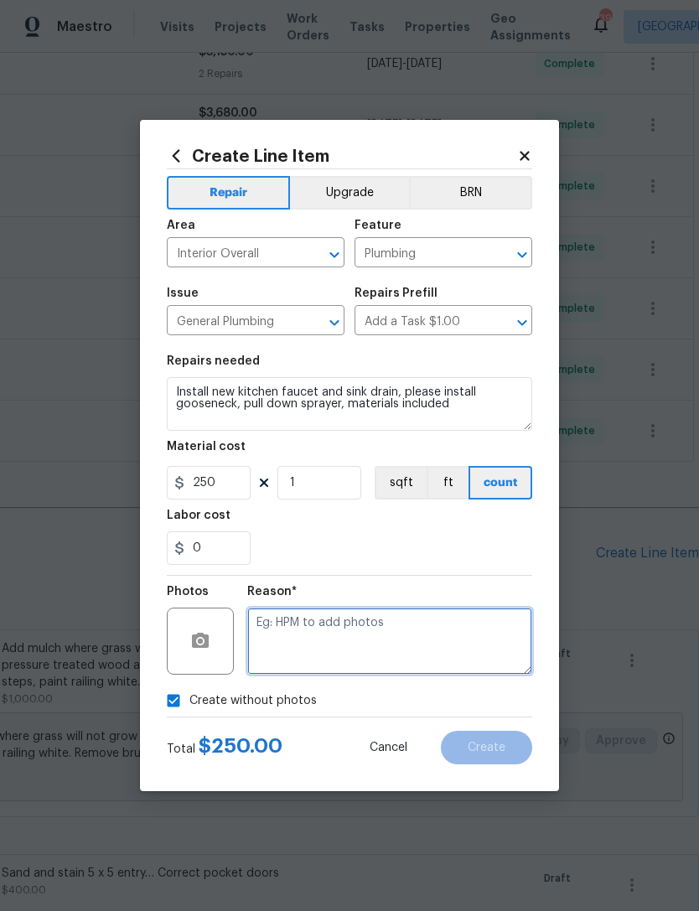
click at [322, 639] on textarea at bounding box center [389, 641] width 285 height 67
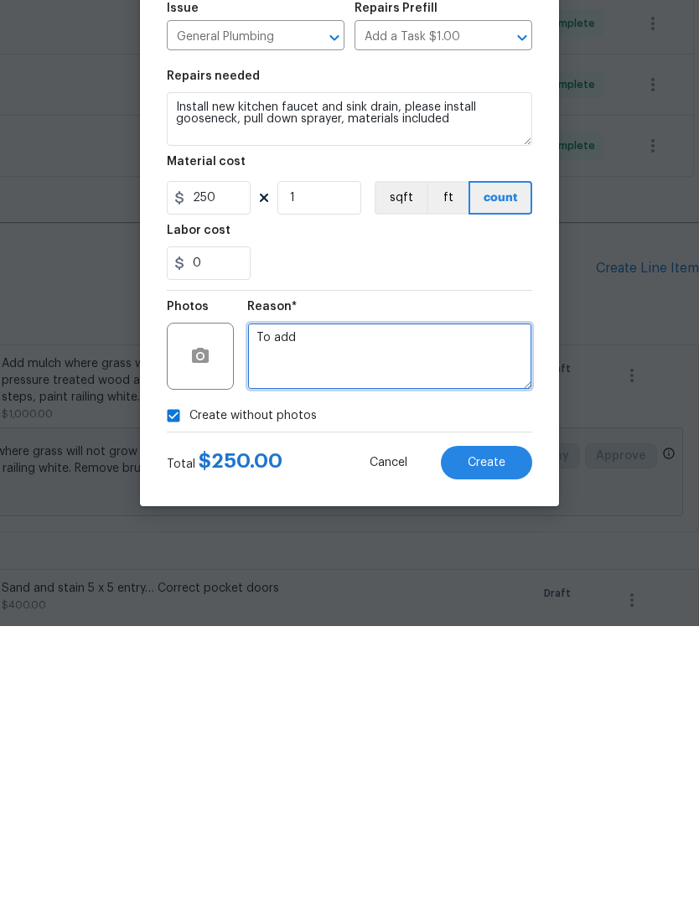
type textarea "To add"
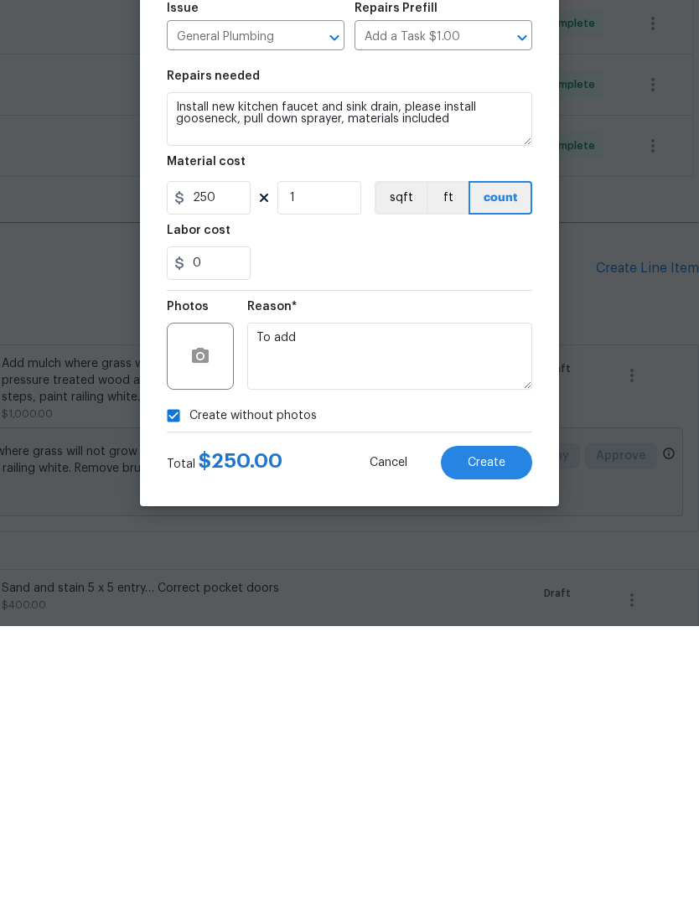
click at [498, 742] on span "Create" at bounding box center [487, 748] width 38 height 13
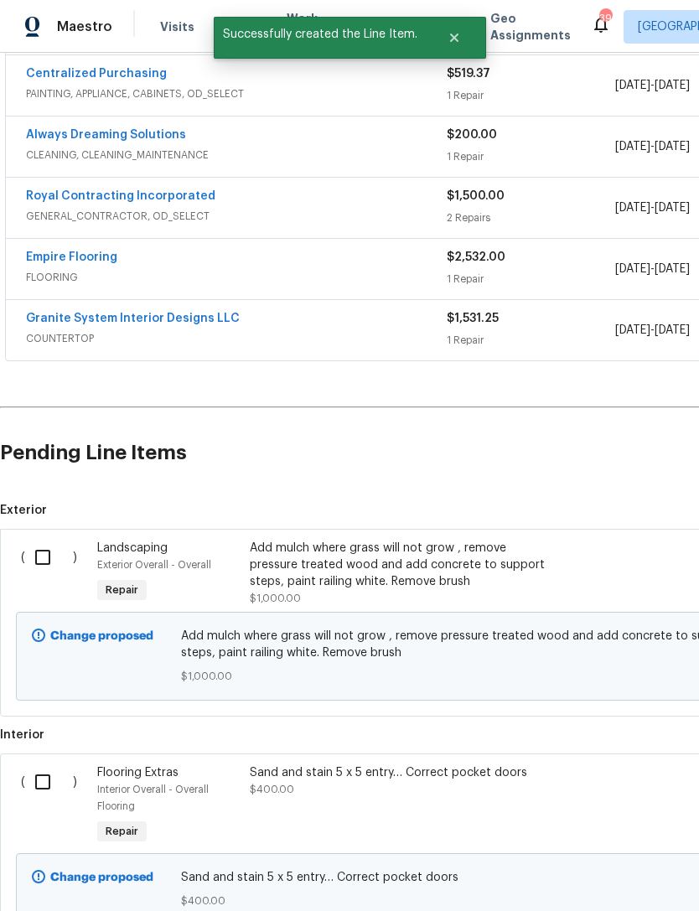
scroll to position [910, 0]
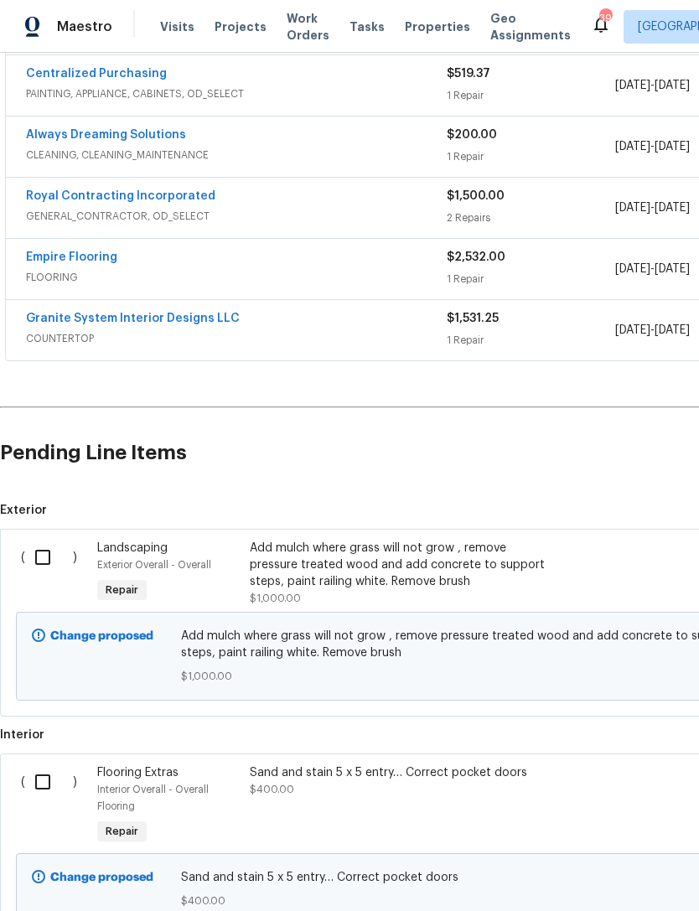
click at [49, 540] on input "checkbox" at bounding box center [49, 557] width 48 height 35
checkbox input "true"
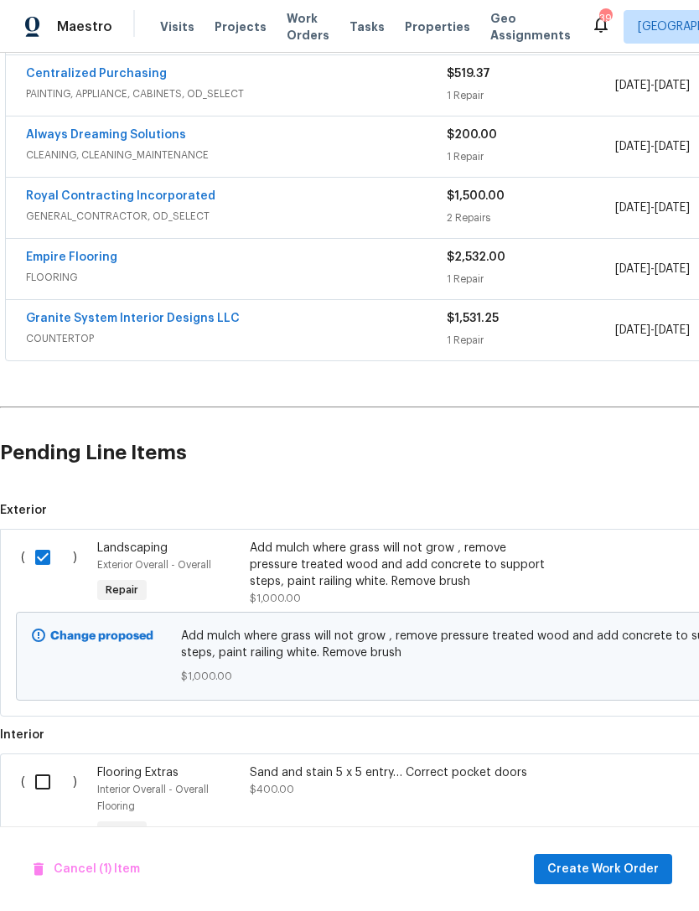
click at [56, 764] on input "checkbox" at bounding box center [49, 781] width 48 height 35
checkbox input "true"
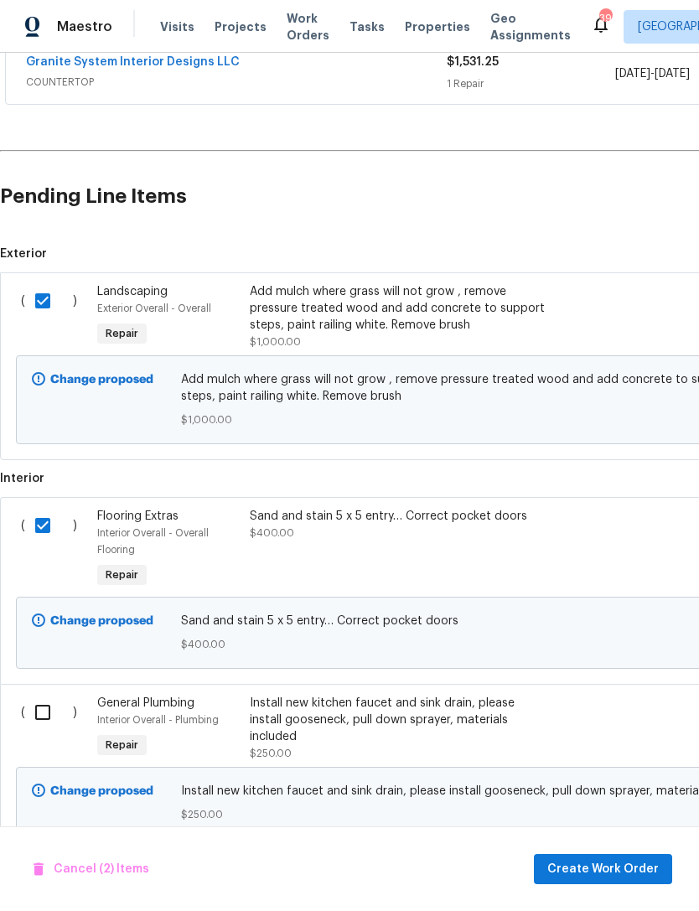
scroll to position [1167, 0]
click at [45, 695] on input "checkbox" at bounding box center [49, 712] width 48 height 35
checkbox input "true"
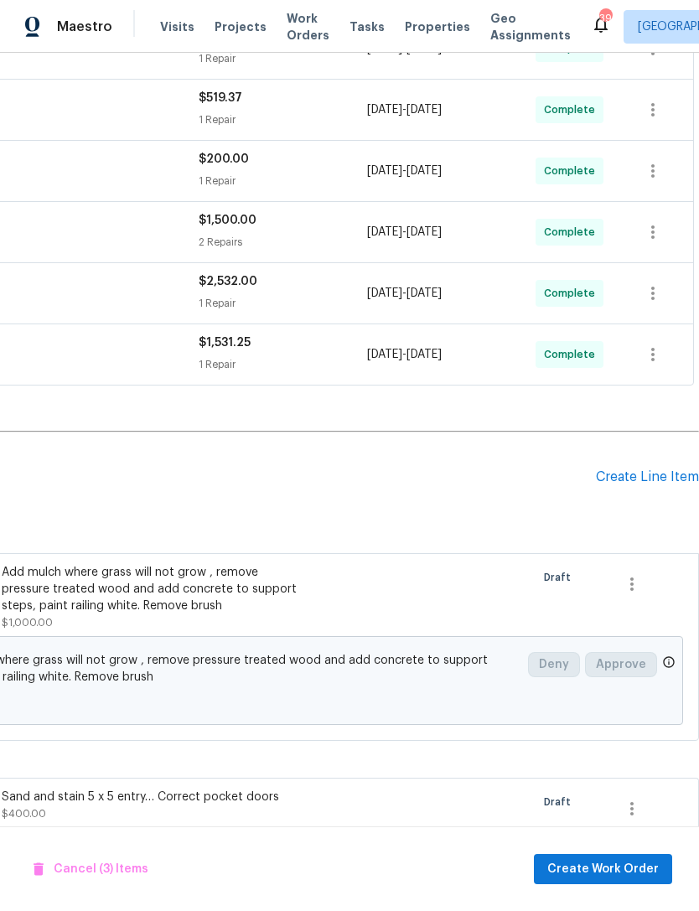
scroll to position [886, 248]
click at [644, 469] on div "Create Line Item" at bounding box center [647, 477] width 103 height 16
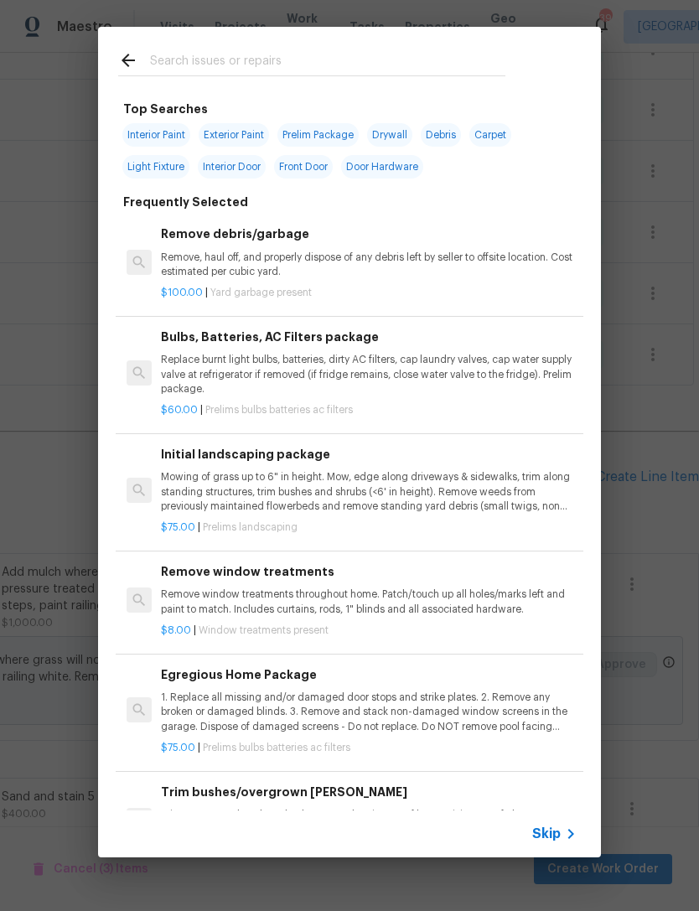
click at [212, 54] on input "text" at bounding box center [327, 62] width 355 height 25
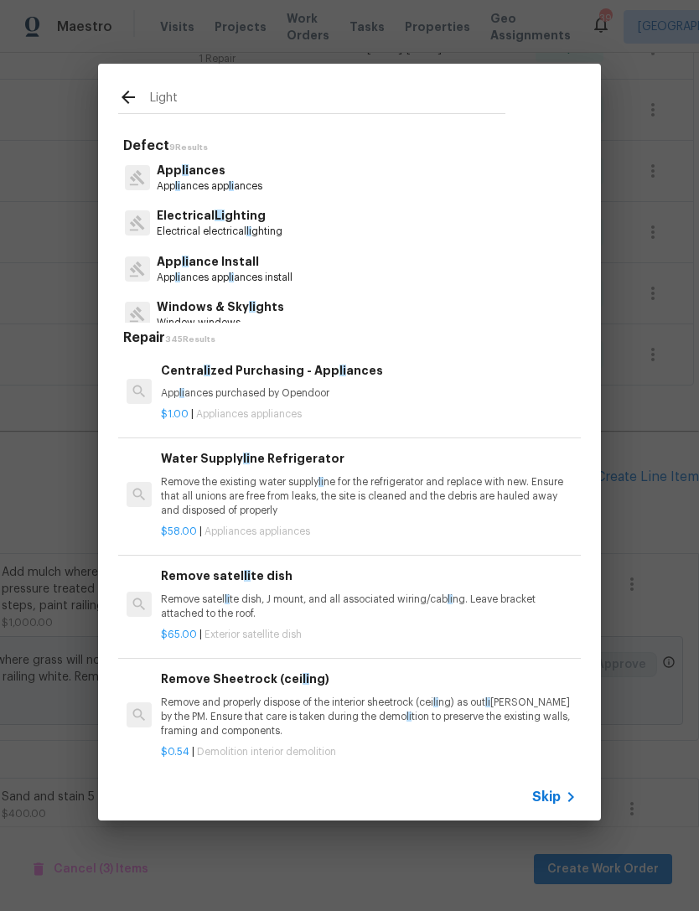
type input "Lights"
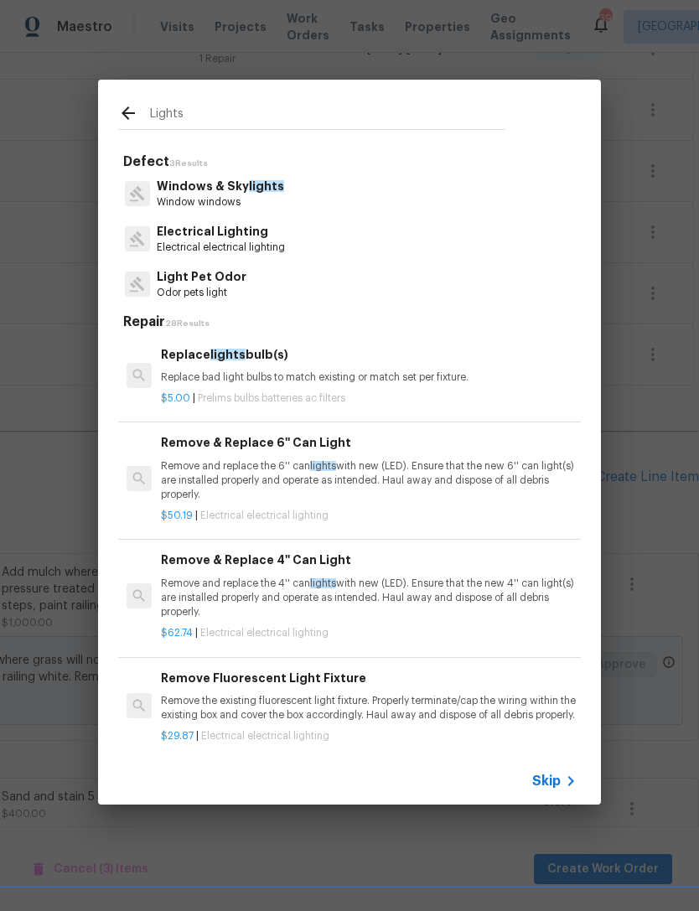
click at [231, 230] on p "Electrical Lighting" at bounding box center [221, 232] width 128 height 18
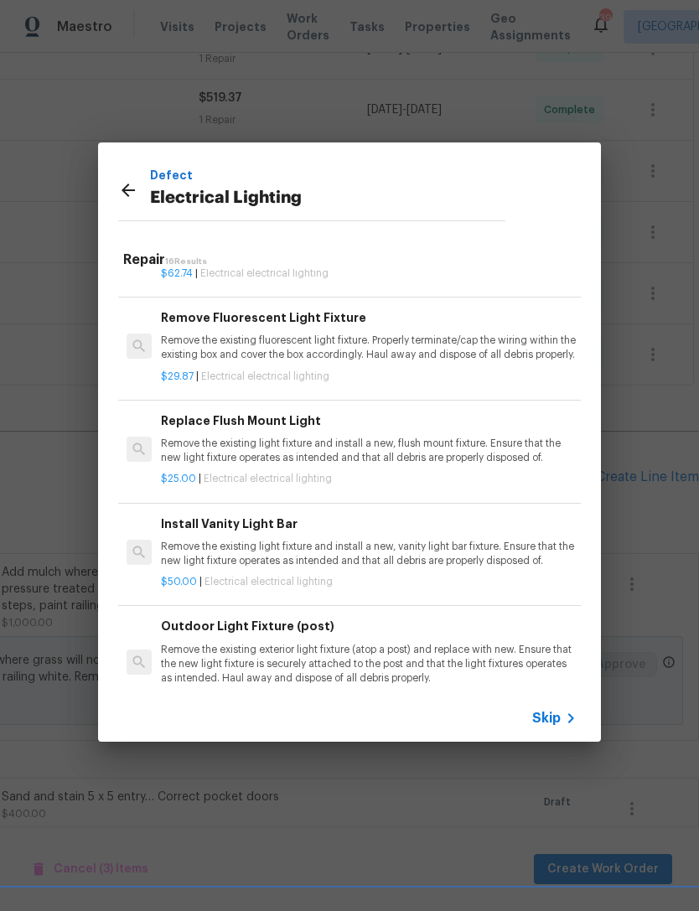
scroll to position [210, 0]
click at [275, 463] on p "Remove the existing light fixture and install a new, flush mount fixture. Ensur…" at bounding box center [369, 449] width 416 height 28
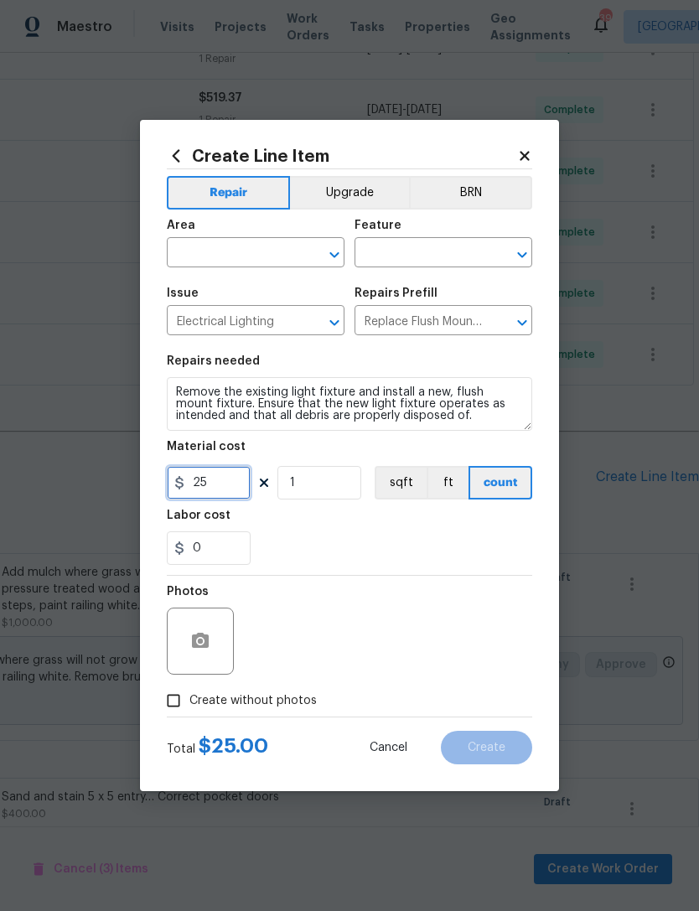
click at [223, 484] on input "25" at bounding box center [209, 483] width 84 height 34
click at [329, 485] on input "1" at bounding box center [319, 483] width 84 height 34
click at [229, 483] on input "4" at bounding box center [209, 483] width 84 height 34
type input "45"
click at [327, 492] on input "1" at bounding box center [319, 483] width 84 height 34
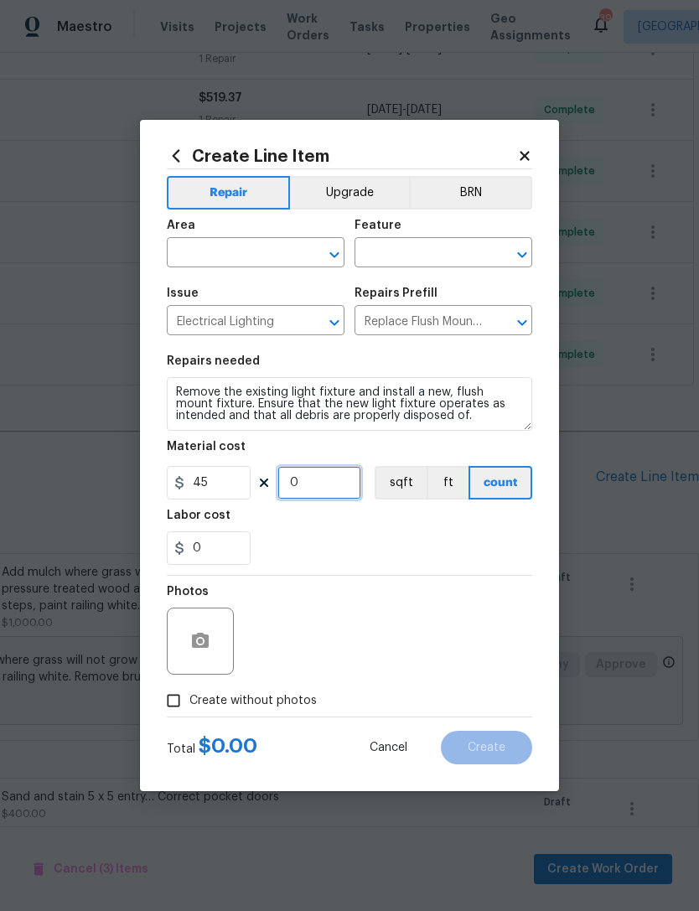
type input "4"
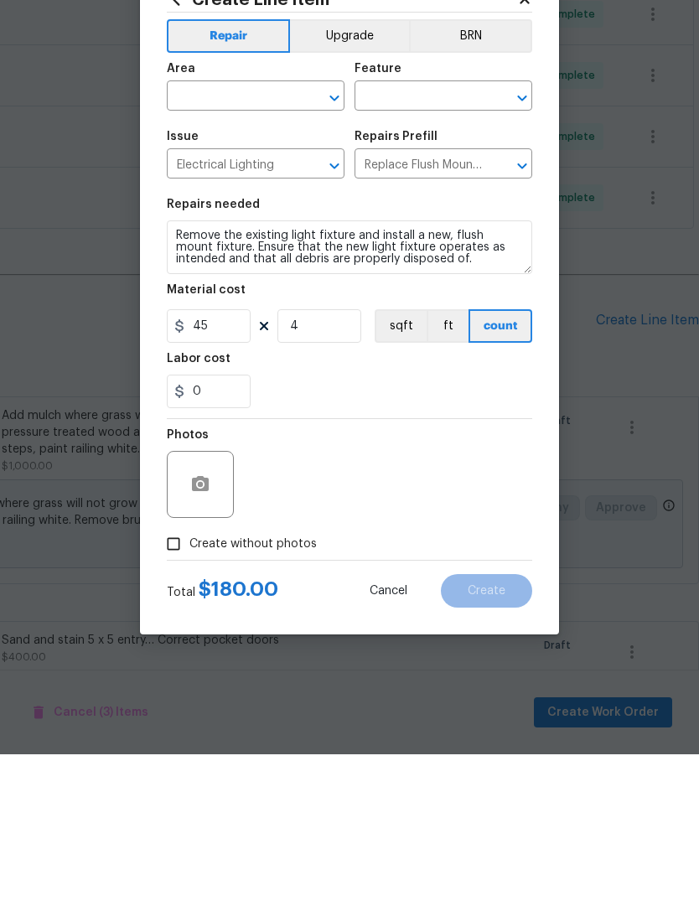
click at [182, 685] on input "Create without photos" at bounding box center [174, 701] width 32 height 32
checkbox input "true"
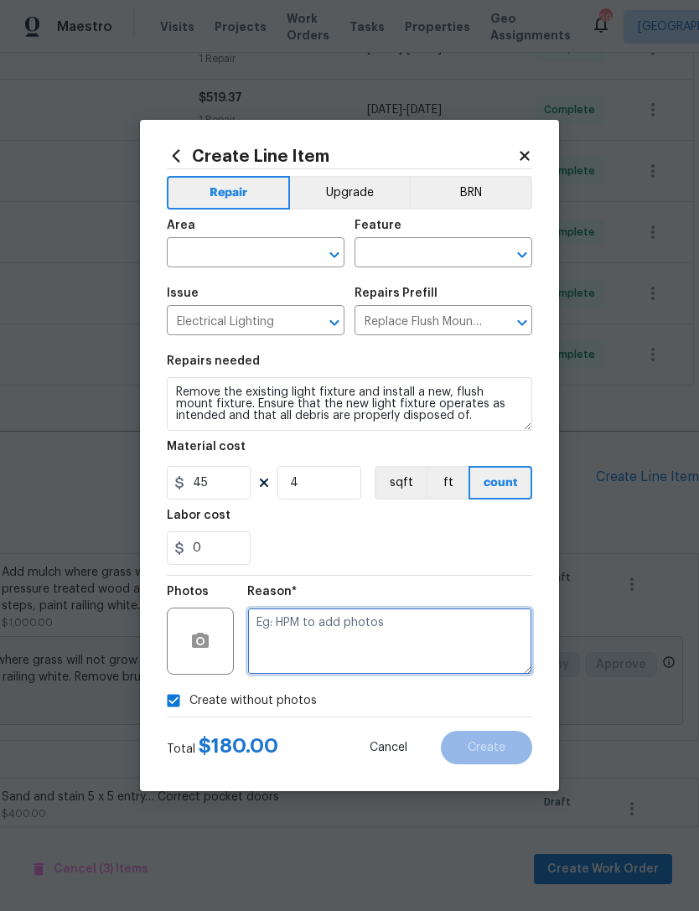
click at [342, 628] on textarea at bounding box center [389, 641] width 285 height 67
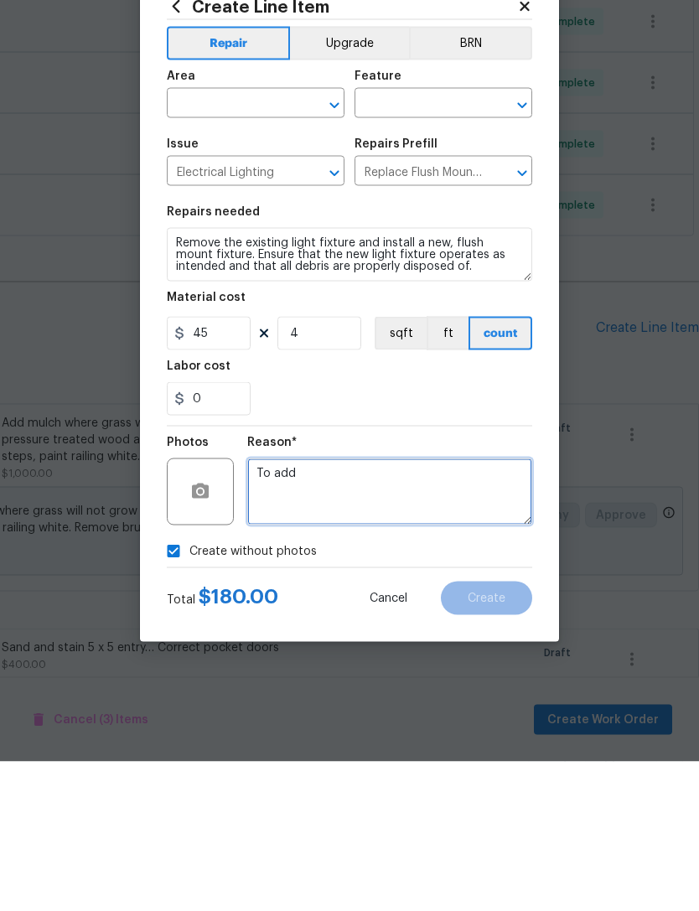
click at [521, 251] on icon "Open" at bounding box center [521, 254] width 9 height 6
type textarea "To add"
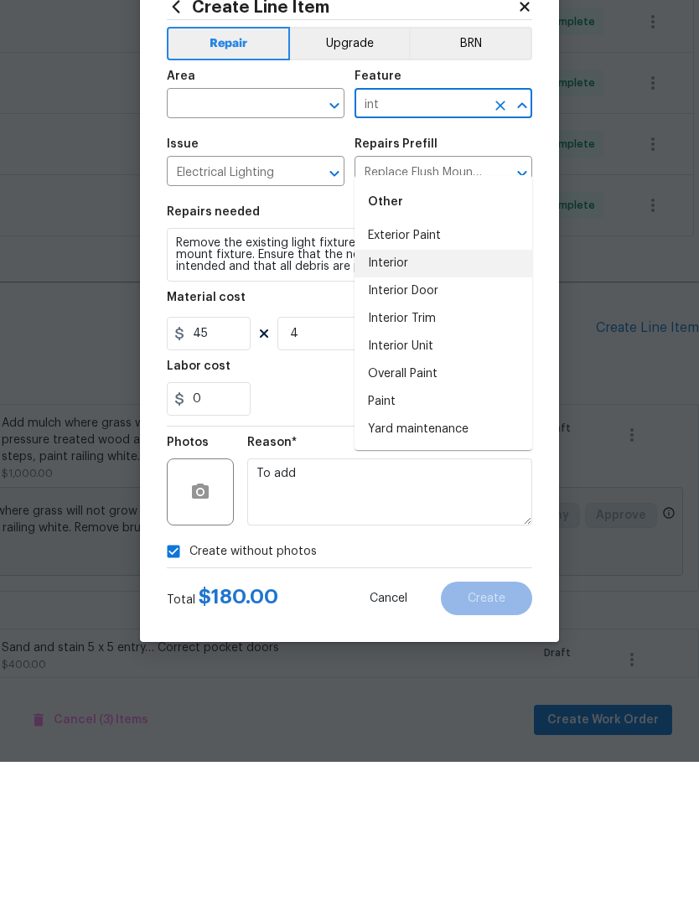
click at [394, 399] on li "Interior" at bounding box center [444, 413] width 178 height 28
type input "Interior"
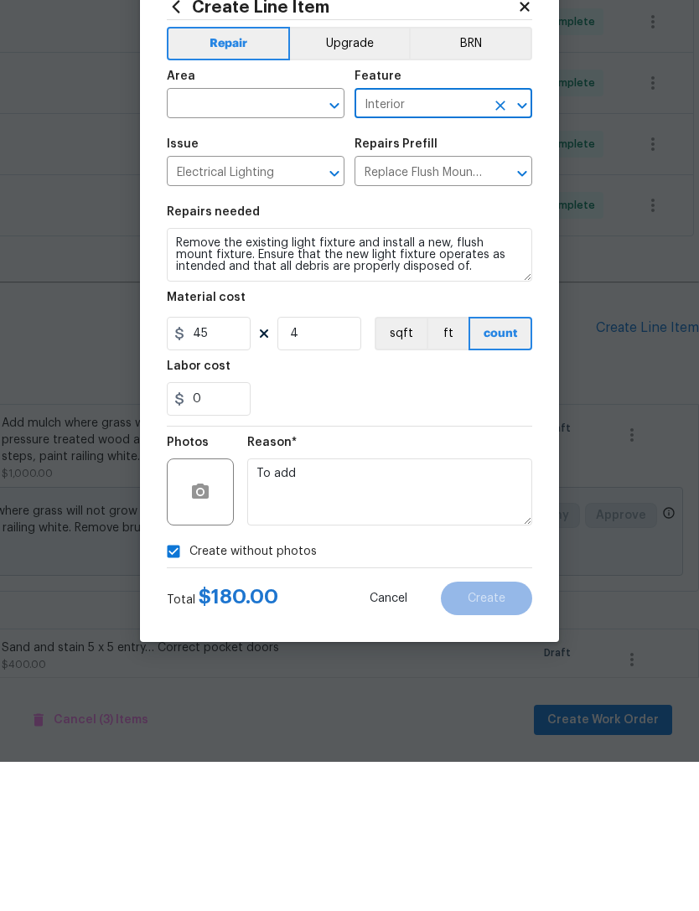
click at [255, 241] on input "text" at bounding box center [232, 254] width 131 height 26
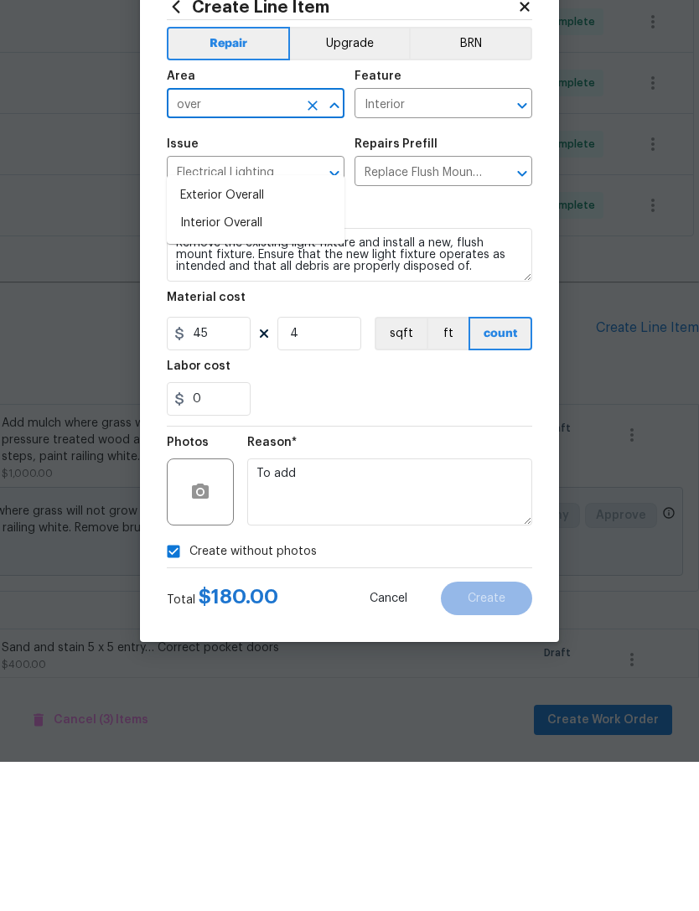
click at [210, 359] on li "Interior Overall" at bounding box center [256, 373] width 178 height 28
type input "Interior Overall"
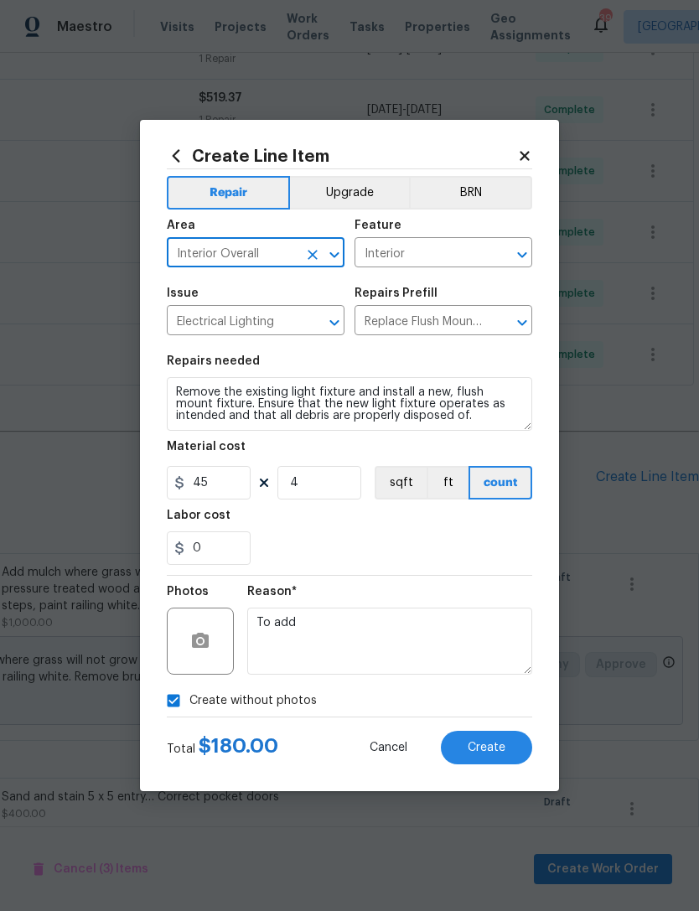
scroll to position [0, 0]
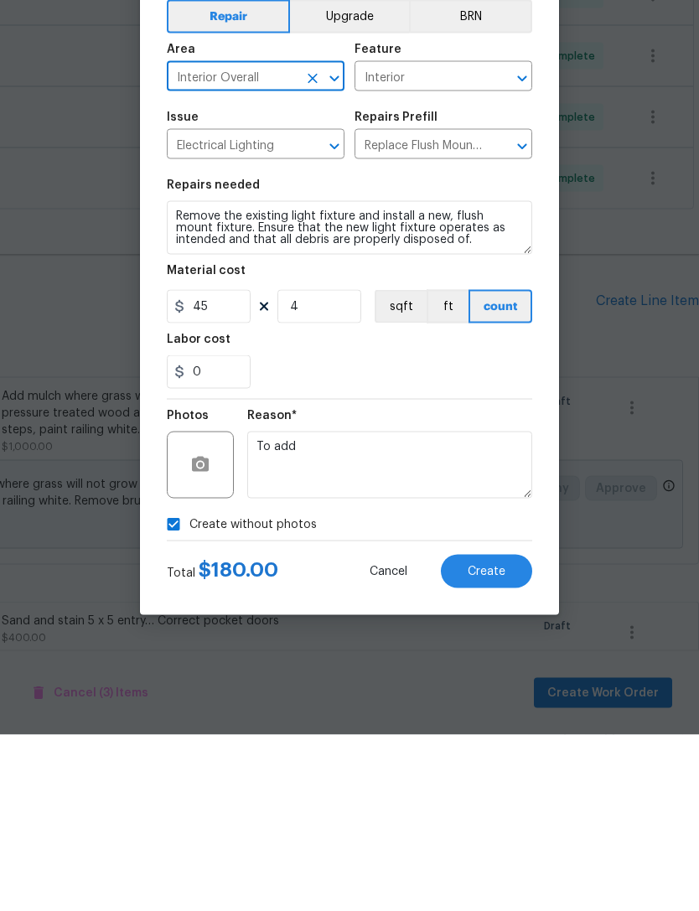
click at [485, 742] on span "Create" at bounding box center [487, 748] width 38 height 13
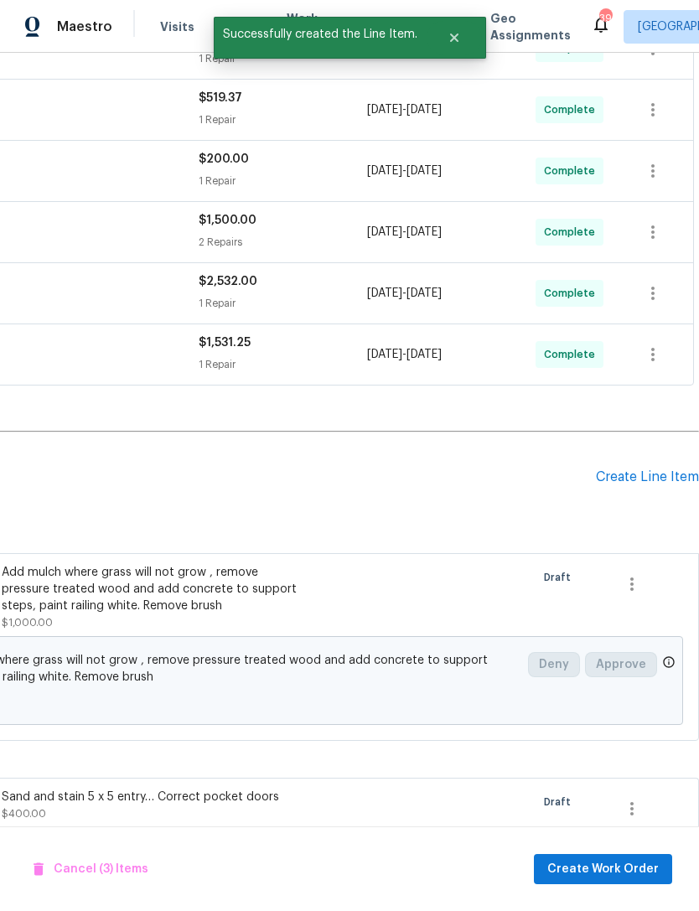
checkbox input "false"
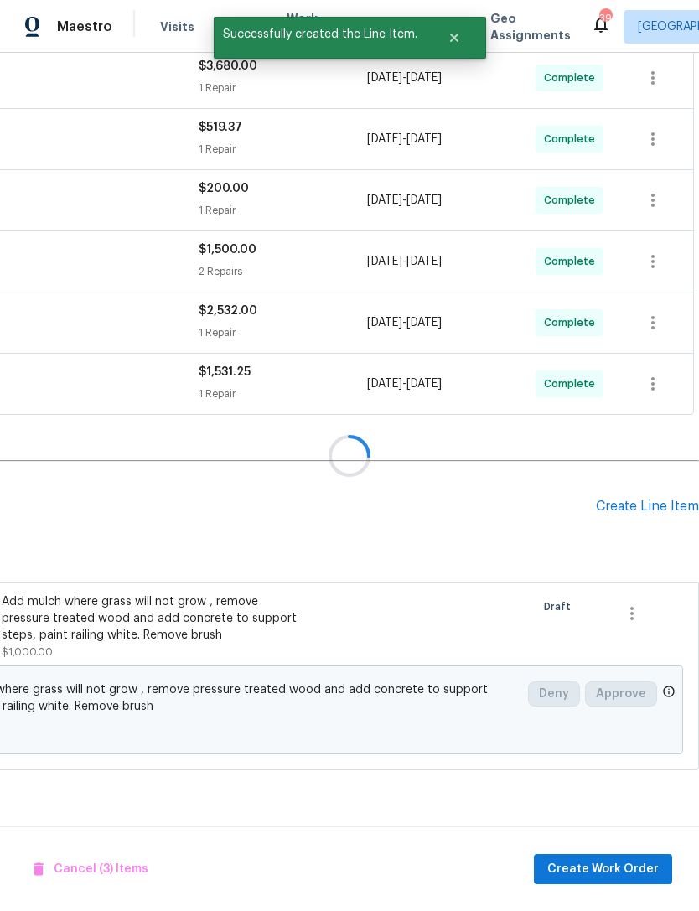
scroll to position [804, 248]
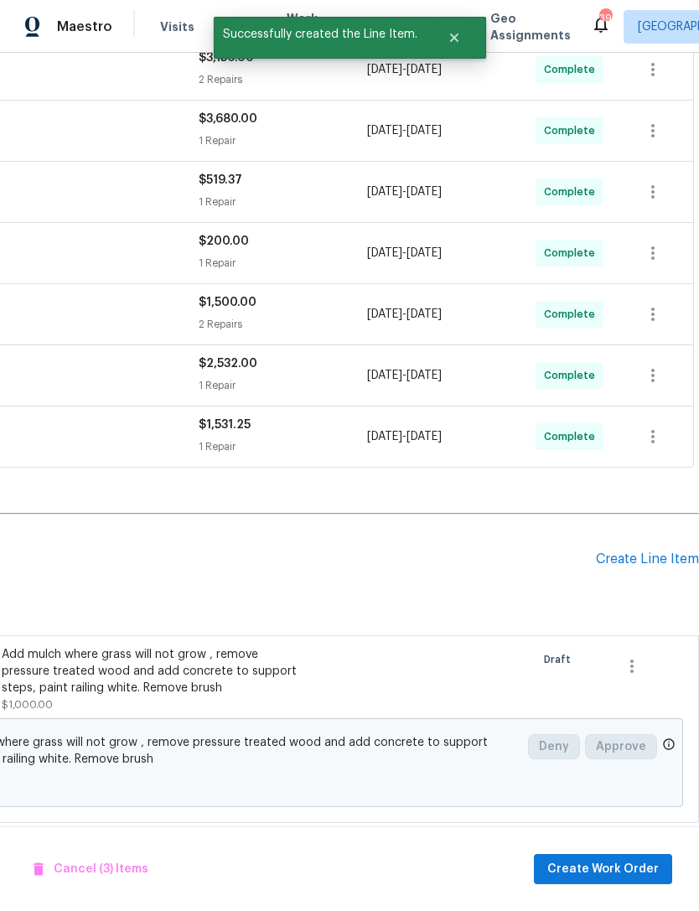
click at [652, 551] on div "Create Line Item" at bounding box center [647, 559] width 103 height 16
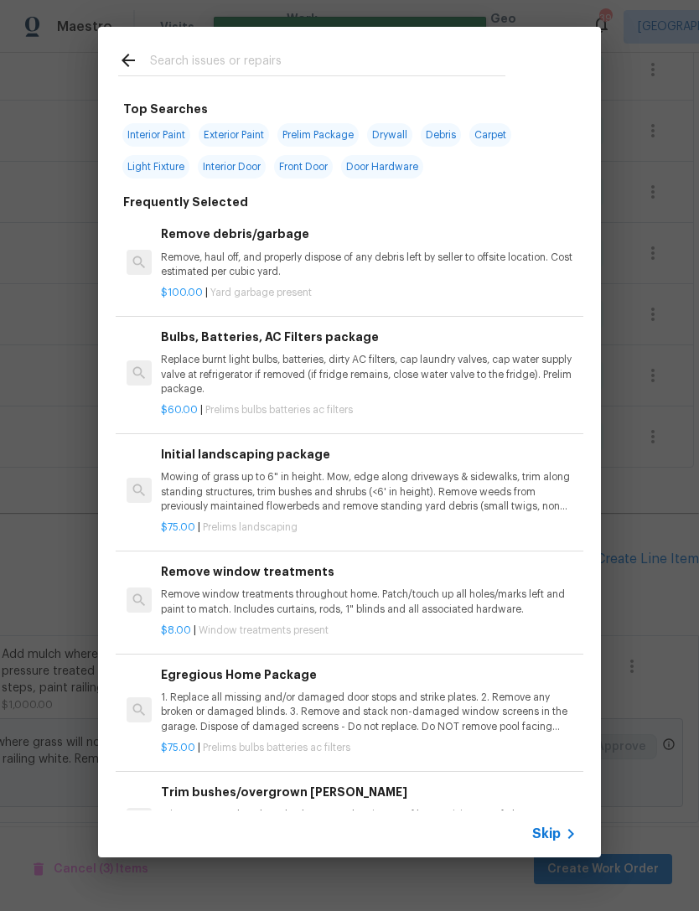
click at [229, 58] on input "text" at bounding box center [327, 62] width 355 height 25
type input "S"
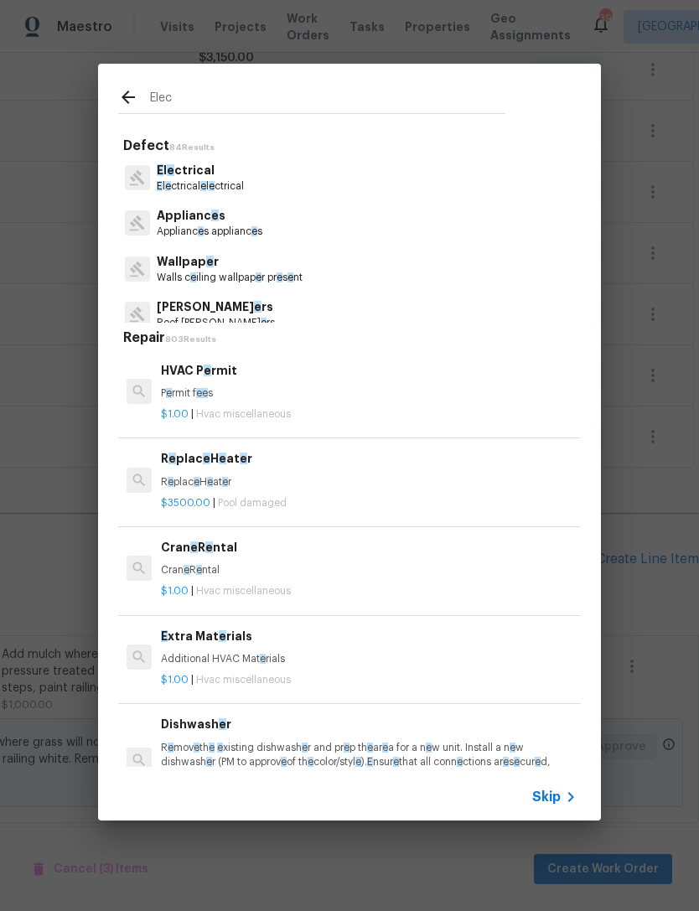
type input "Elect"
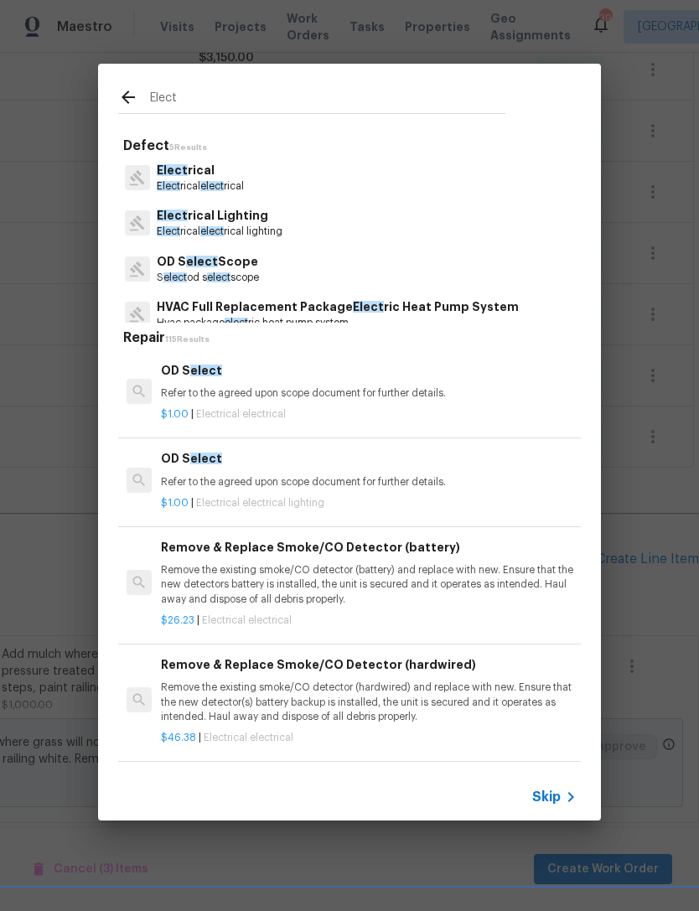
click at [204, 179] on p "Elect rical" at bounding box center [200, 171] width 87 height 18
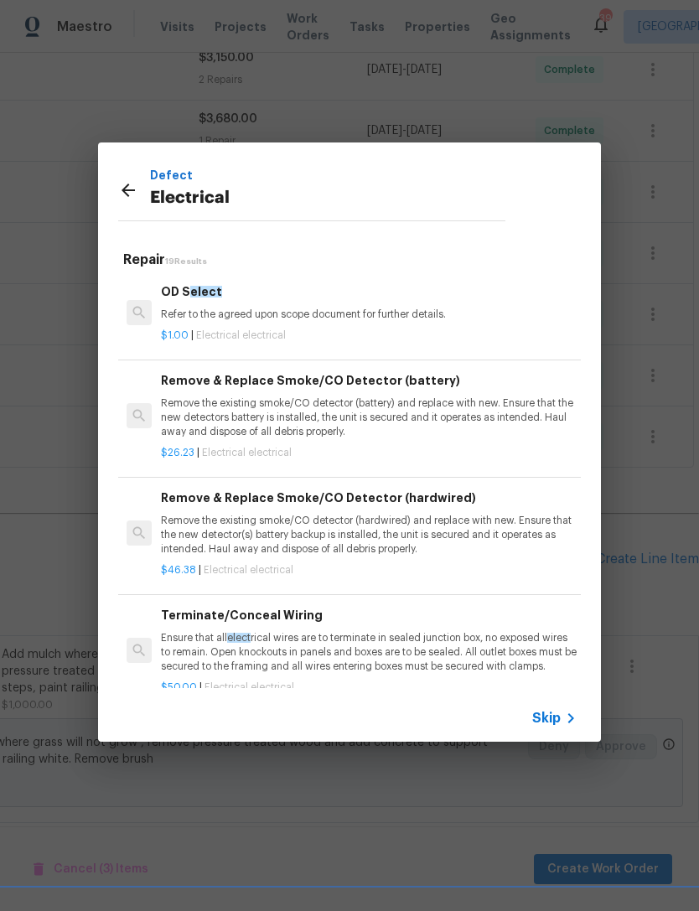
scroll to position [0, 0]
click at [262, 376] on h6 "Remove & Replace Smoke/CO Detector (battery)" at bounding box center [369, 380] width 416 height 18
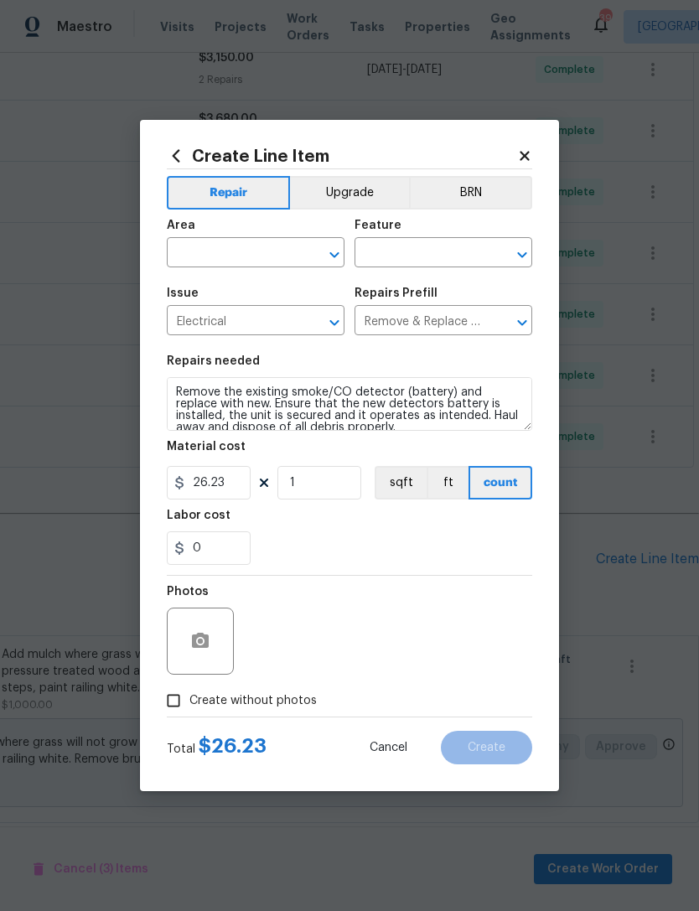
click at [522, 153] on icon at bounding box center [524, 155] width 9 height 9
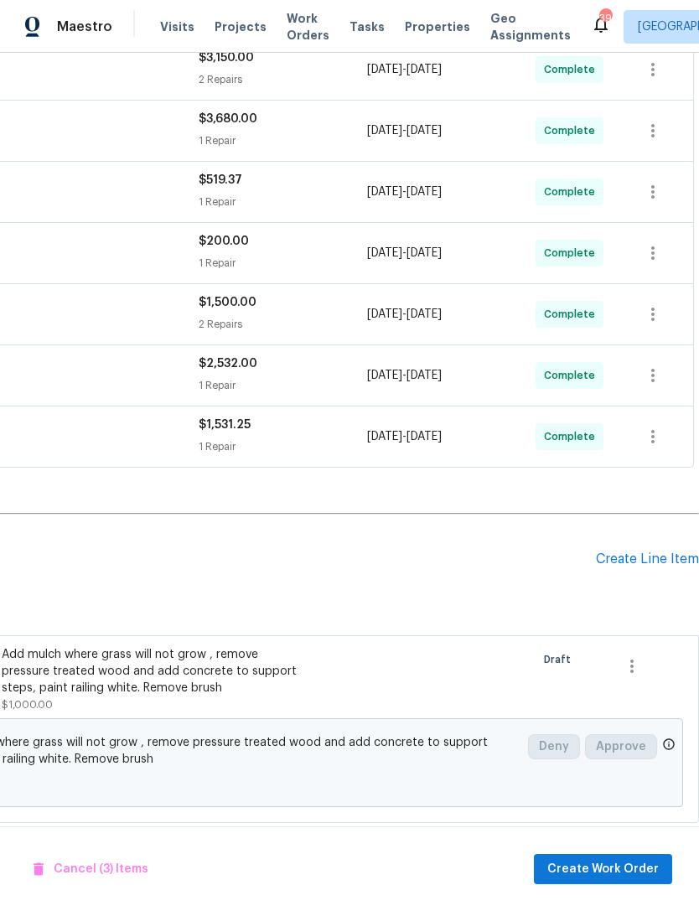
click at [621, 551] on div "Create Line Item" at bounding box center [647, 559] width 103 height 16
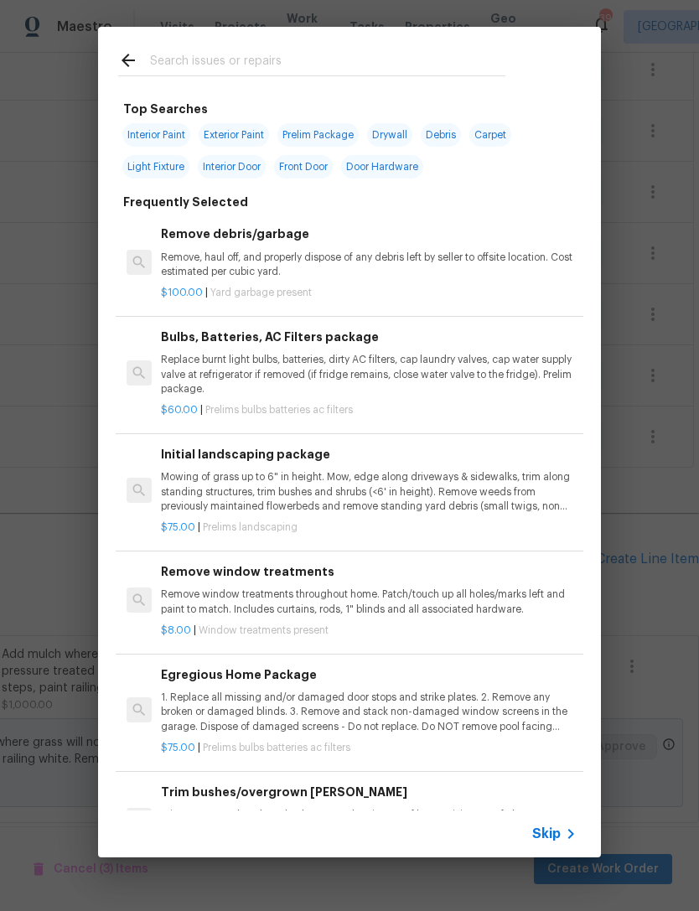
click at [220, 61] on input "text" at bounding box center [327, 62] width 355 height 25
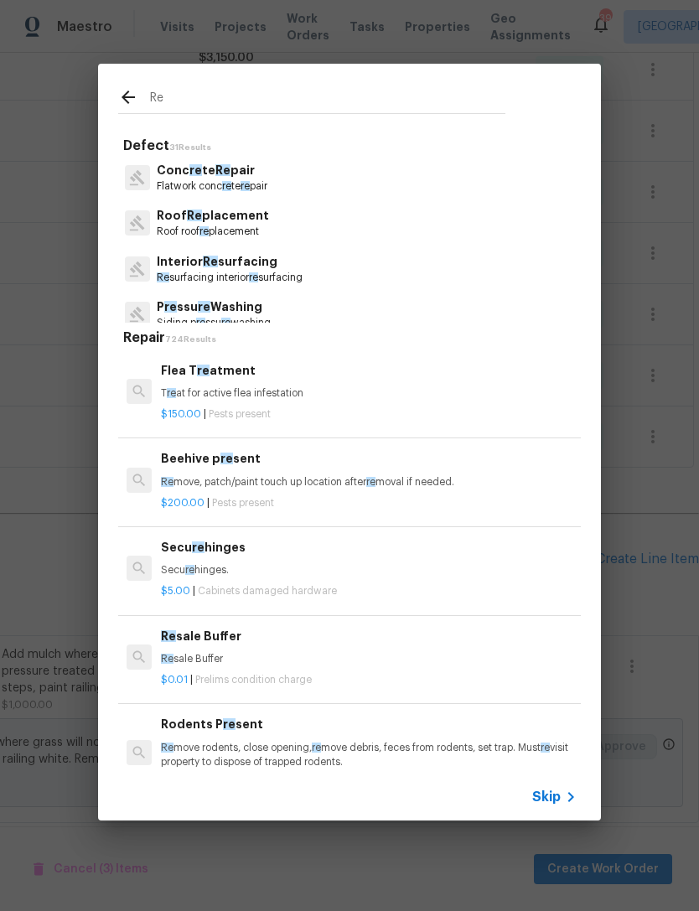
type input "R"
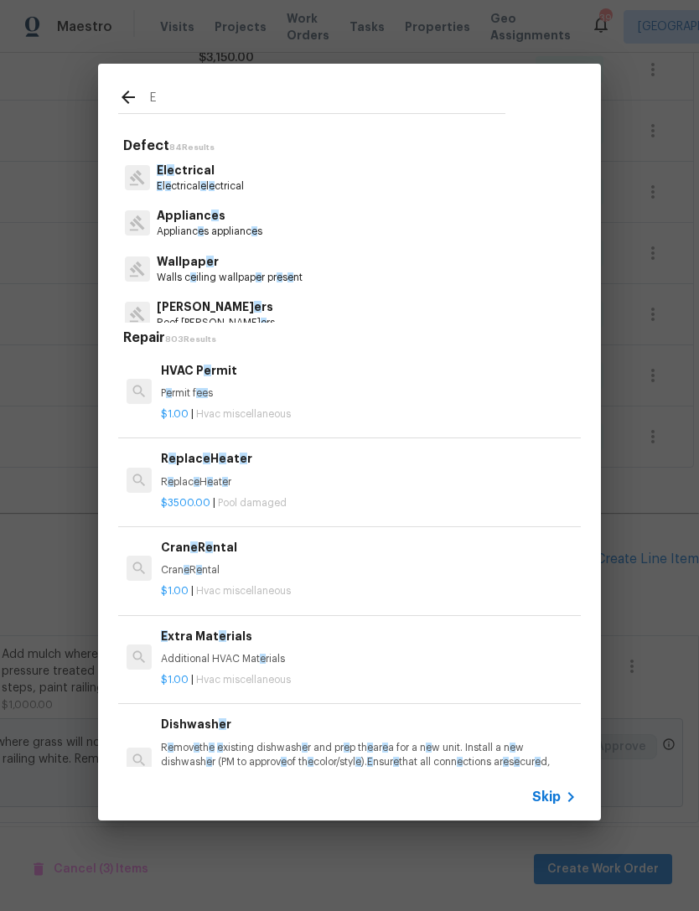
type input "El"
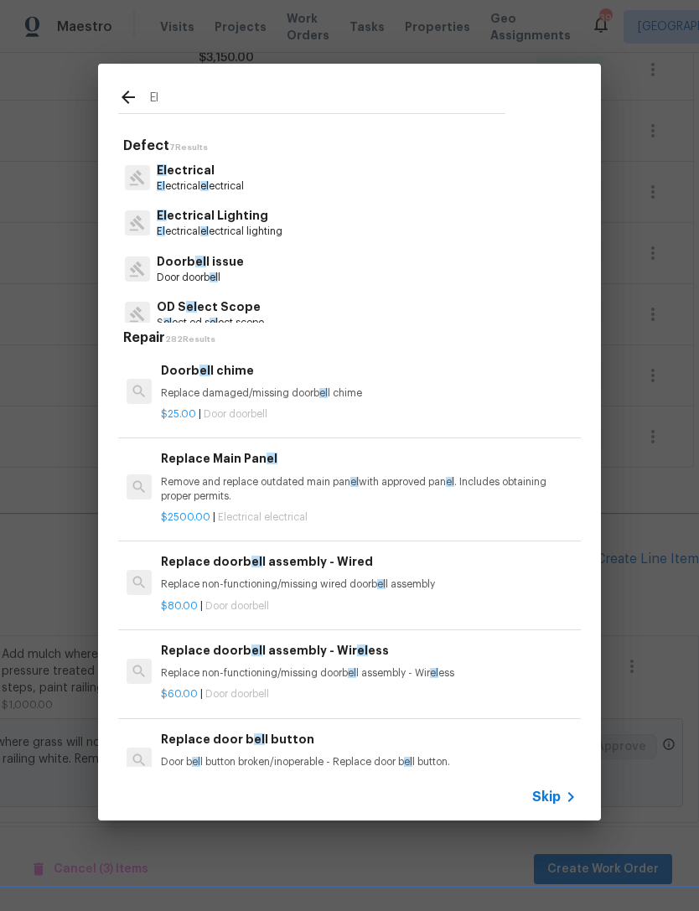
click at [209, 182] on span "el" at bounding box center [204, 186] width 8 height 10
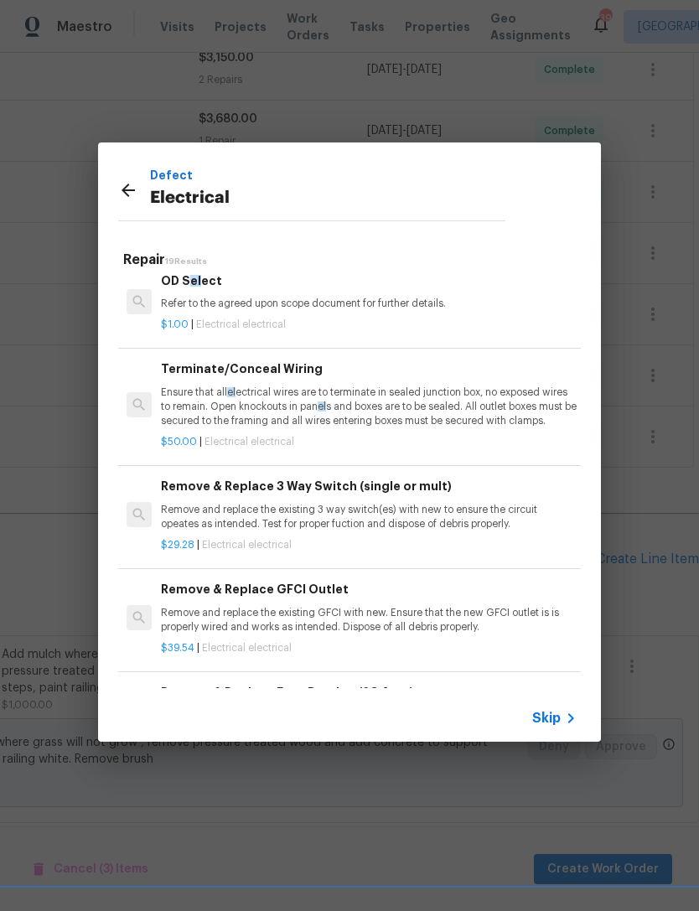
scroll to position [151, -21]
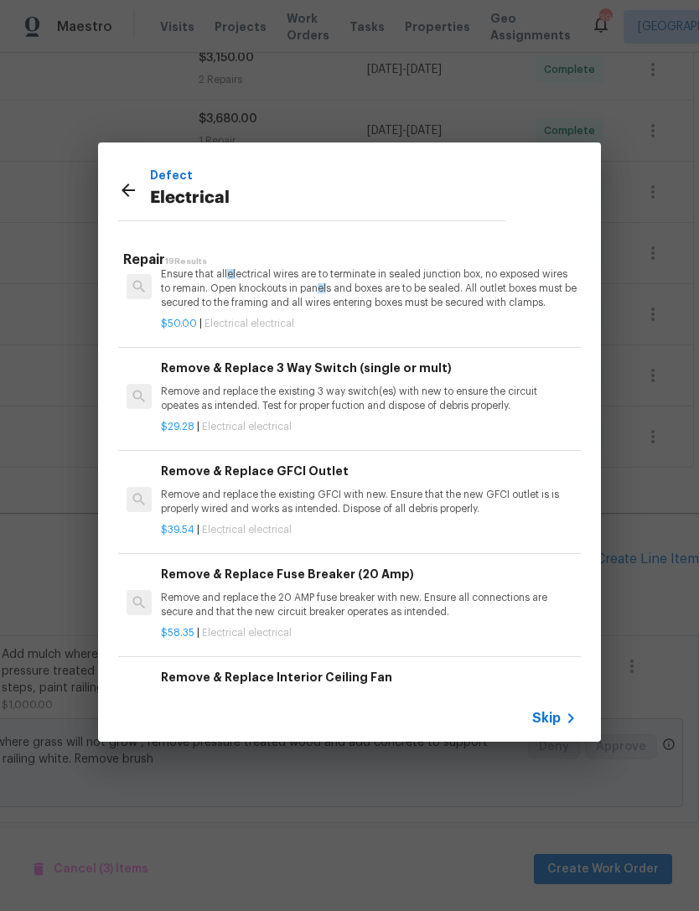
scroll to position [232, 0]
click at [238, 396] on p "Remove and replace the existing 3 way switch(es) with new to ensure the circuit…" at bounding box center [369, 399] width 416 height 28
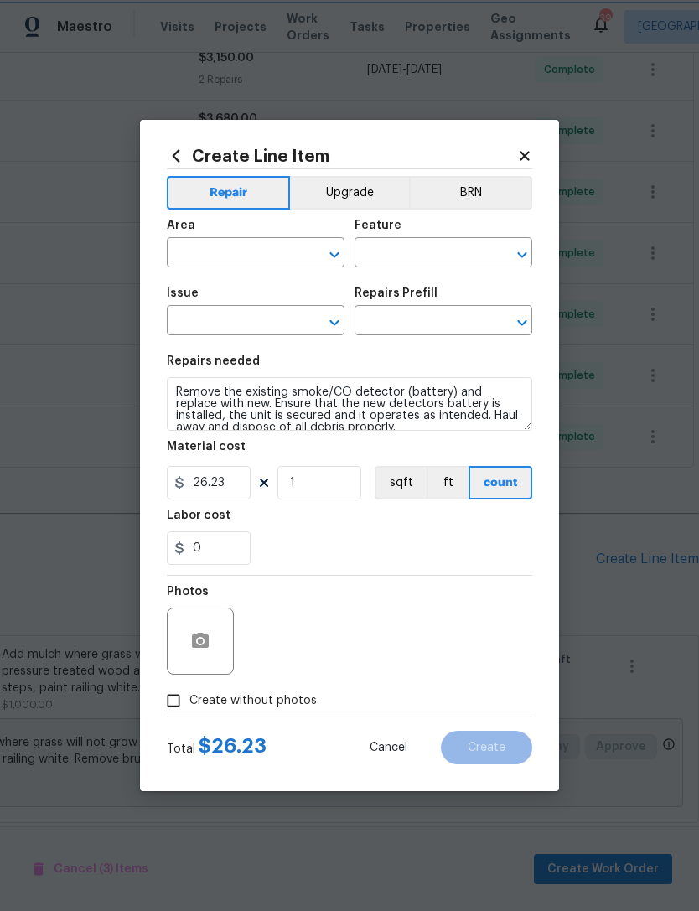
type input "Electrical"
type input "Remove & Replace 3 Way Switch (single or mult) $29.28"
type textarea "Remove and replace the existing 3 way switch(es) with new to ensure the circuit…"
type input "29.28"
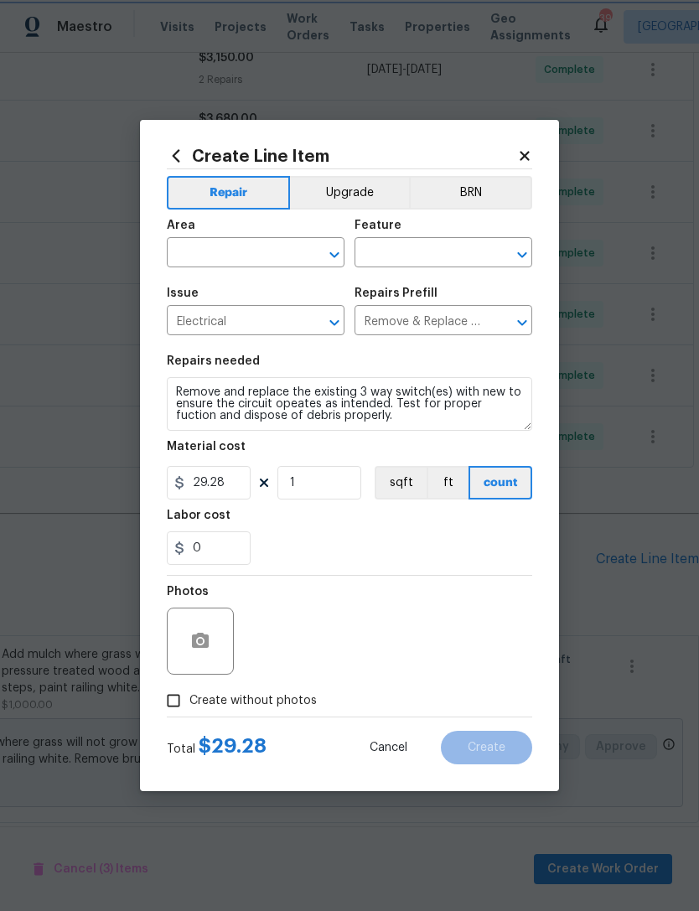
click at [324, 257] on button "Open" at bounding box center [334, 254] width 23 height 23
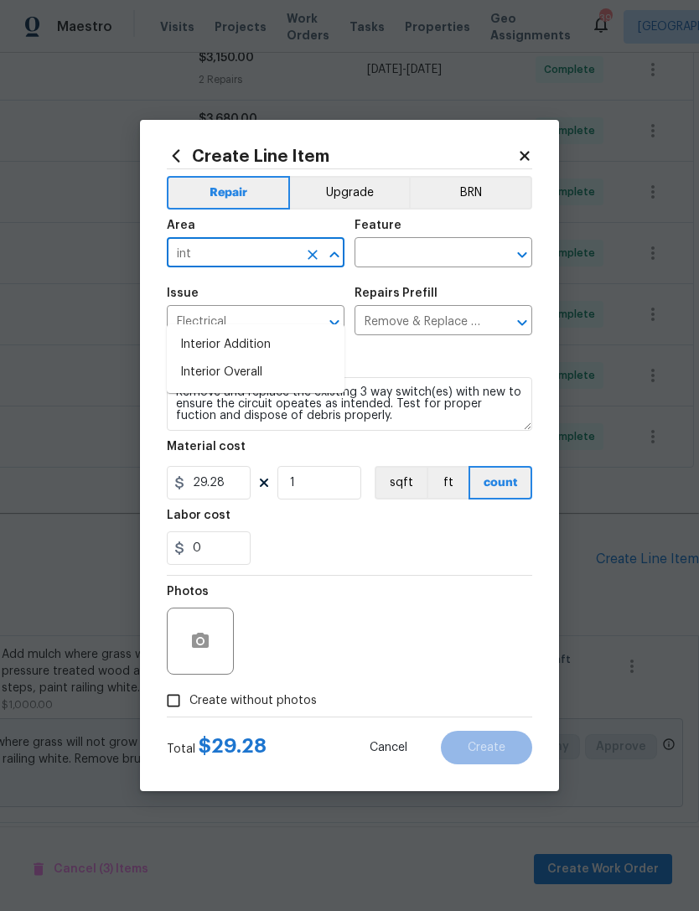
click at [246, 359] on li "Interior Overall" at bounding box center [256, 373] width 178 height 28
type input "Interior Overall"
click at [523, 246] on icon "Open" at bounding box center [522, 255] width 20 height 20
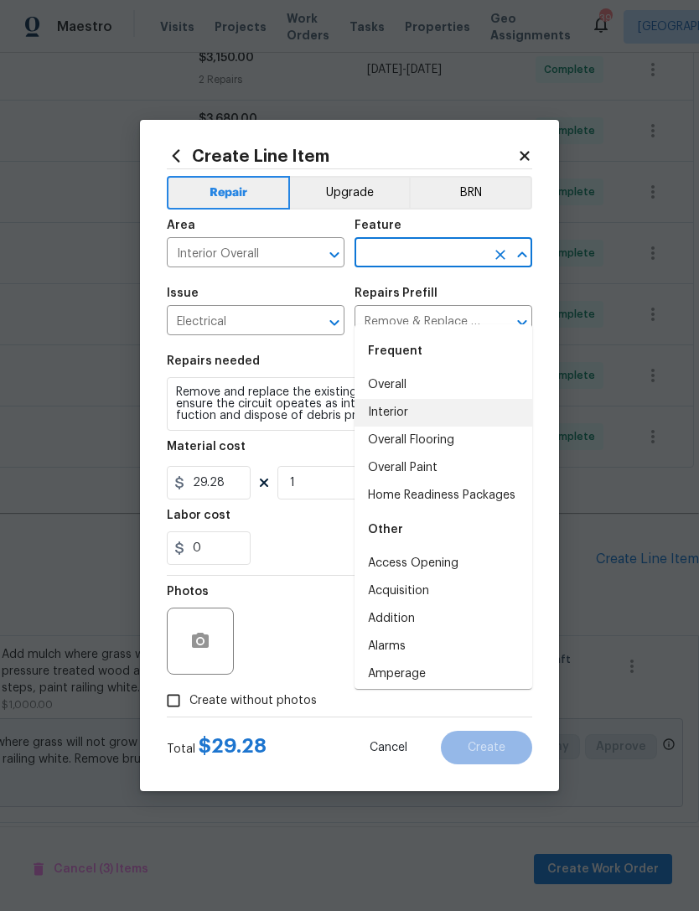
click at [401, 399] on li "Interior" at bounding box center [444, 413] width 178 height 28
type input "Interior"
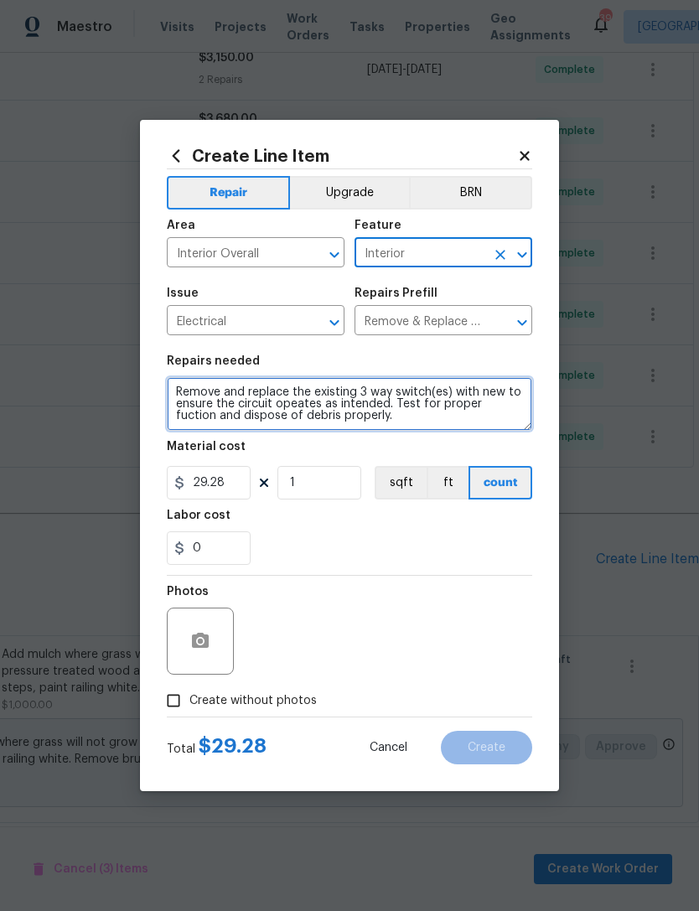
click at [387, 417] on textarea "Remove and replace the existing 3 way switch(es) with new to ensure the circuit…" at bounding box center [349, 404] width 365 height 54
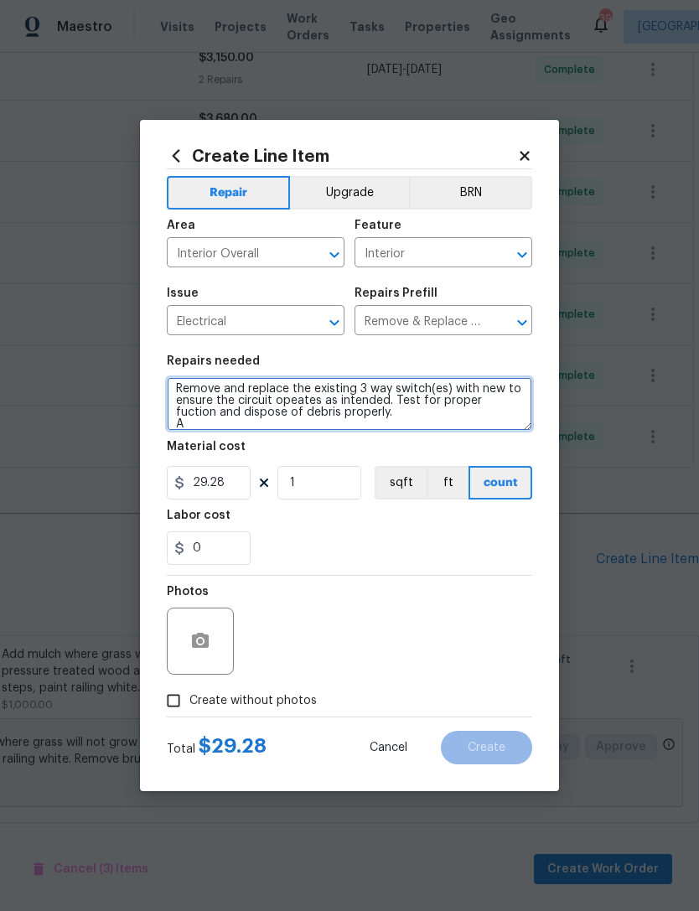
scroll to position [3, 0]
click at [273, 422] on textarea "Remove and replace the existing 3 way switch(es) with new to ensure the circuit…" at bounding box center [349, 404] width 365 height 54
click at [405, 418] on textarea "Remove and replace the existing 3 way switch(es) with new to ensure the circuit…" at bounding box center [349, 404] width 365 height 54
click at [395, 426] on textarea "Remove and replace the existing 3 way switch(es) with new to ensure the circuit…" at bounding box center [349, 404] width 365 height 54
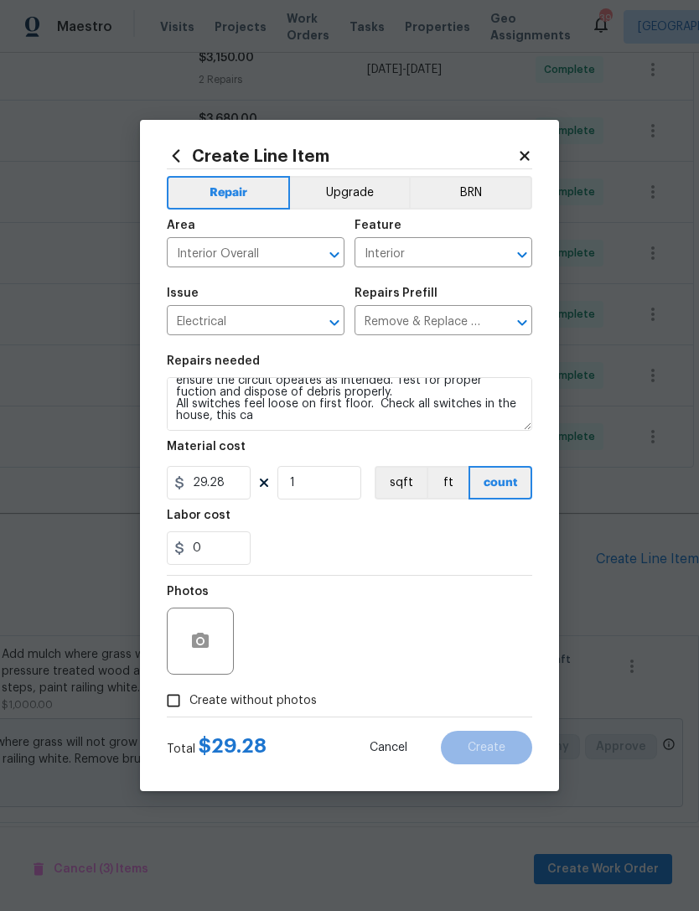
click at [378, 551] on div "0" at bounding box center [349, 548] width 365 height 34
click at [274, 418] on textarea "Remove and replace the existing 3 way switch(es) with new to ensure the circuit…" at bounding box center [349, 404] width 365 height 54
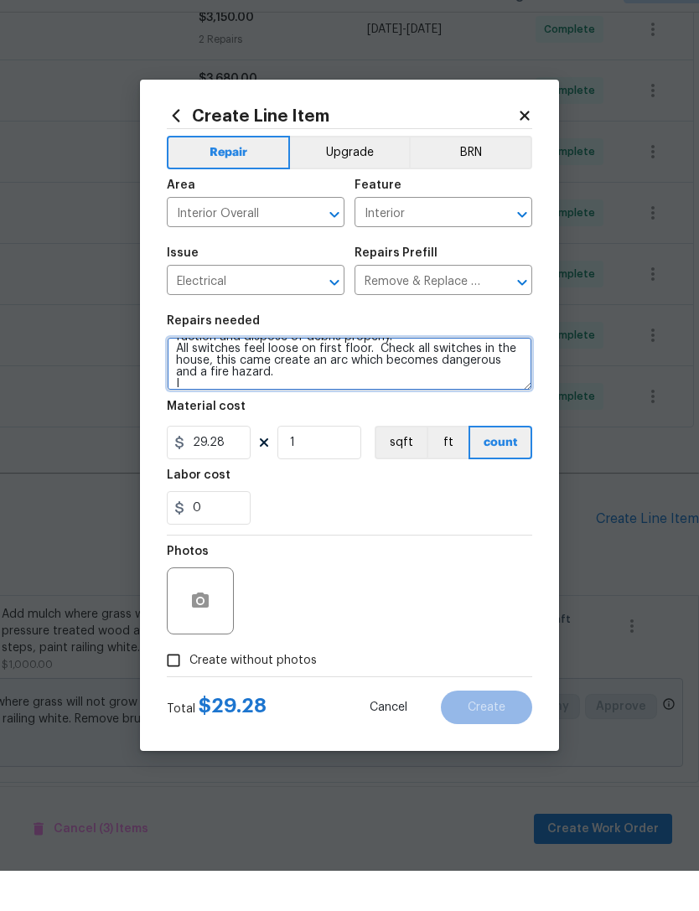
scroll to position [39, 0]
type textarea "Remove and replace the existing 3 way switch(es) with new to ensure the circuit…"
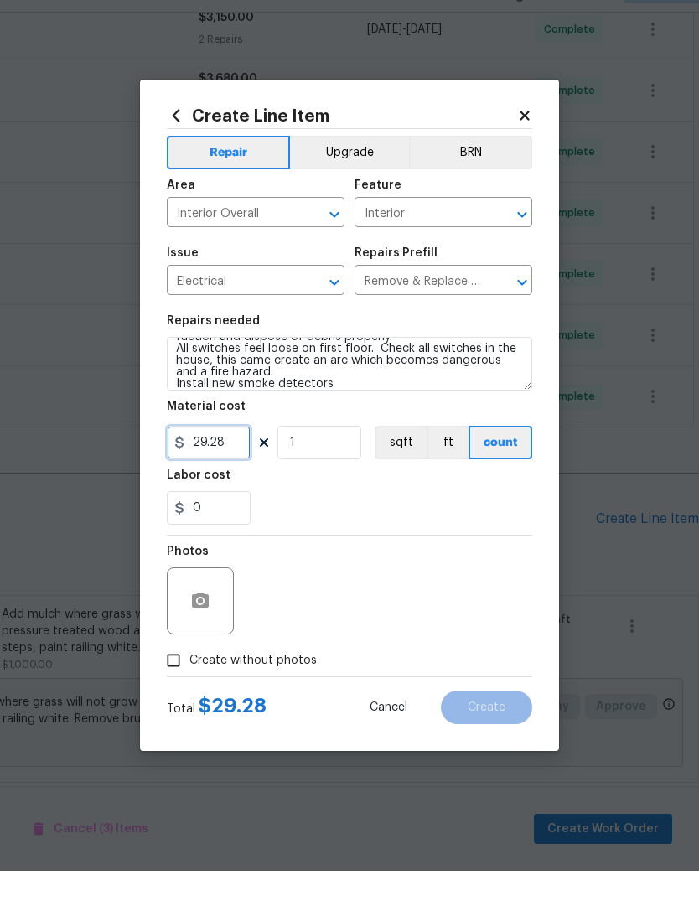
click at [236, 466] on input "29.28" at bounding box center [209, 483] width 84 height 34
type input "325"
click at [316, 580] on div "Photos" at bounding box center [349, 630] width 365 height 109
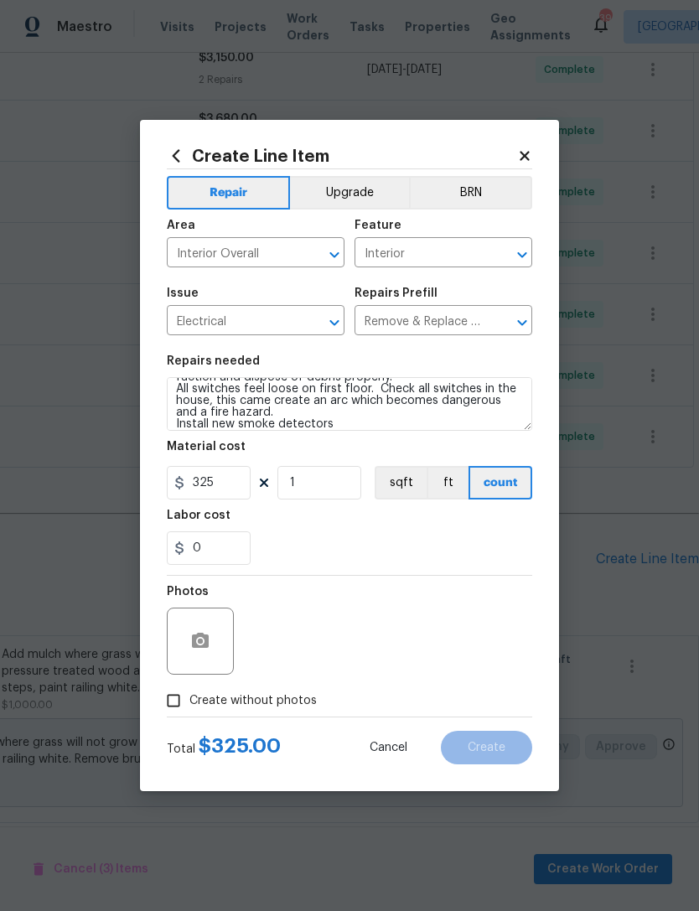
click at [180, 701] on input "Create without photos" at bounding box center [174, 701] width 32 height 32
checkbox input "true"
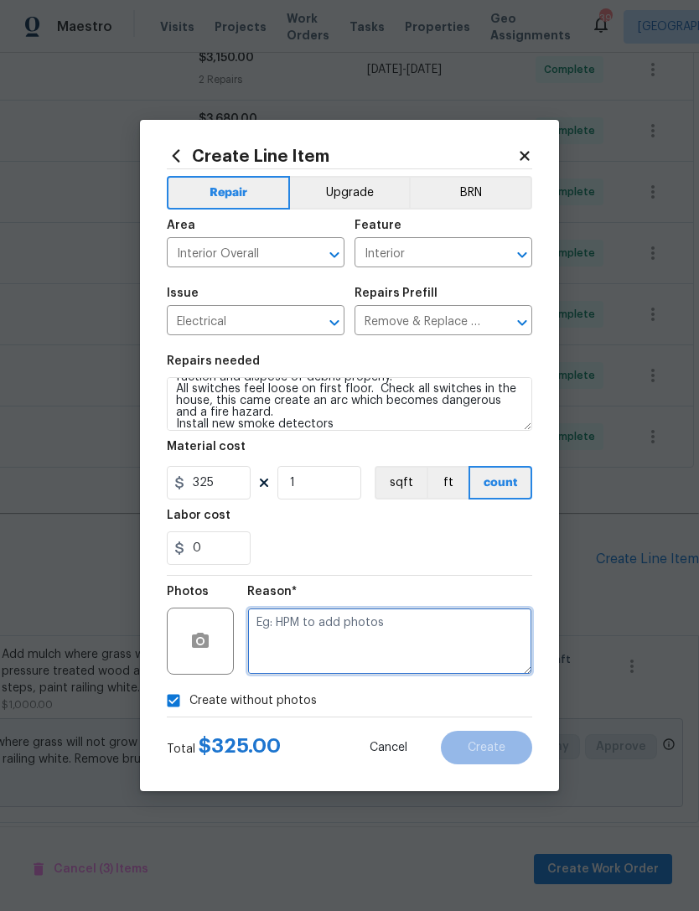
click at [334, 649] on textarea at bounding box center [389, 641] width 285 height 67
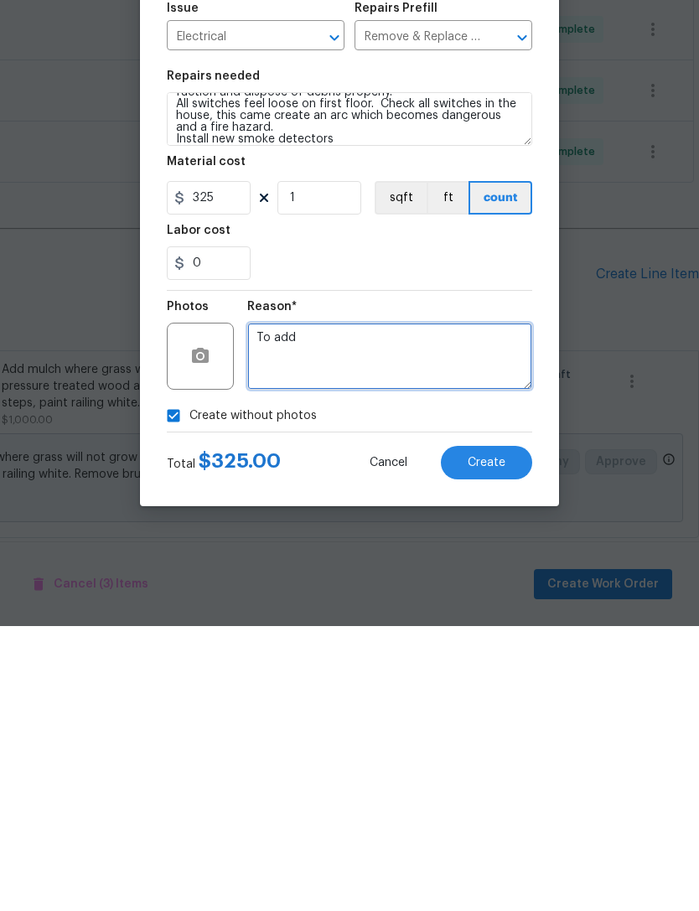
type textarea "To add"
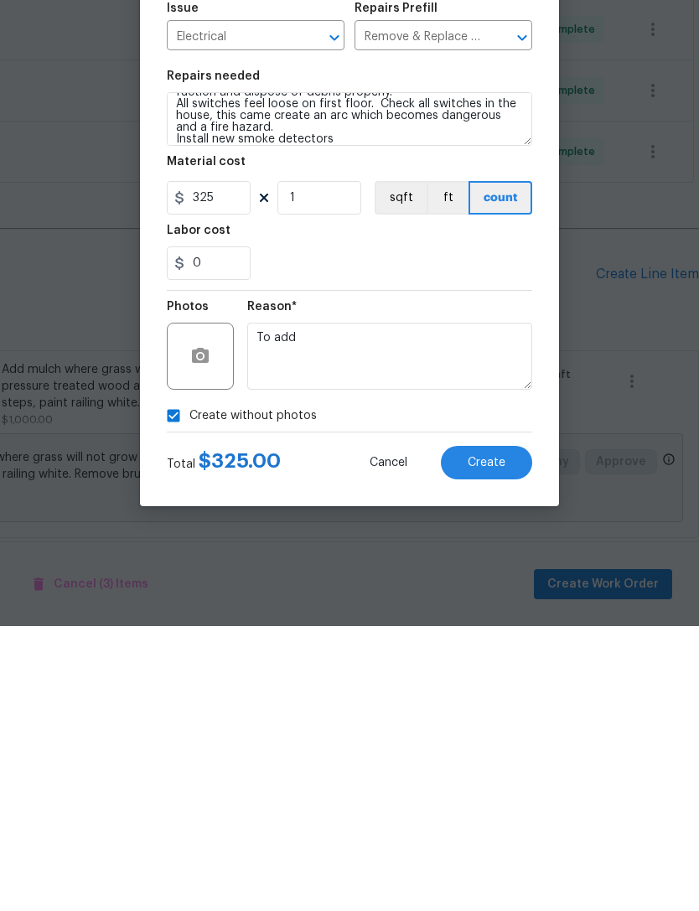
click at [491, 742] on span "Create" at bounding box center [487, 748] width 38 height 13
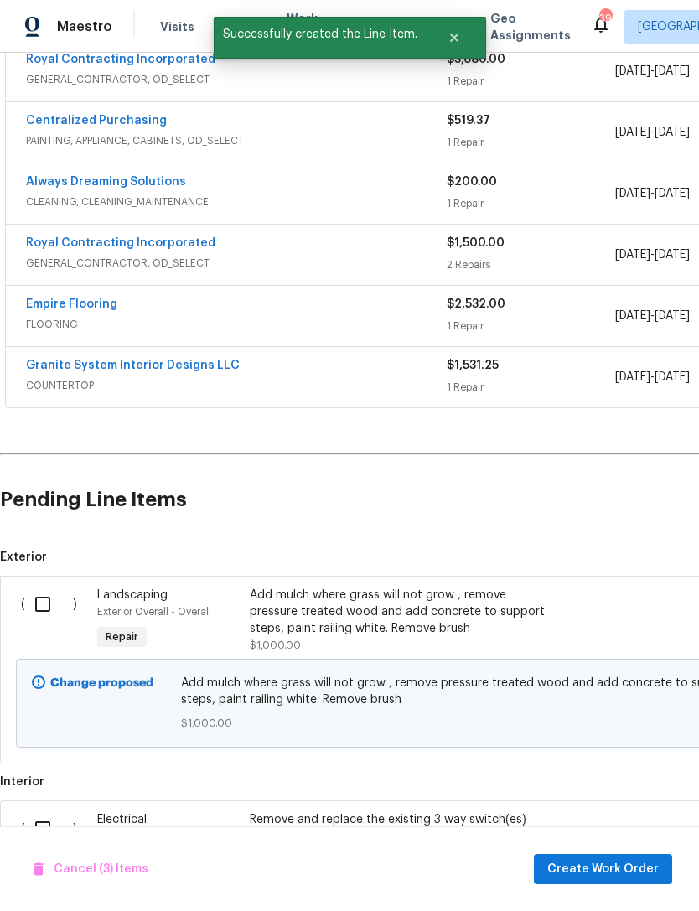
scroll to position [865, 0]
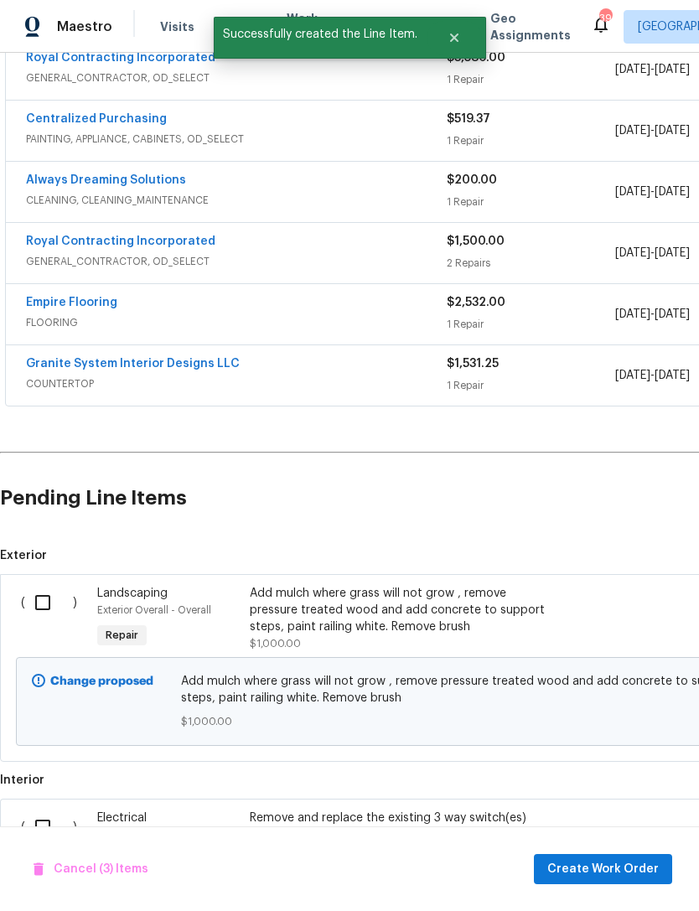
click at [51, 585] on input "checkbox" at bounding box center [49, 602] width 48 height 35
checkbox input "true"
click at [52, 810] on input "checkbox" at bounding box center [49, 827] width 48 height 35
checkbox input "true"
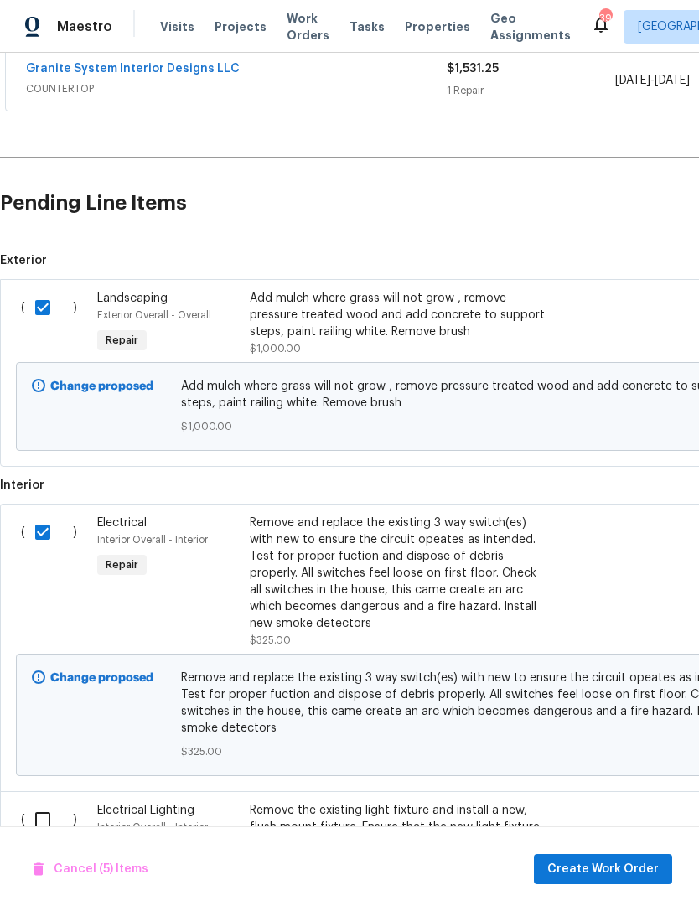
scroll to position [1160, 0]
click at [51, 802] on input "checkbox" at bounding box center [49, 819] width 48 height 35
checkbox input "true"
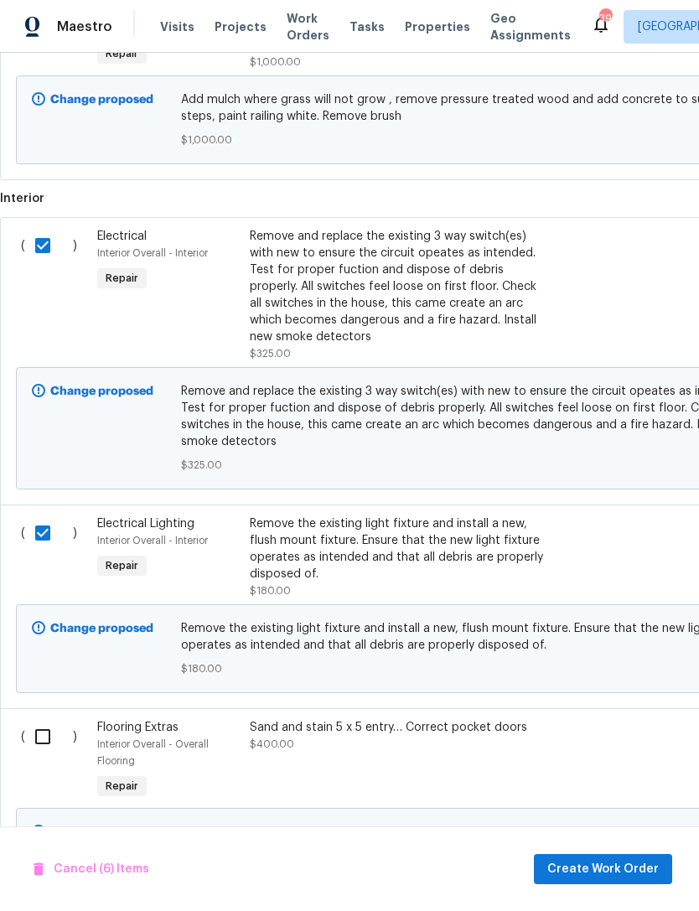
scroll to position [1436, 0]
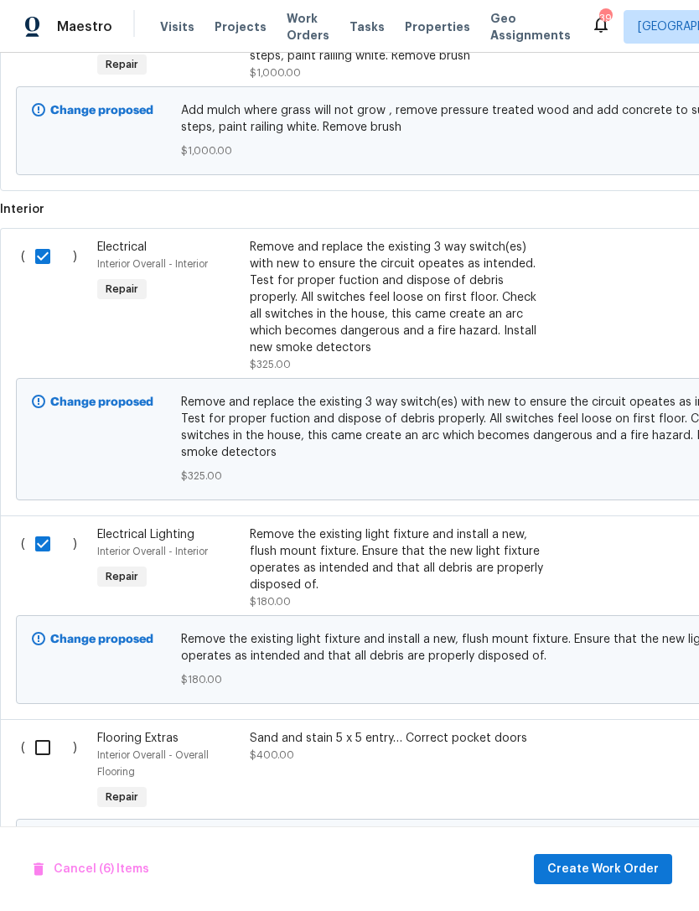
click at [49, 730] on input "checkbox" at bounding box center [49, 747] width 48 height 35
checkbox input "true"
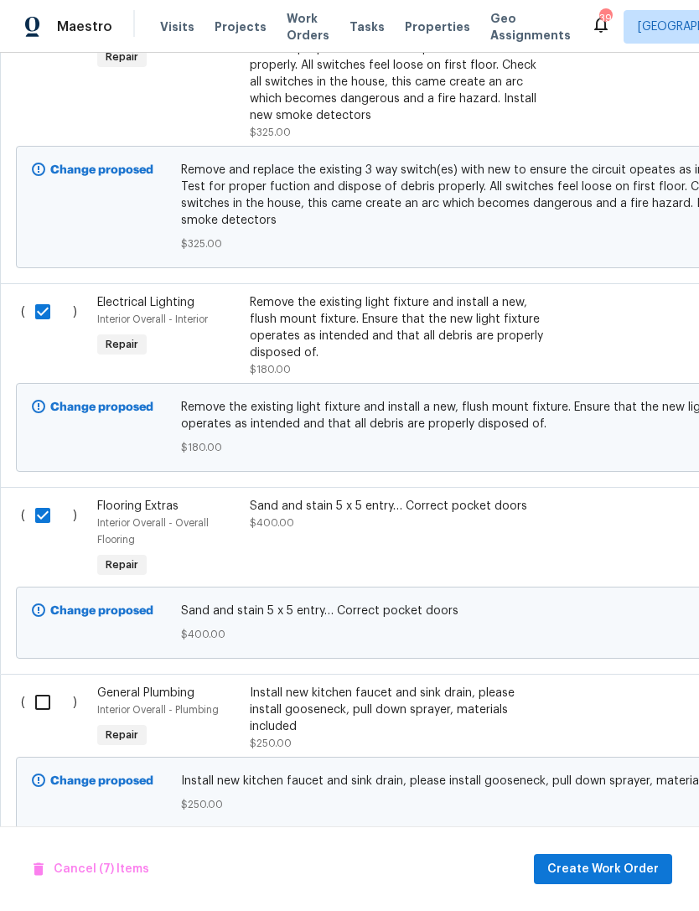
scroll to position [1667, 0]
click at [41, 686] on input "checkbox" at bounding box center [49, 703] width 48 height 35
checkbox input "true"
click at [620, 864] on span "Create Work Order" at bounding box center [602, 869] width 111 height 21
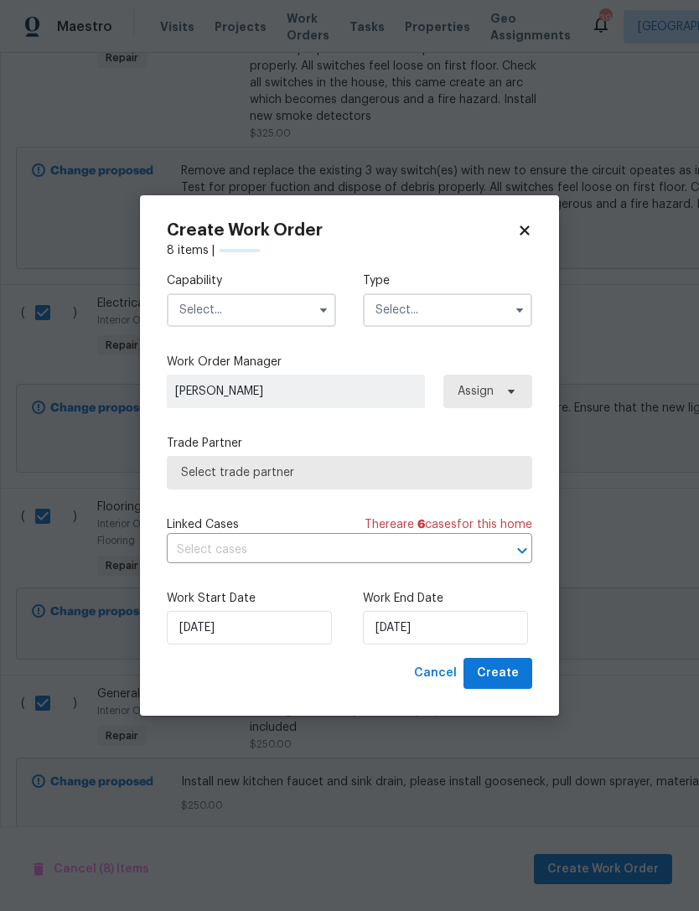
checkbox input "false"
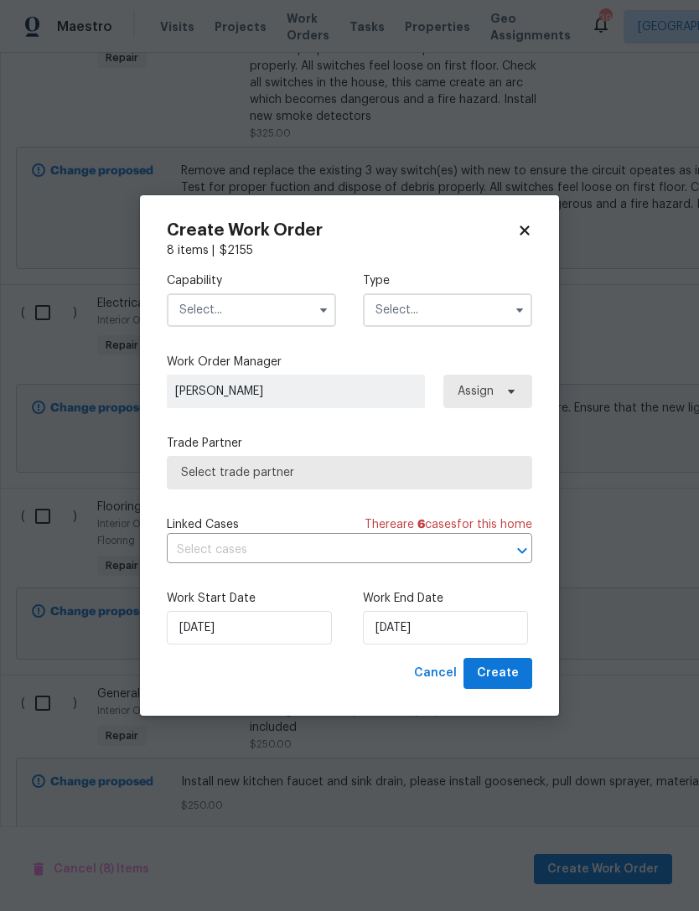
click at [304, 300] on input "text" at bounding box center [251, 310] width 169 height 34
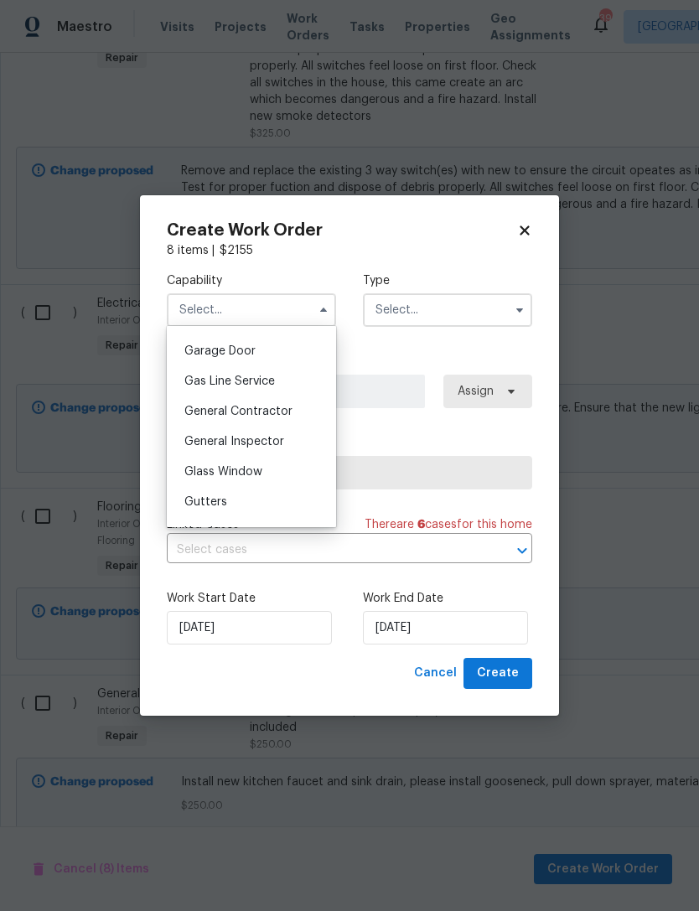
scroll to position [737, 0]
click at [255, 409] on span "General Contractor" at bounding box center [238, 410] width 108 height 12
type input "General Contractor"
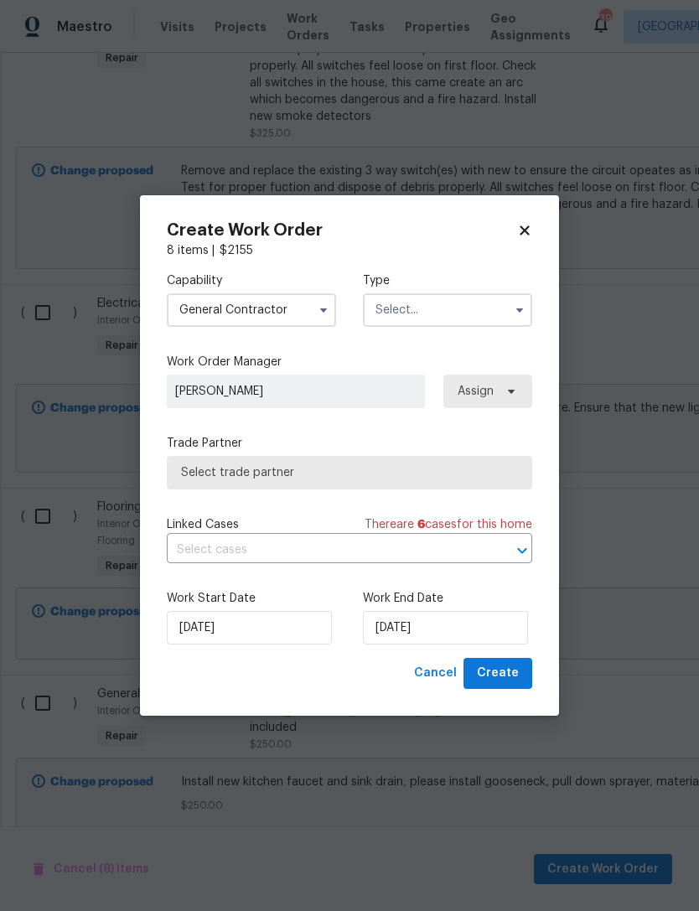
click at [456, 310] on input "text" at bounding box center [447, 310] width 169 height 34
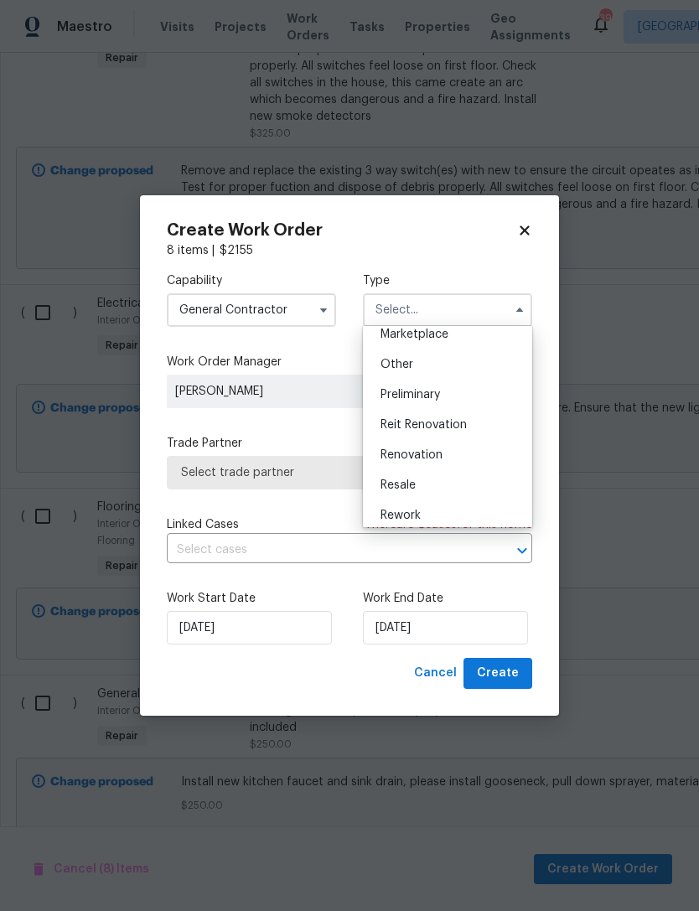
scroll to position [311, 0]
click at [432, 458] on span "Renovation" at bounding box center [412, 457] width 62 height 12
type input "Renovation"
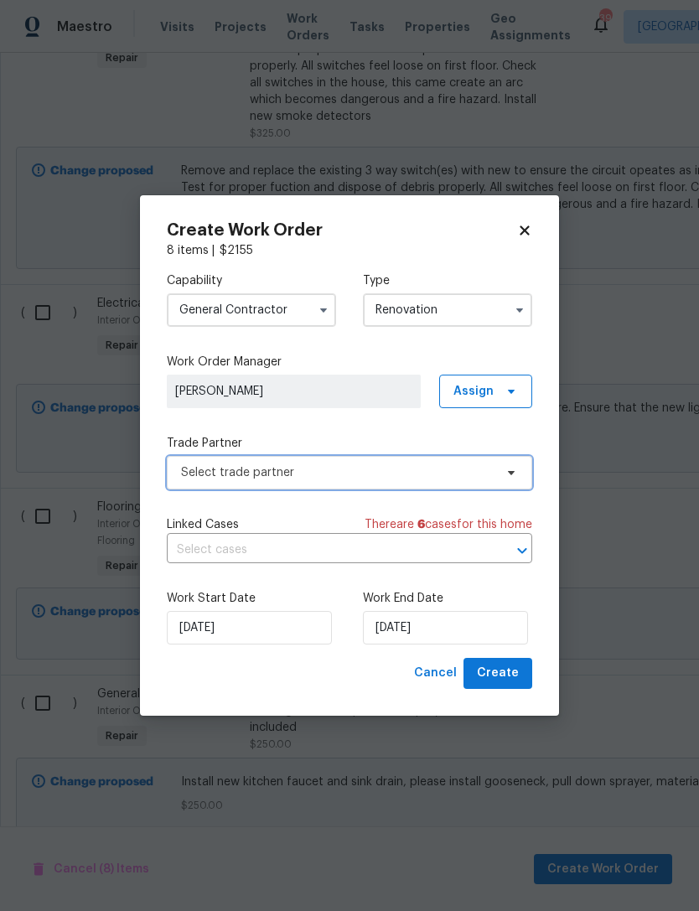
click at [526, 470] on span "Select trade partner" at bounding box center [349, 473] width 365 height 34
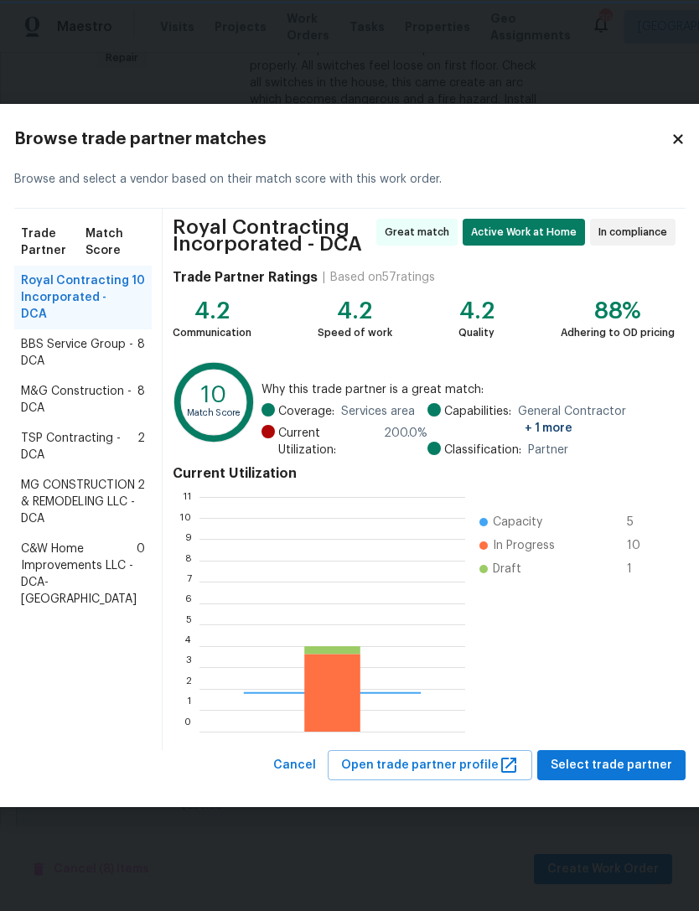
scroll to position [235, 266]
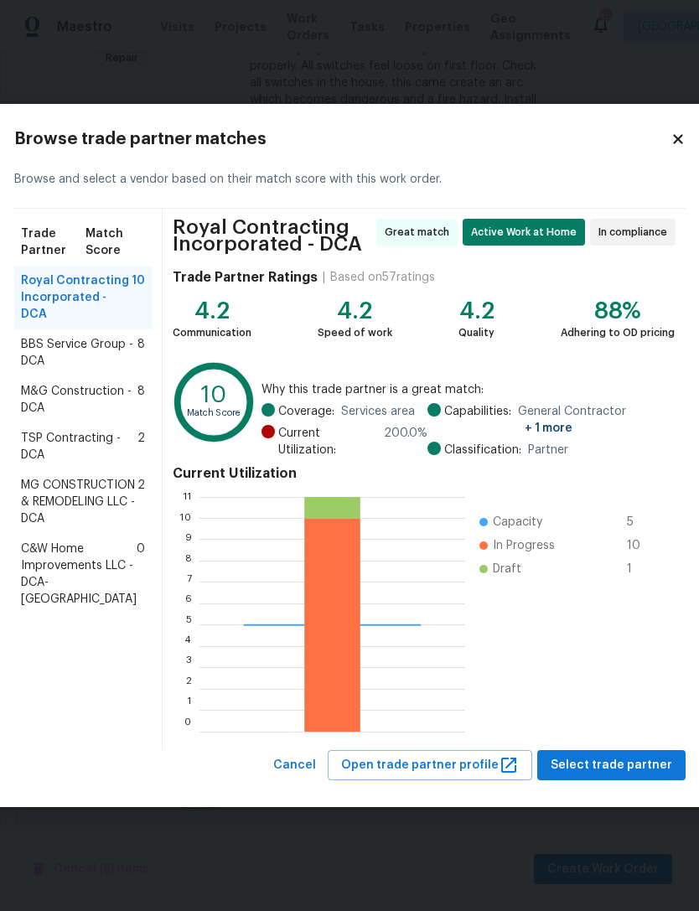
click at [78, 308] on span "Royal Contracting Incorporated - DCA" at bounding box center [76, 297] width 111 height 50
click at [627, 752] on button "Select trade partner" at bounding box center [611, 765] width 148 height 31
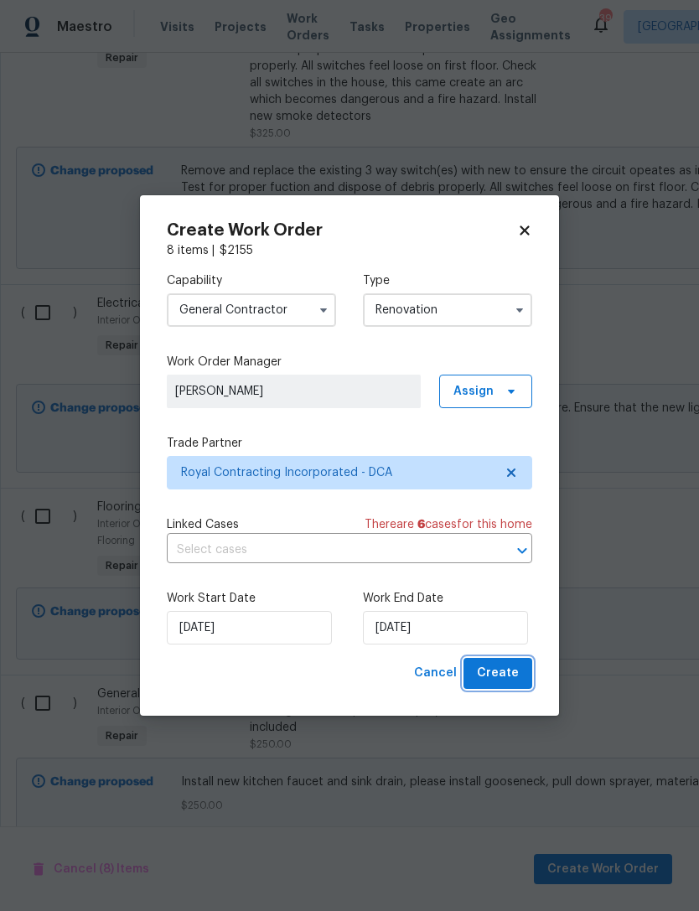
click at [510, 674] on span "Create" at bounding box center [498, 673] width 42 height 21
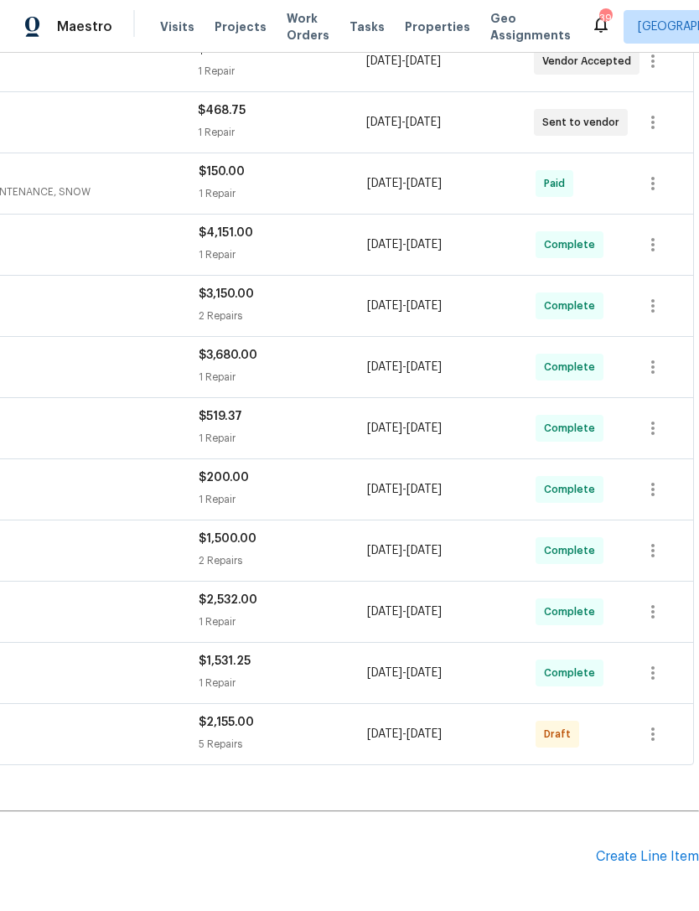
scroll to position [566, 248]
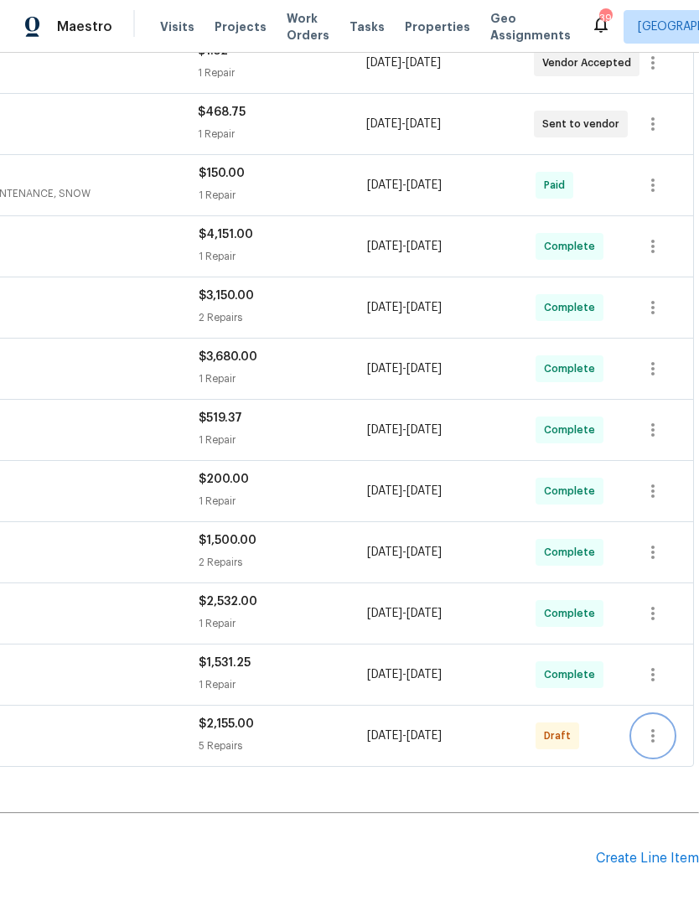
click at [659, 726] on icon "button" at bounding box center [653, 736] width 20 height 20
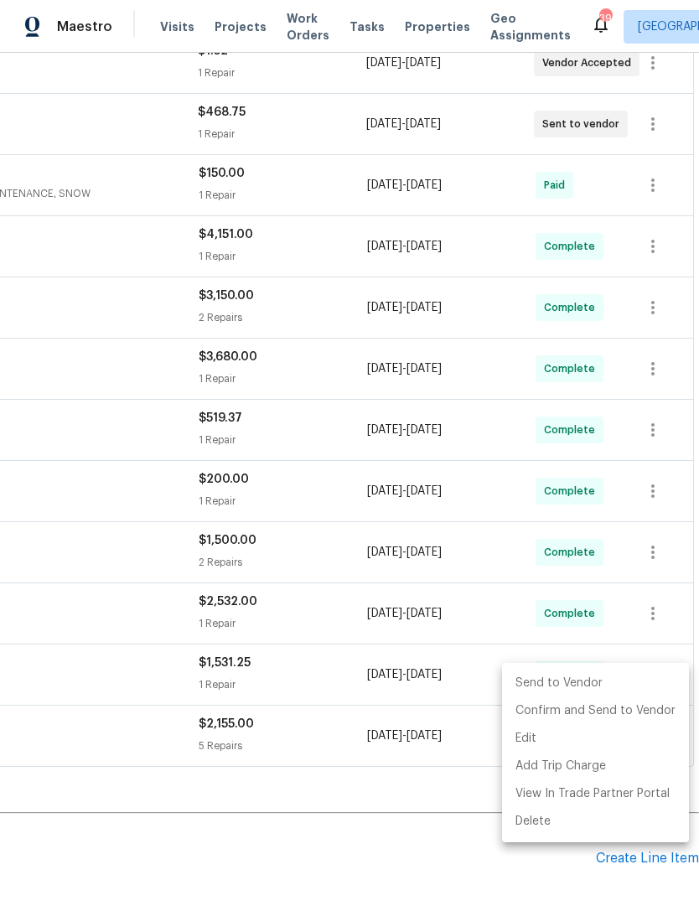
click at [582, 683] on li "Send to Vendor" at bounding box center [595, 684] width 187 height 28
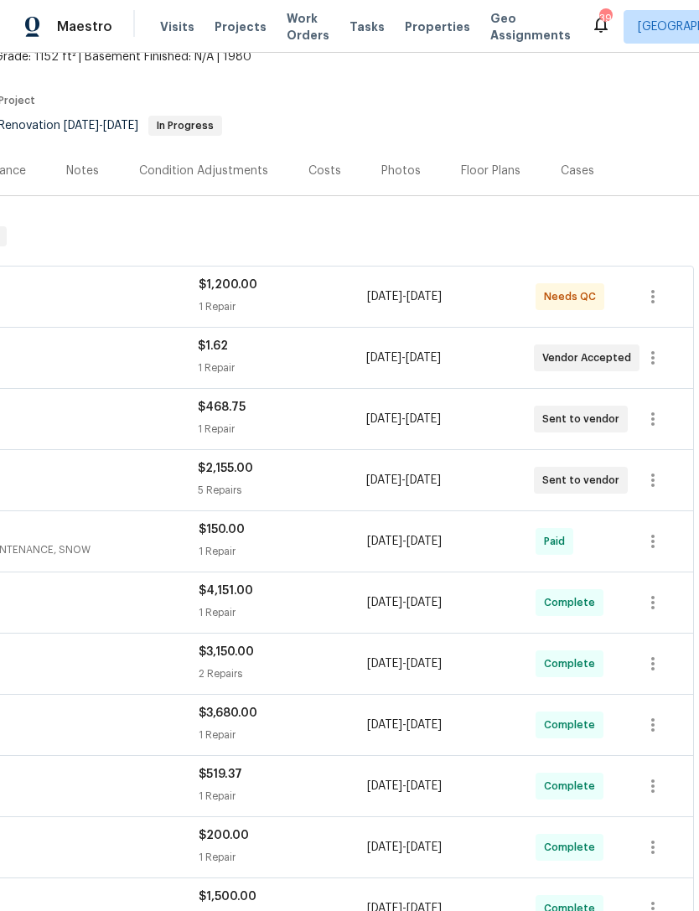
scroll to position [106, 248]
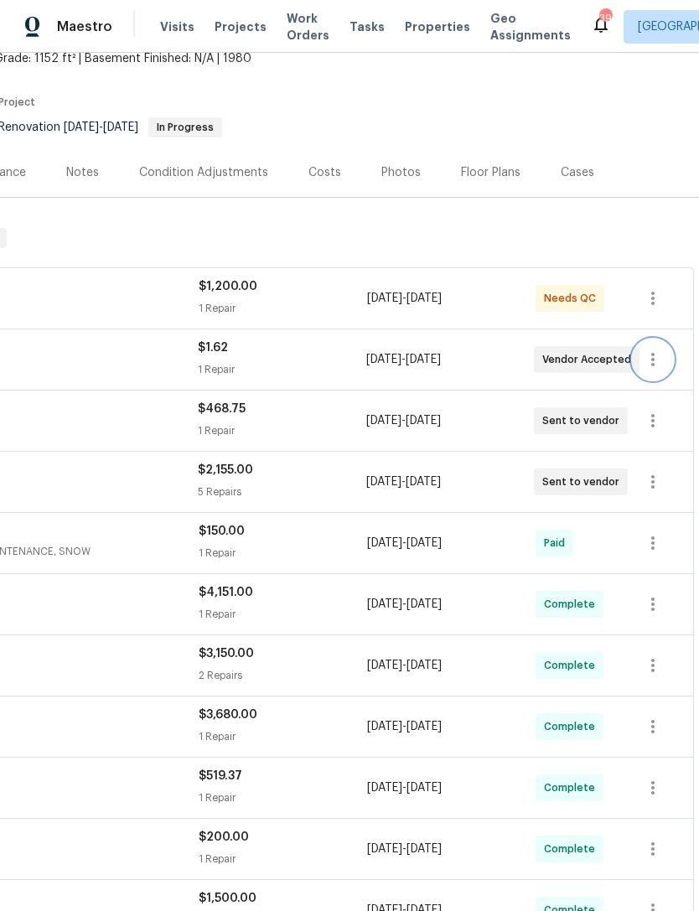
click at [650, 349] on icon "button" at bounding box center [653, 359] width 20 height 20
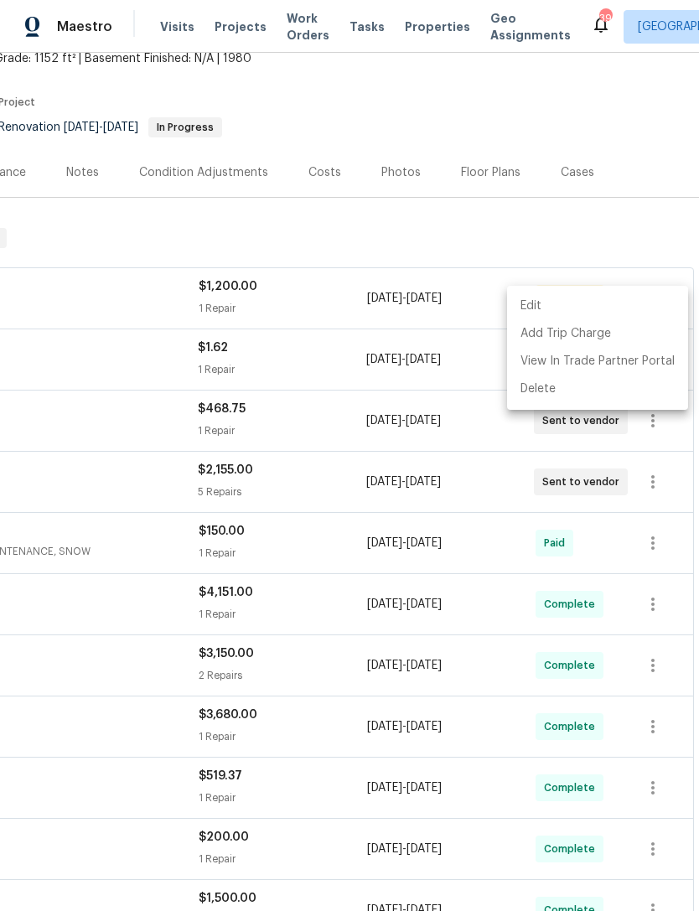
click at [309, 318] on div at bounding box center [349, 455] width 699 height 911
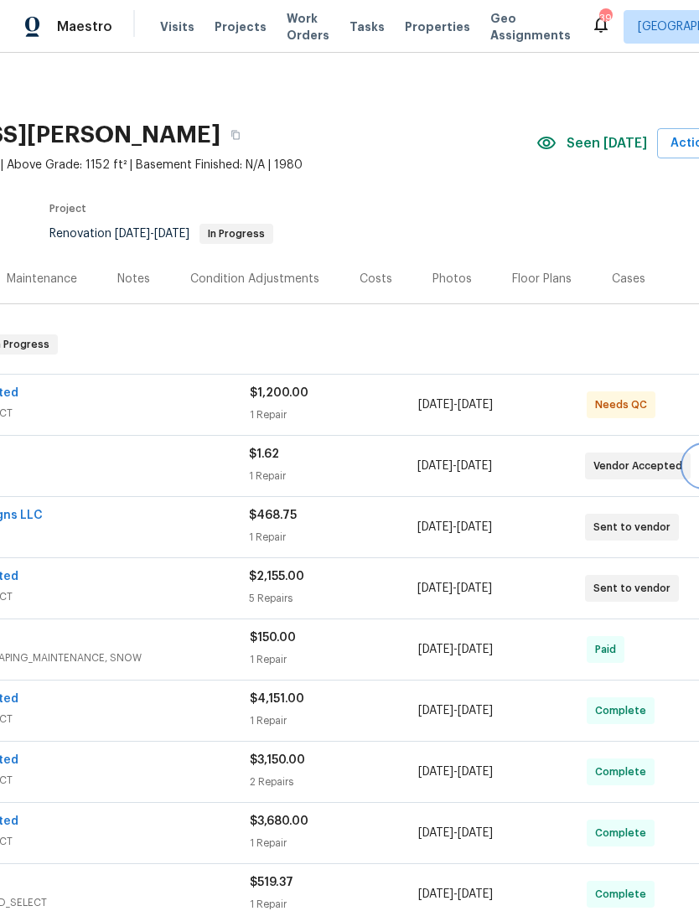
scroll to position [0, 199]
click at [233, 385] on div "Royal Contracting Incorporated" at bounding box center [37, 395] width 421 height 20
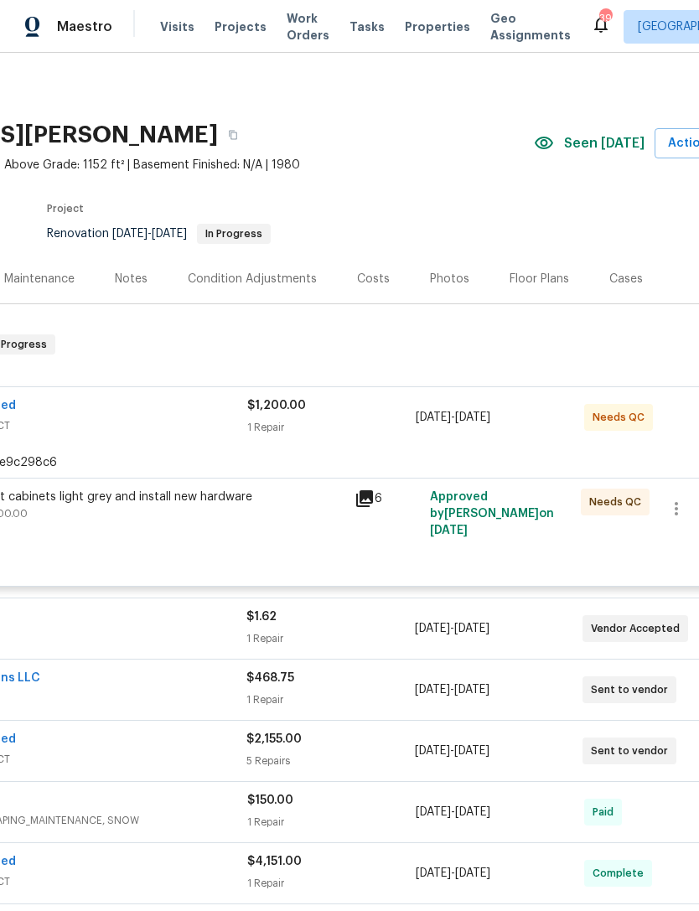
click at [230, 484] on div "Paint cabinets light grey and install new hardware $1,200.00" at bounding box center [160, 522] width 377 height 77
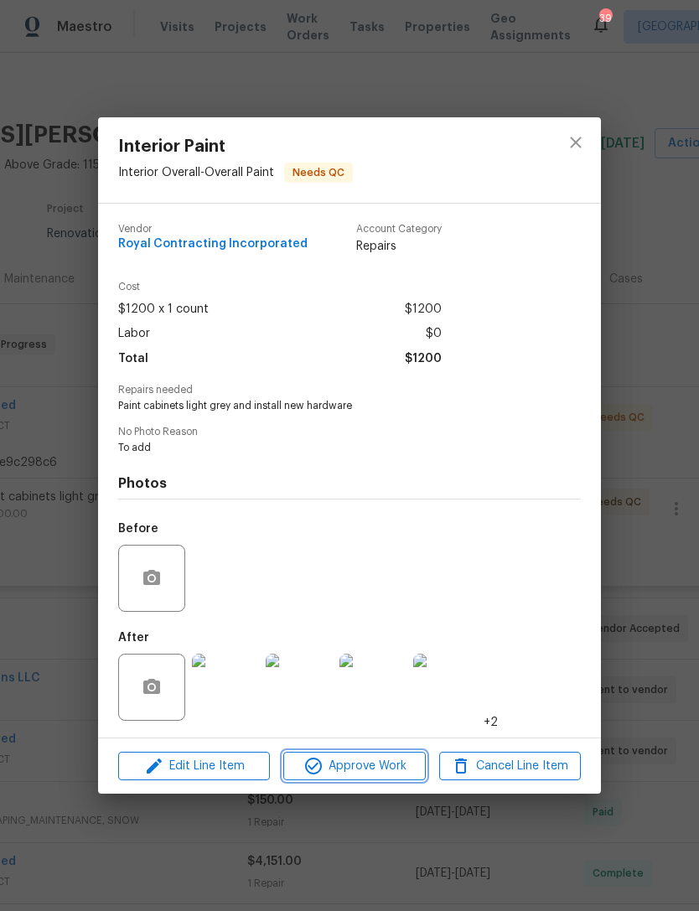
click at [367, 773] on span "Approve Work" at bounding box center [354, 766] width 132 height 21
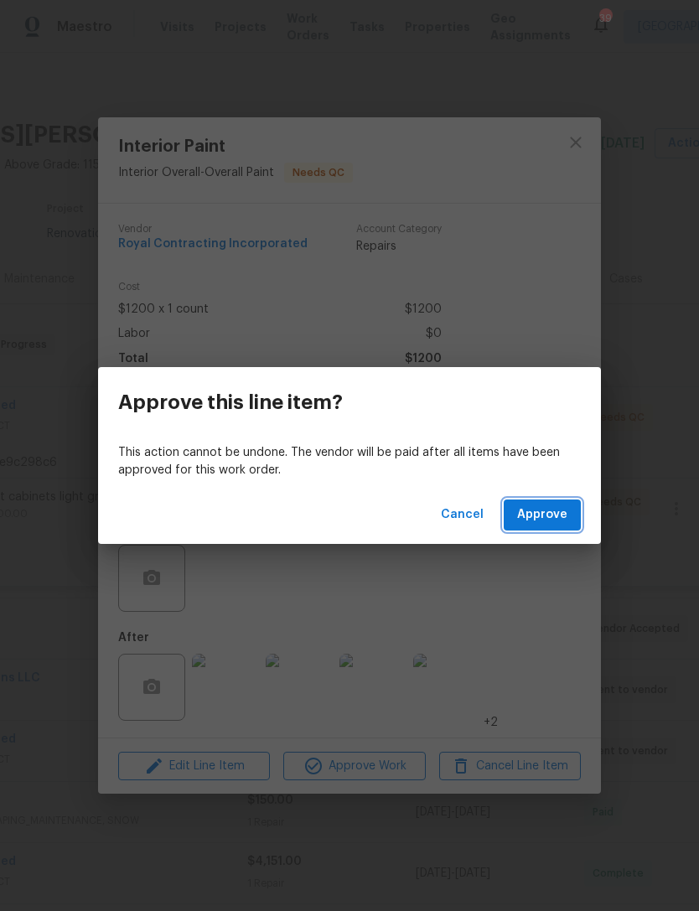
click at [538, 518] on span "Approve" at bounding box center [542, 515] width 50 height 21
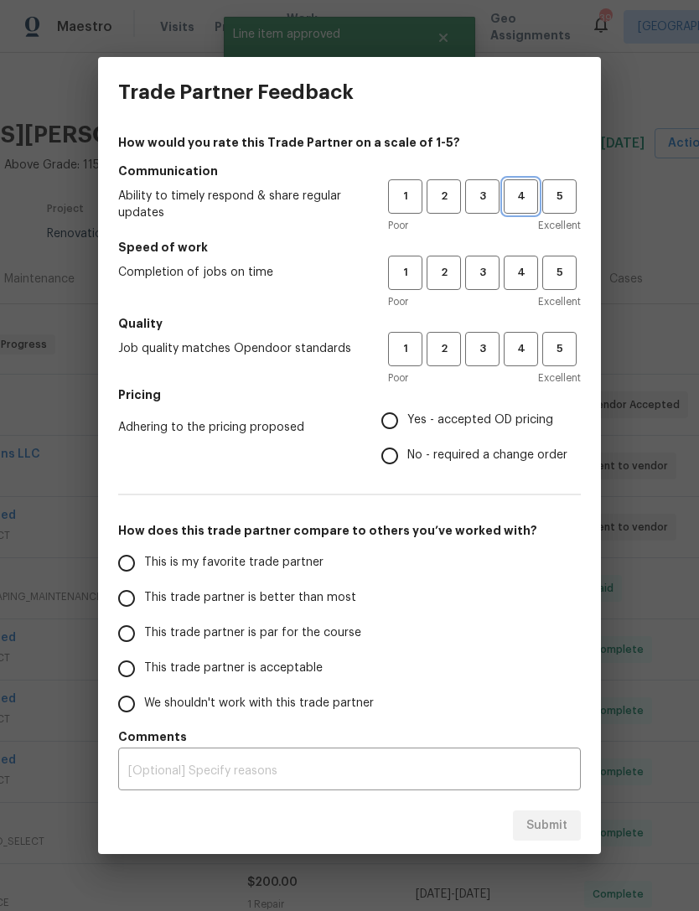
click at [525, 203] on span "4" at bounding box center [520, 196] width 31 height 19
click at [526, 274] on span "4" at bounding box center [520, 272] width 31 height 19
click at [531, 348] on span "4" at bounding box center [520, 348] width 31 height 19
click at [396, 415] on input "Yes - accepted OD pricing" at bounding box center [389, 420] width 35 height 35
radio input "true"
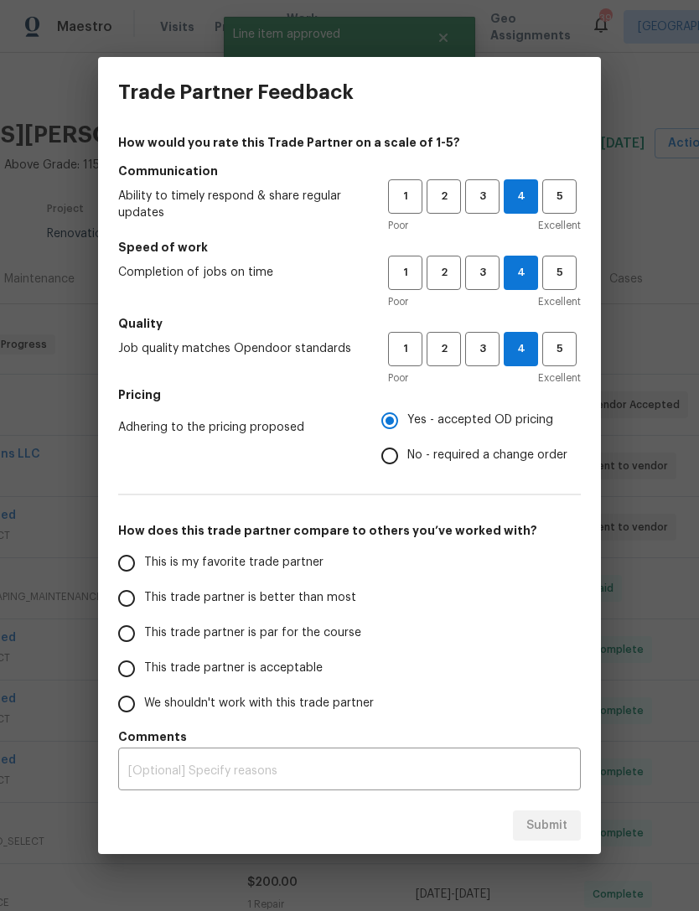
click at [141, 597] on input "This trade partner is better than most" at bounding box center [126, 598] width 35 height 35
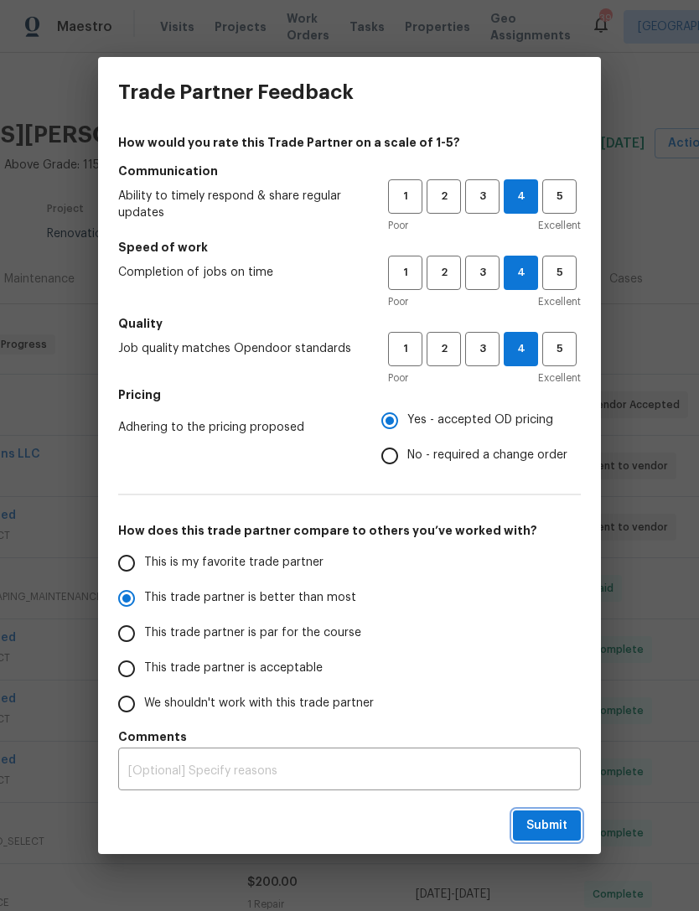
click at [560, 829] on span "Submit" at bounding box center [546, 825] width 41 height 21
radio input "true"
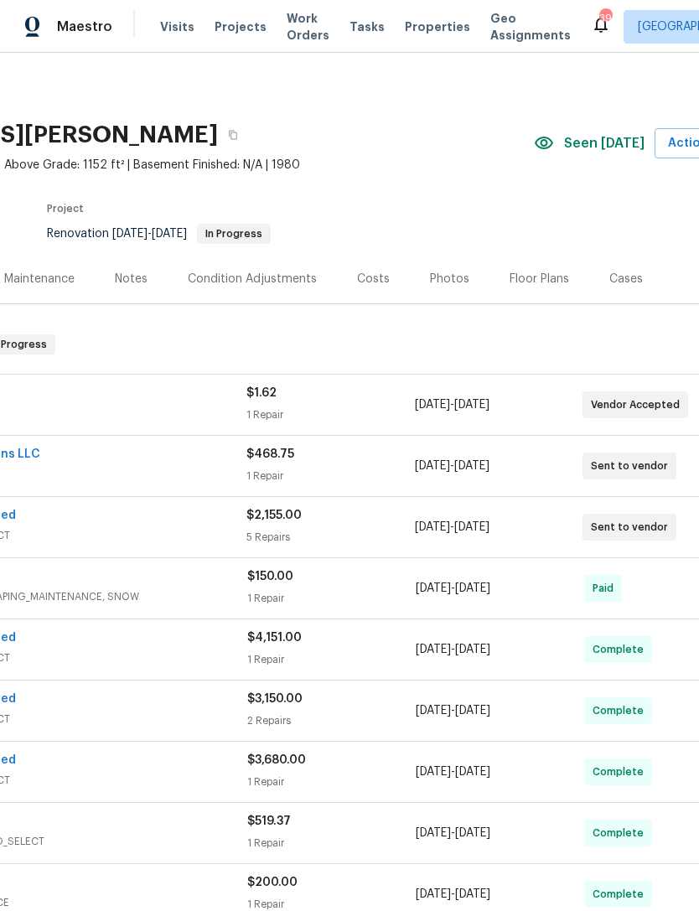
click at [650, 558] on div "Vivid Landscape LLC HARDSCAPE_LANDSCAPE, LANDSCAPING_MAINTENANCE, SNOW $150.00 …" at bounding box center [273, 588] width 935 height 60
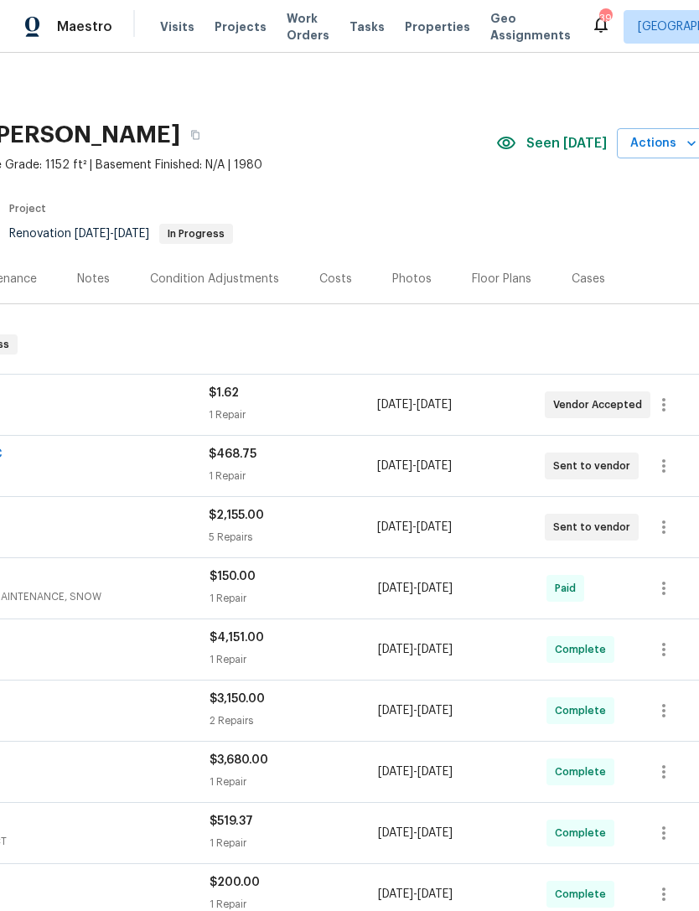
scroll to position [0, 236]
click at [658, 395] on icon "button" at bounding box center [665, 405] width 20 height 20
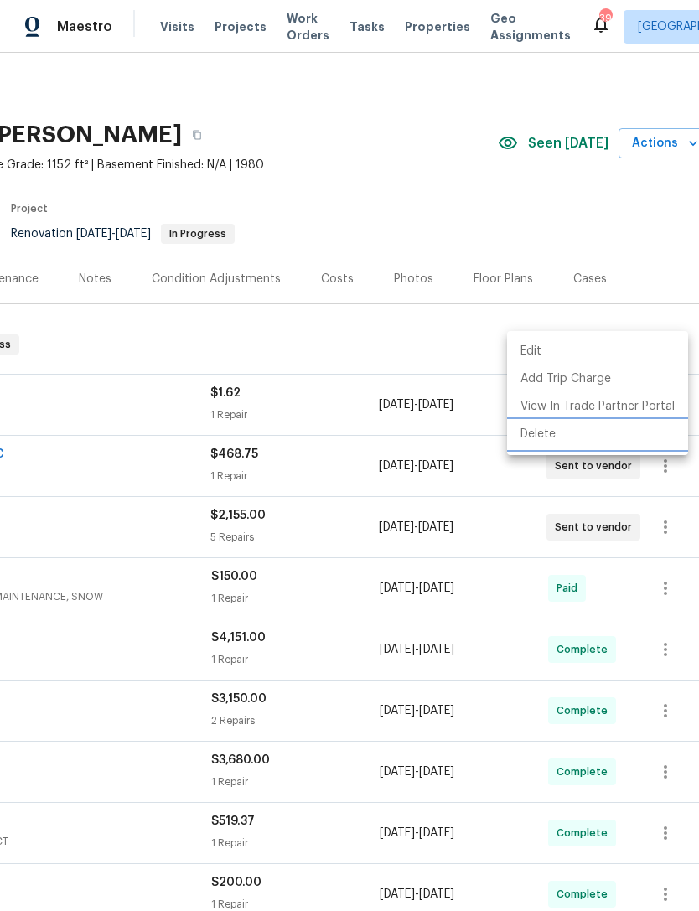
click at [551, 433] on li "Delete" at bounding box center [597, 435] width 181 height 28
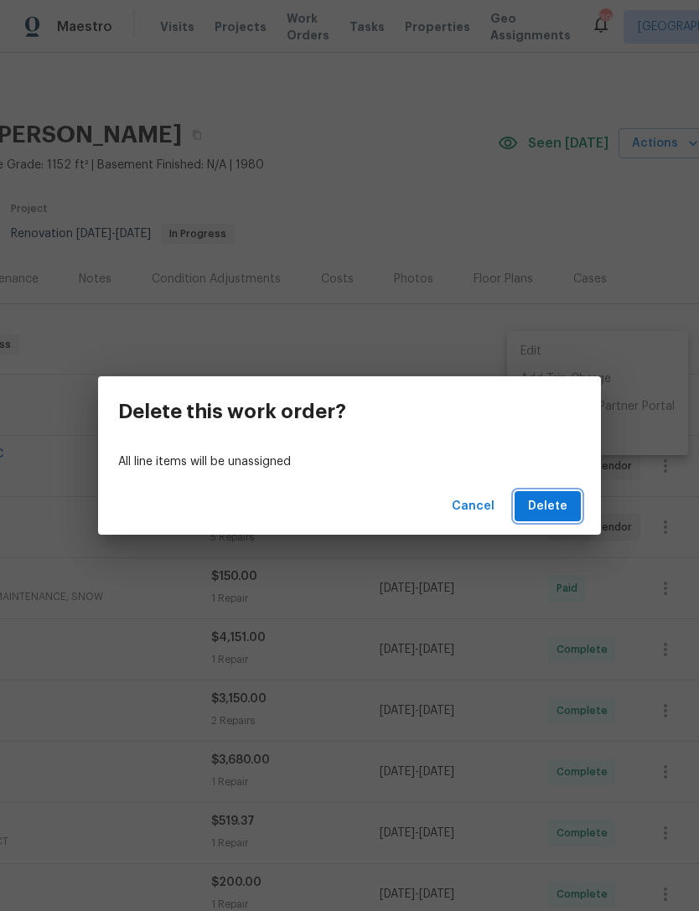
click at [551, 499] on span "Delete" at bounding box center [547, 506] width 39 height 21
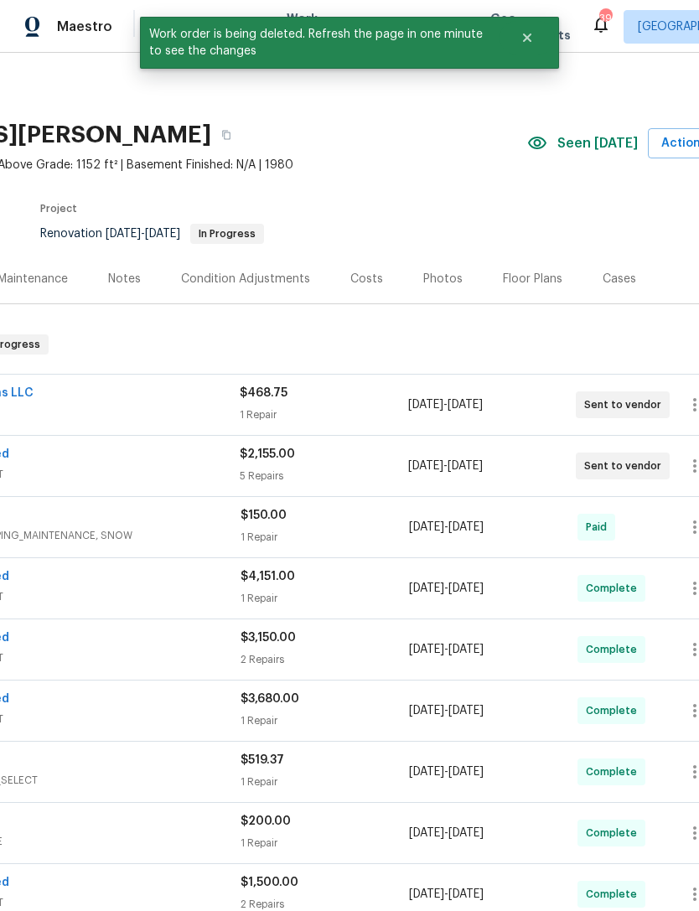
scroll to position [0, 206]
click at [375, 271] on div "Costs" at bounding box center [366, 279] width 33 height 17
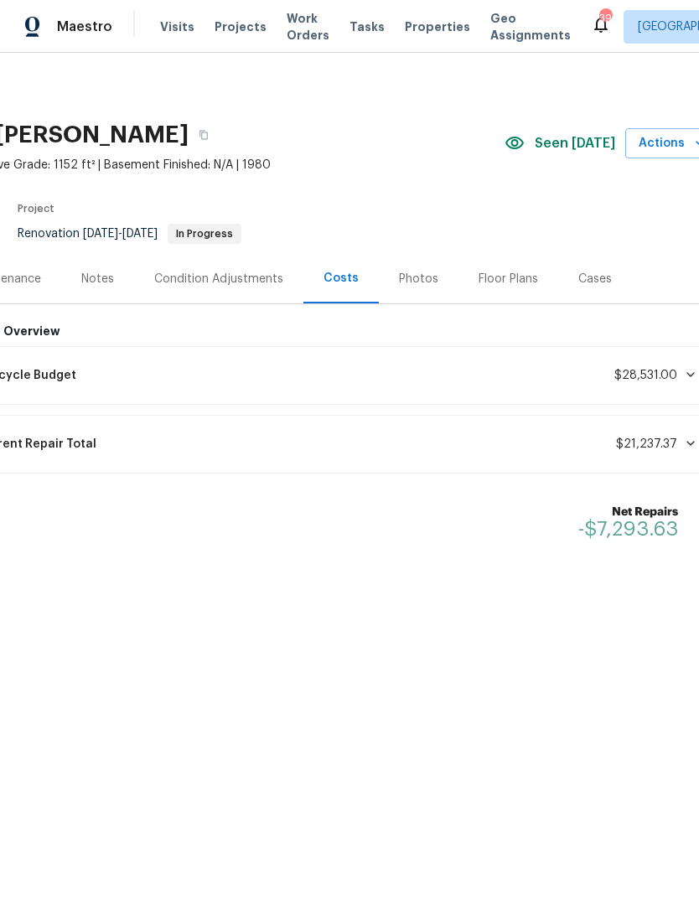
scroll to position [0, 236]
